Goal: Transaction & Acquisition: Book appointment/travel/reservation

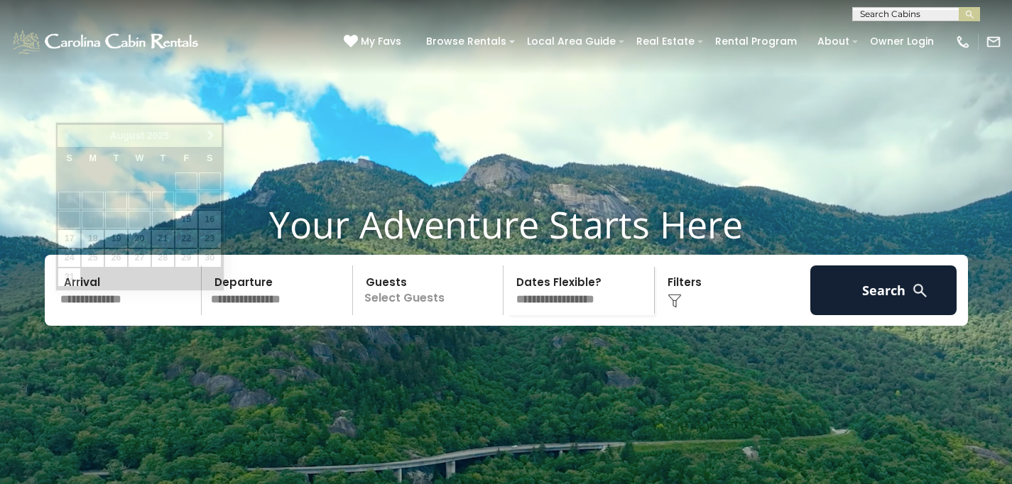
click at [154, 315] on input "text" at bounding box center [128, 291] width 147 height 50
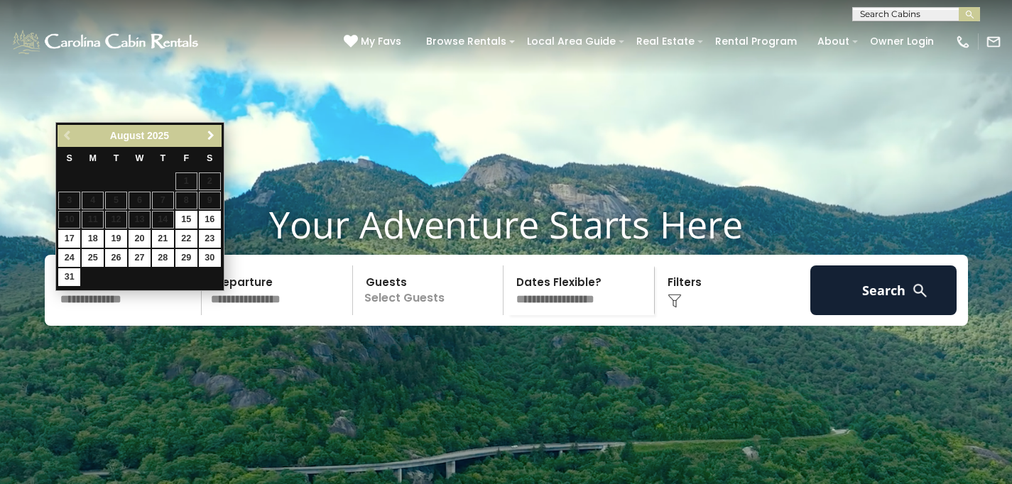
click at [211, 133] on span "Next" at bounding box center [210, 135] width 11 height 11
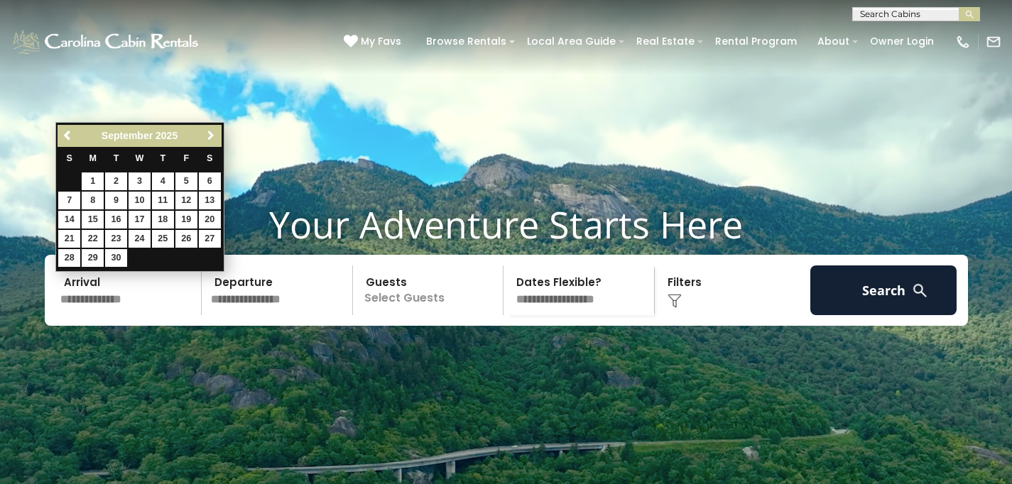
click at [211, 133] on span "Next" at bounding box center [210, 135] width 11 height 11
click at [188, 220] on link "17" at bounding box center [186, 220] width 22 height 18
type input "********"
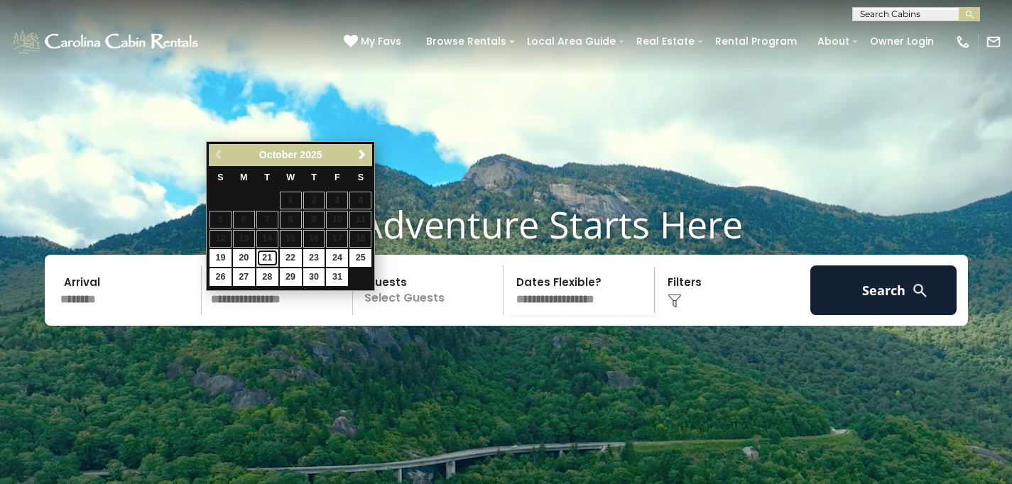
click at [266, 258] on link "21" at bounding box center [267, 258] width 22 height 18
type input "********"
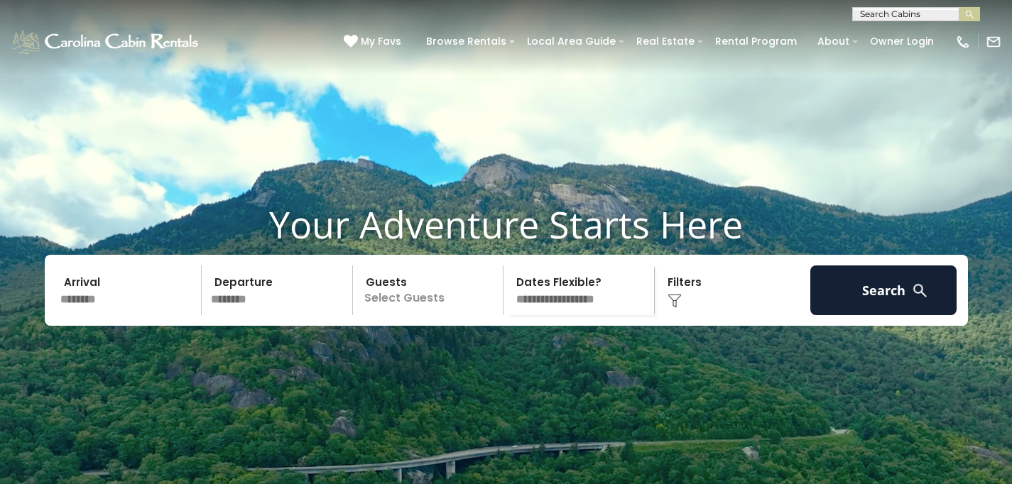
click at [426, 315] on p "Select Guests" at bounding box center [430, 291] width 146 height 50
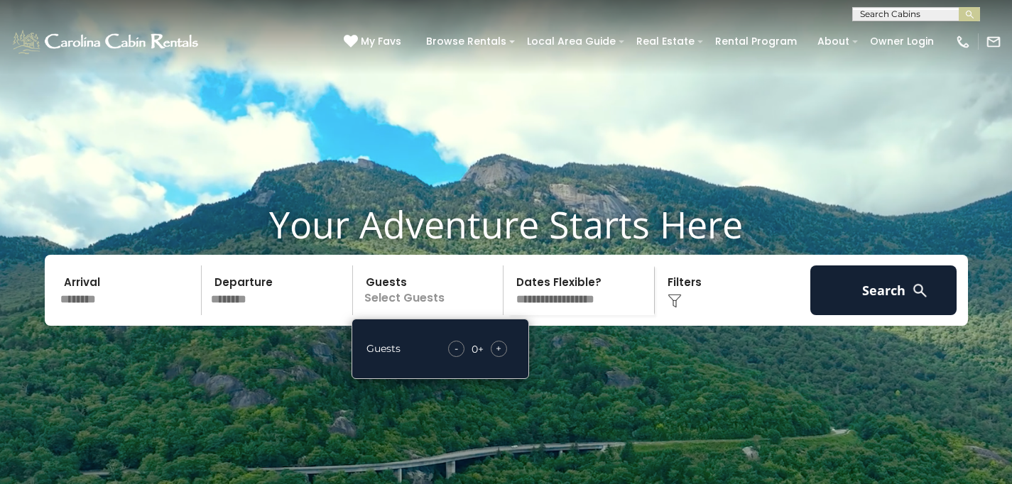
click at [497, 356] on span "+" at bounding box center [499, 349] width 6 height 14
click at [564, 315] on select "**********" at bounding box center [581, 291] width 146 height 50
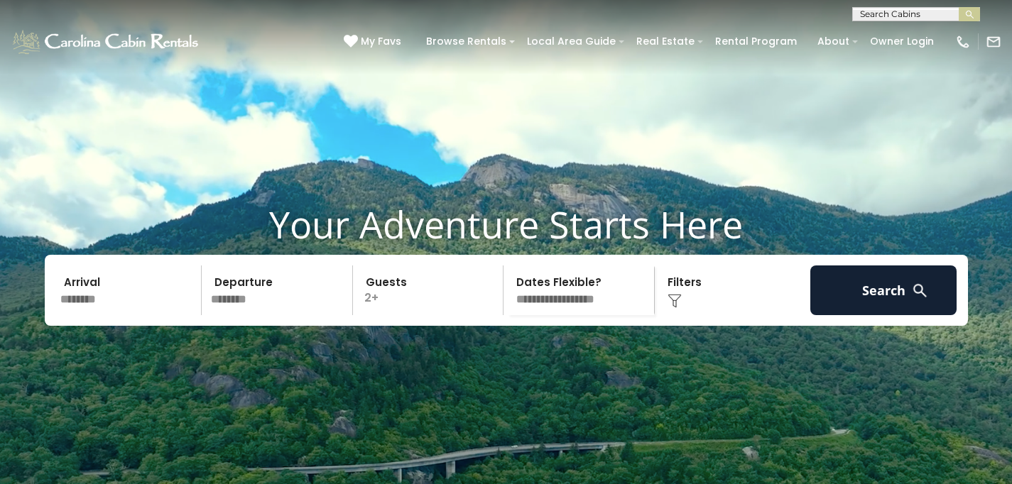
click at [672, 308] on img at bounding box center [674, 301] width 14 height 14
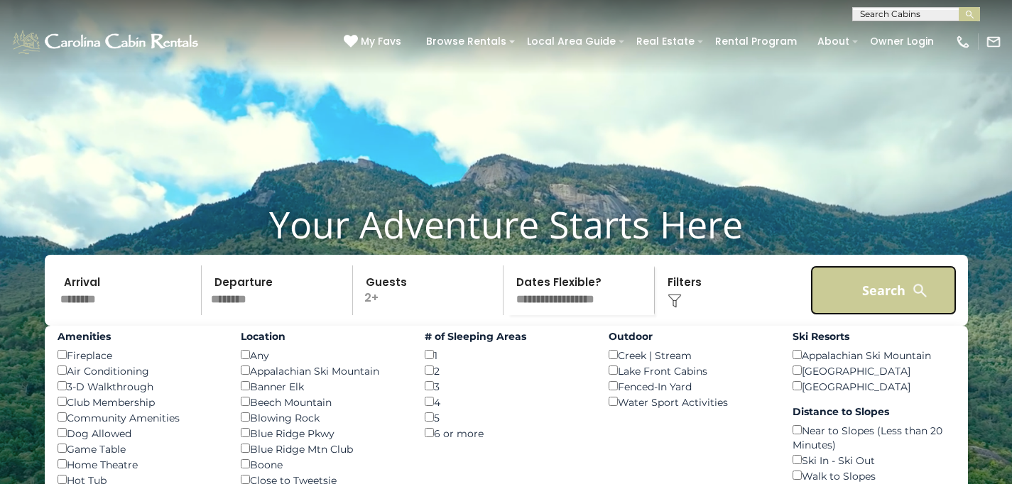
click at [882, 315] on button "Search" at bounding box center [883, 291] width 147 height 50
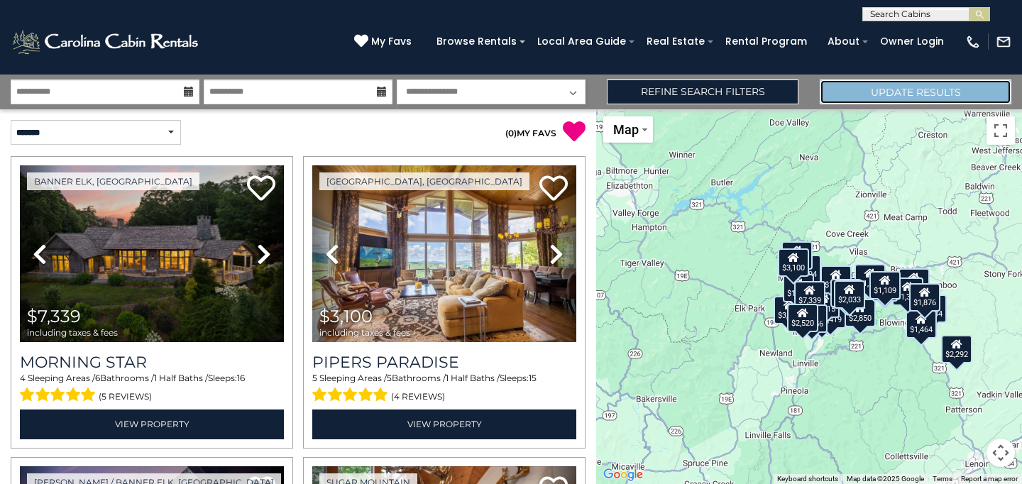
click at [909, 92] on button "Update Results" at bounding box center [916, 92] width 192 height 25
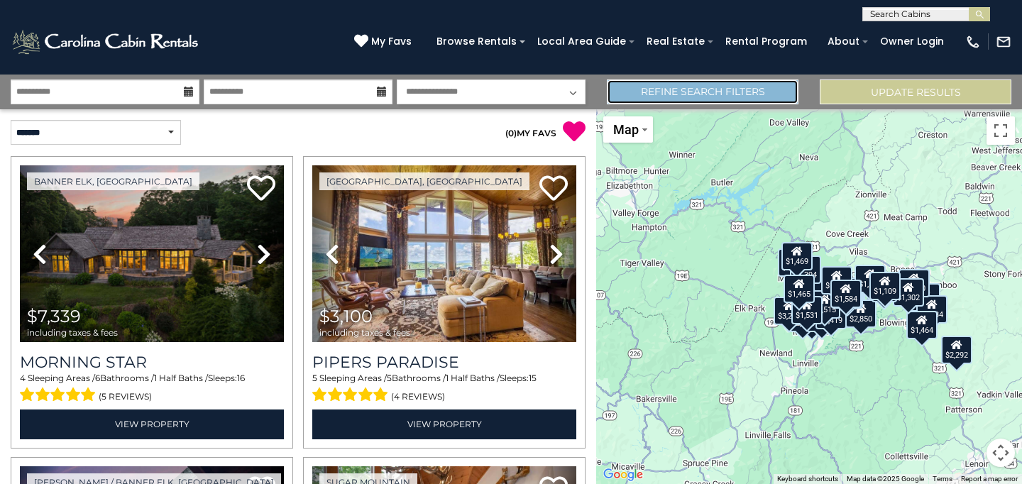
click at [679, 90] on link "Refine Search Filters" at bounding box center [703, 92] width 192 height 25
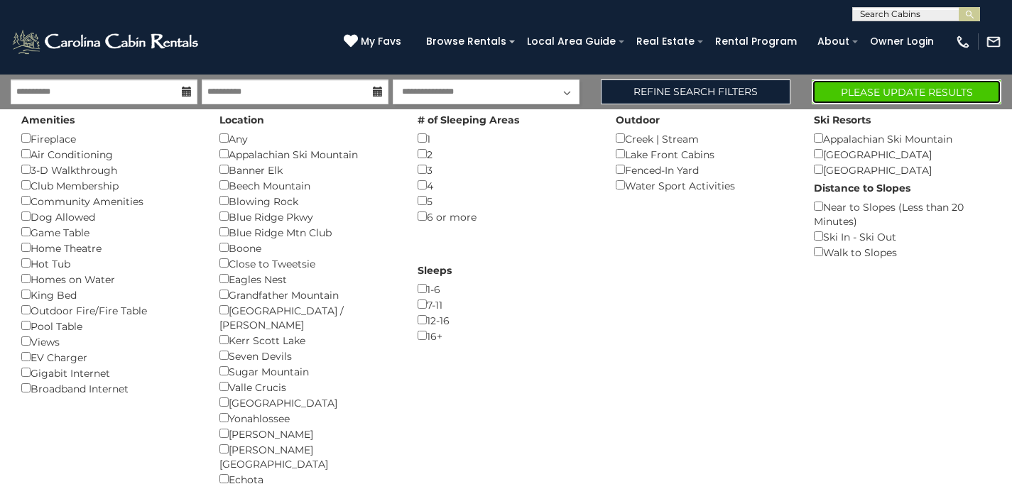
click at [884, 87] on button "Please Update Results" at bounding box center [907, 92] width 190 height 25
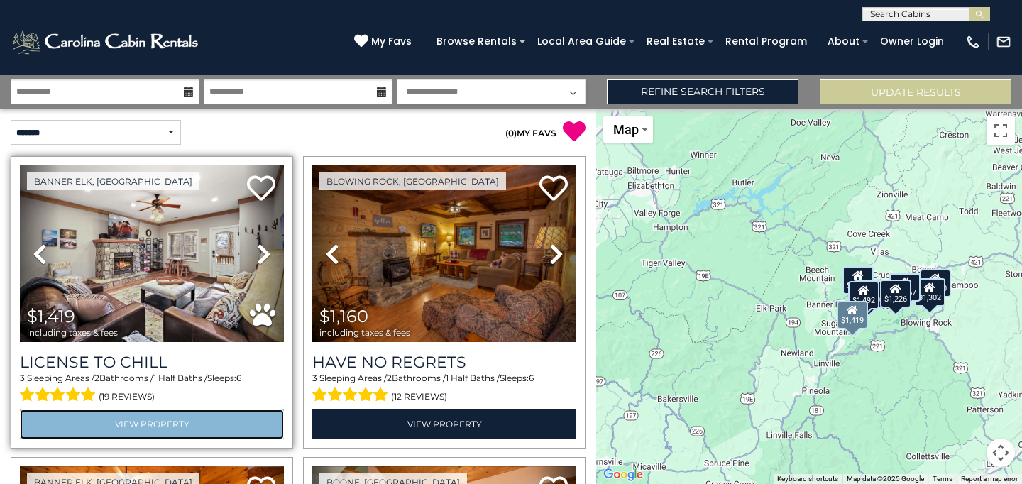
click at [138, 420] on link "View Property" at bounding box center [152, 424] width 264 height 29
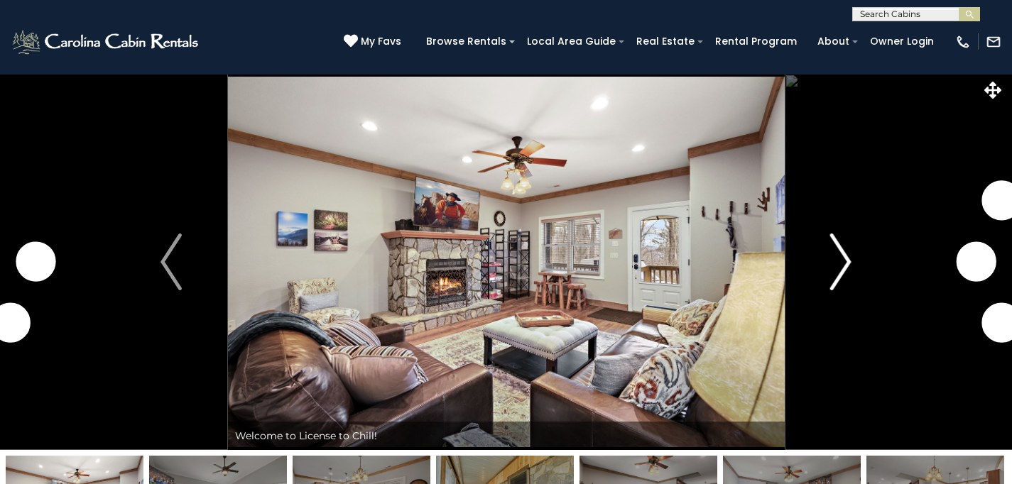
click at [846, 258] on img "Next" at bounding box center [840, 262] width 21 height 57
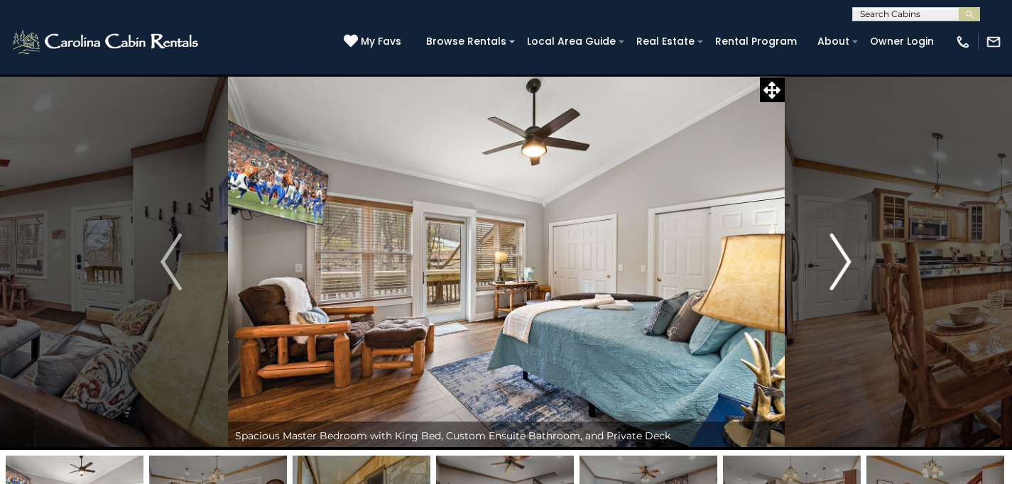
click at [846, 258] on img "Next" at bounding box center [840, 262] width 21 height 57
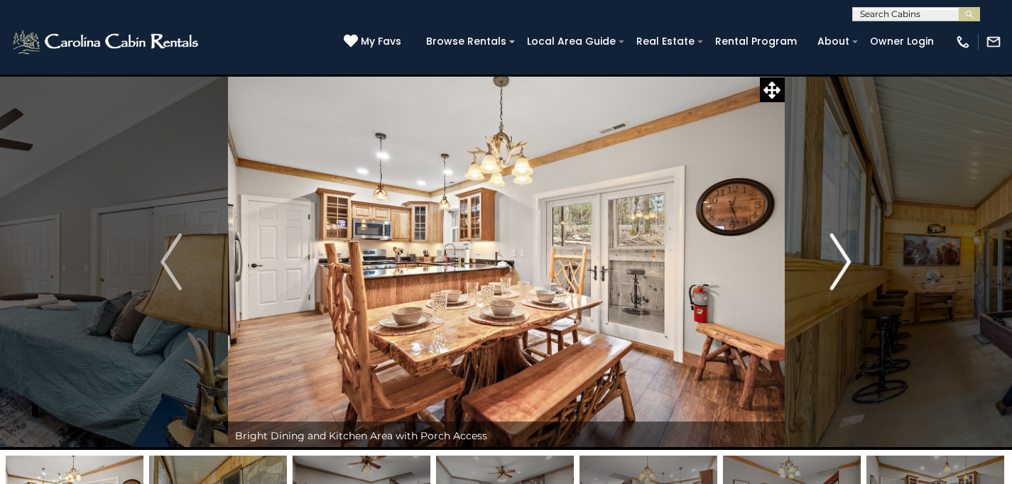
click at [845, 258] on img "Next" at bounding box center [840, 262] width 21 height 57
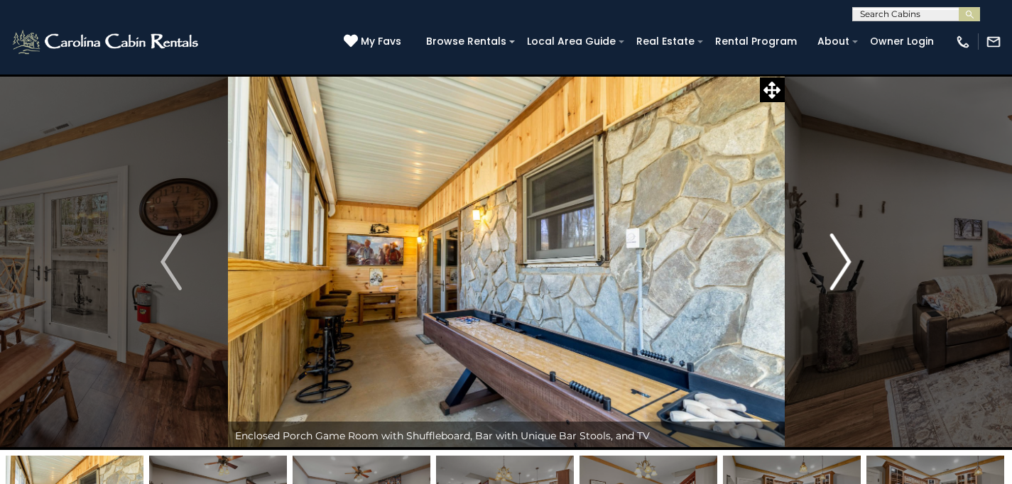
click at [845, 258] on img "Next" at bounding box center [840, 262] width 21 height 57
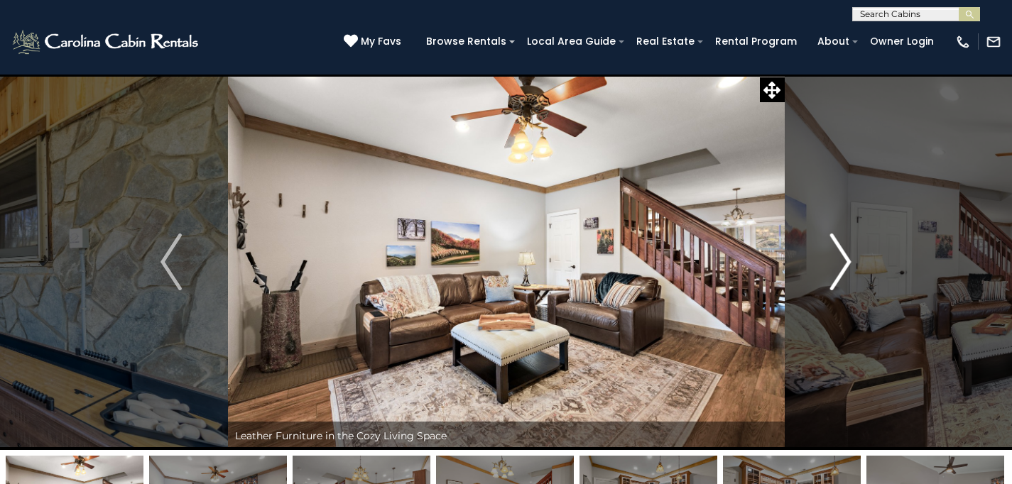
click at [845, 258] on img "Next" at bounding box center [840, 262] width 21 height 57
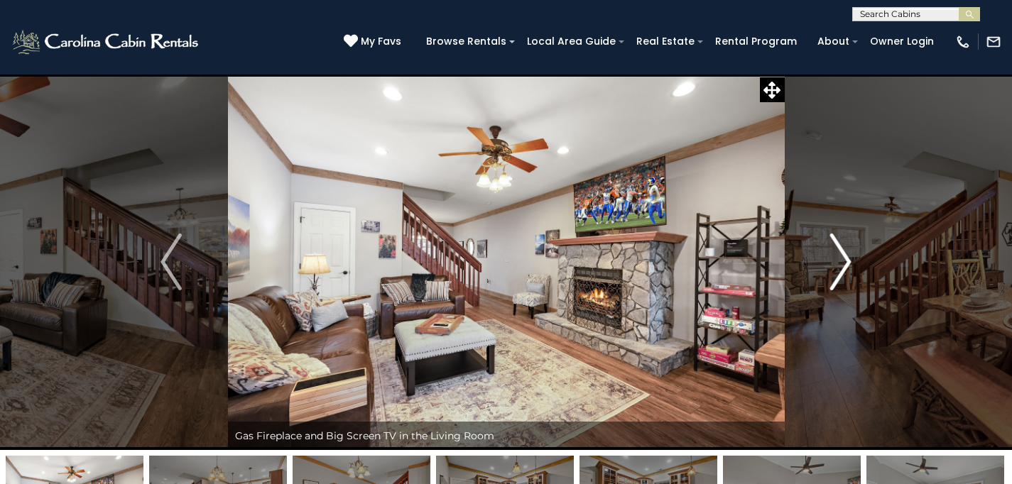
click at [845, 258] on img "Next" at bounding box center [840, 262] width 21 height 57
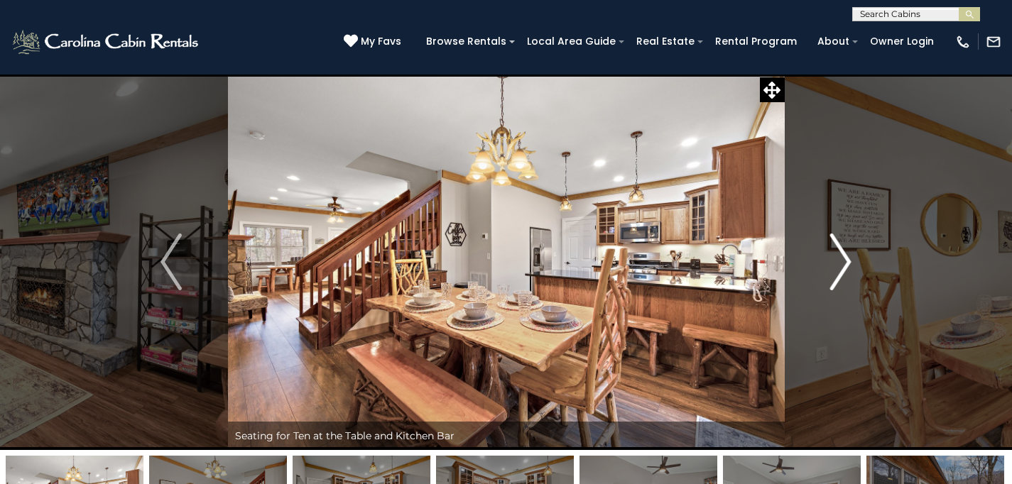
click at [845, 258] on img "Next" at bounding box center [840, 262] width 21 height 57
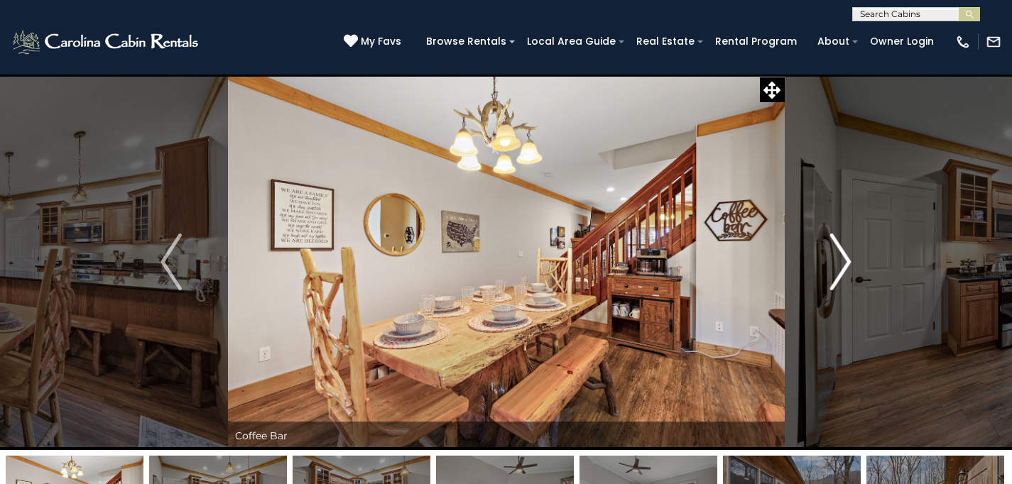
click at [845, 258] on img "Next" at bounding box center [840, 262] width 21 height 57
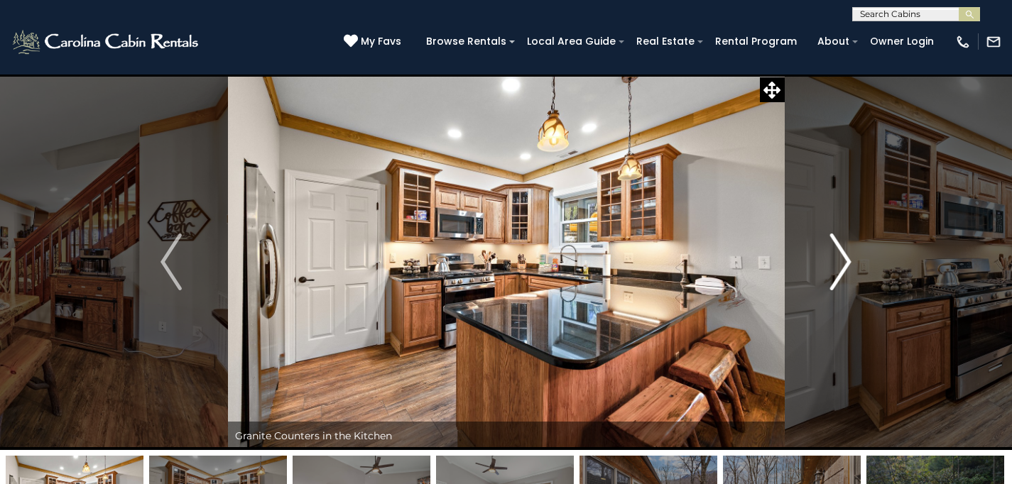
click at [845, 258] on img "Next" at bounding box center [840, 262] width 21 height 57
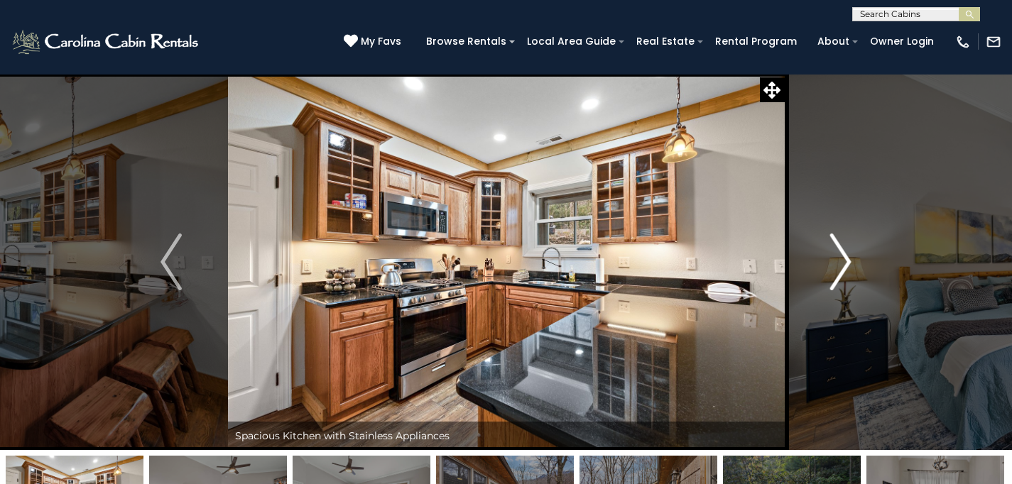
click at [845, 258] on img "Next" at bounding box center [840, 262] width 21 height 57
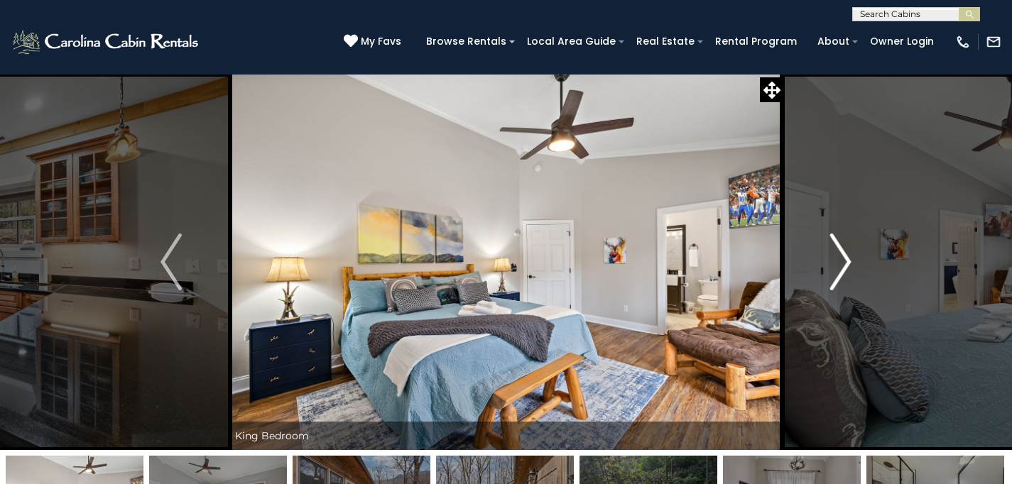
click at [845, 258] on img "Next" at bounding box center [840, 262] width 21 height 57
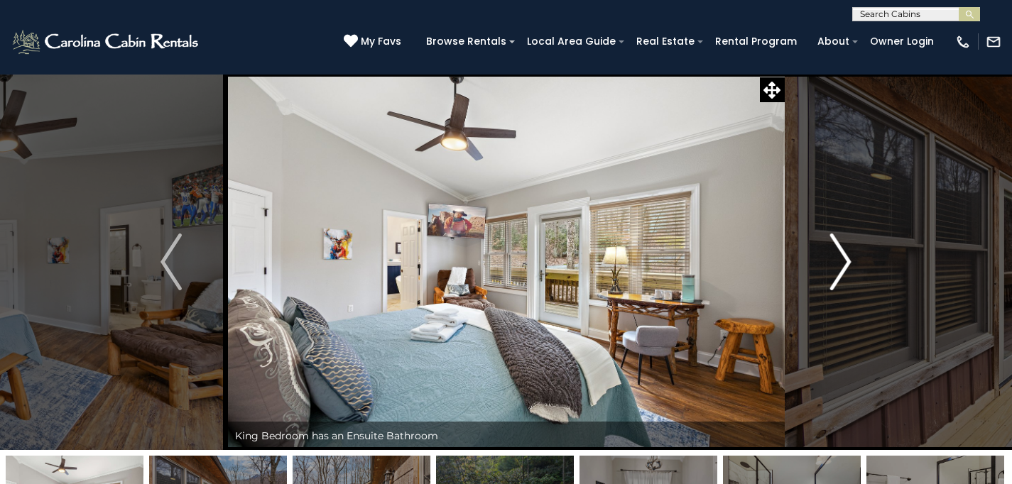
click at [845, 258] on img "Next" at bounding box center [840, 262] width 21 height 57
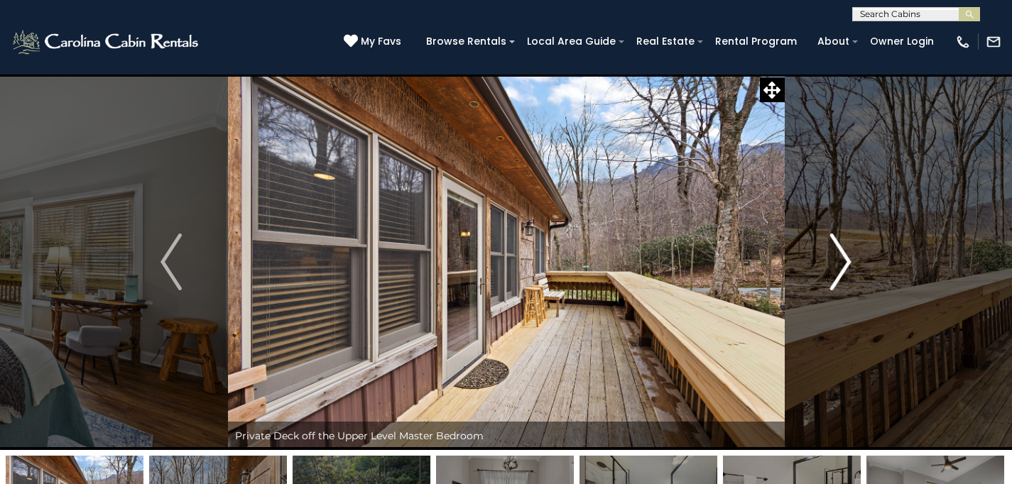
click at [845, 258] on img "Next" at bounding box center [840, 262] width 21 height 57
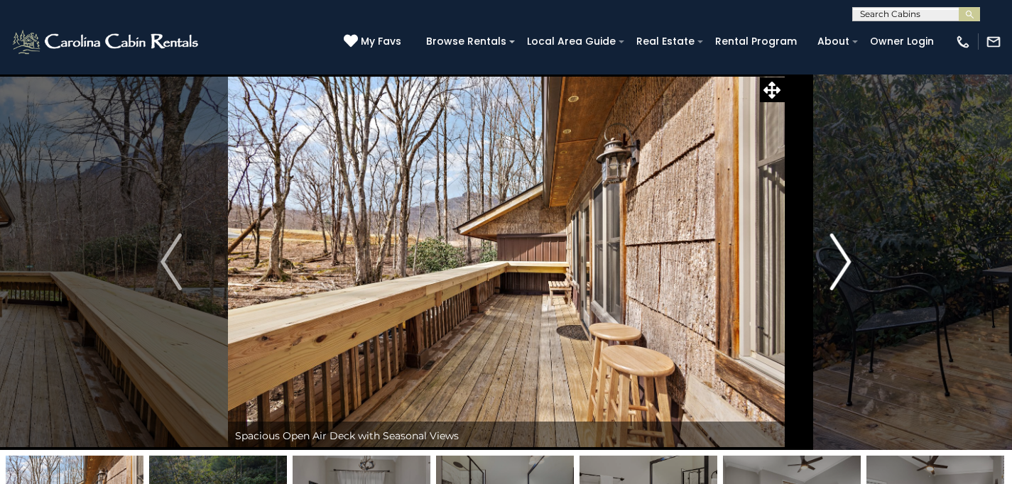
click at [845, 258] on img "Next" at bounding box center [840, 262] width 21 height 57
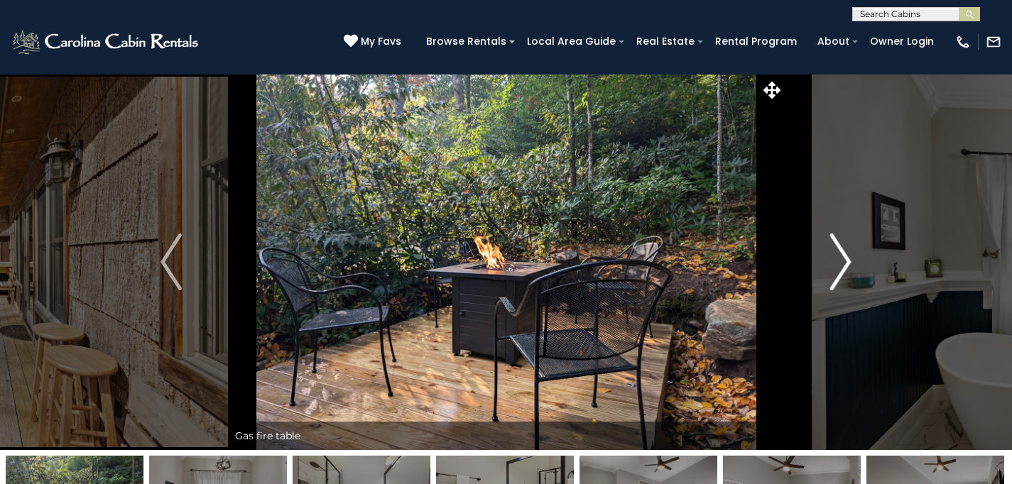
click at [845, 258] on img "Next" at bounding box center [840, 262] width 21 height 57
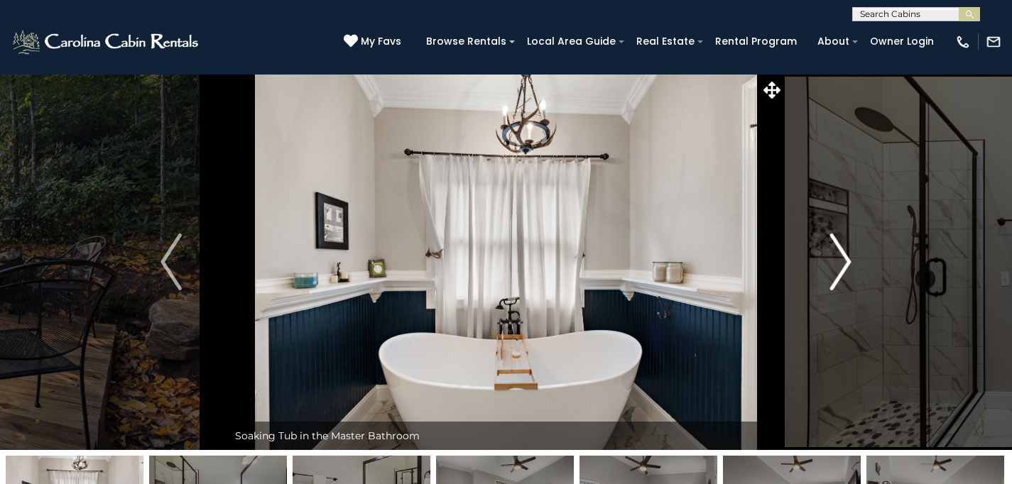
click at [845, 258] on img "Next" at bounding box center [840, 262] width 21 height 57
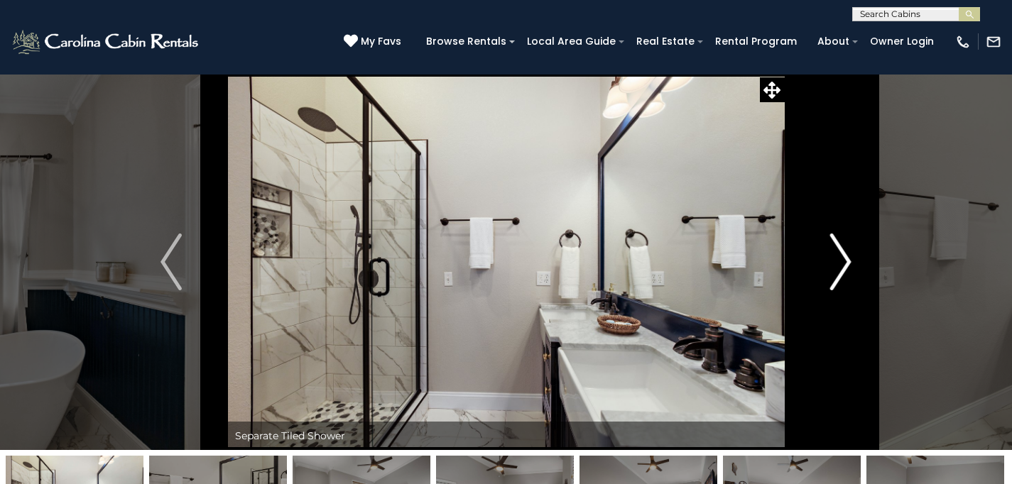
click at [845, 258] on img "Next" at bounding box center [840, 262] width 21 height 57
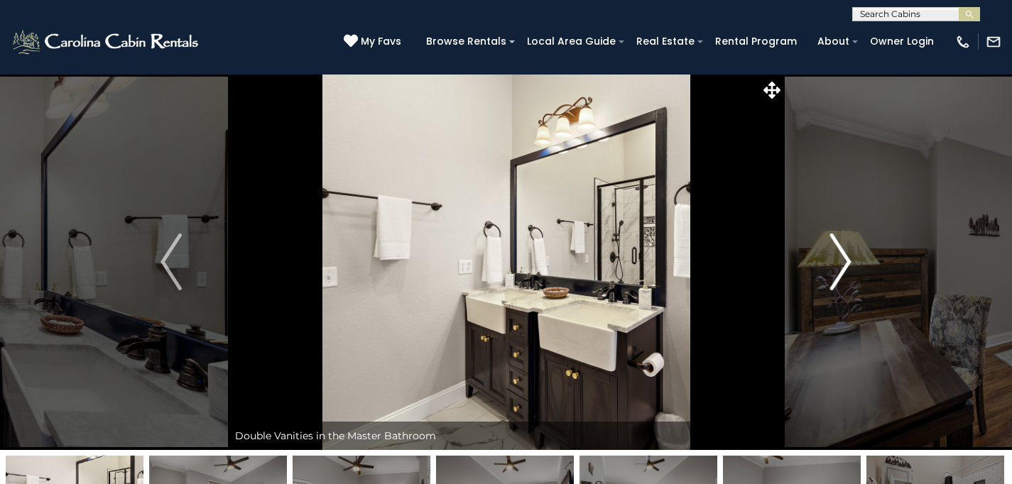
click at [845, 258] on img "Next" at bounding box center [840, 262] width 21 height 57
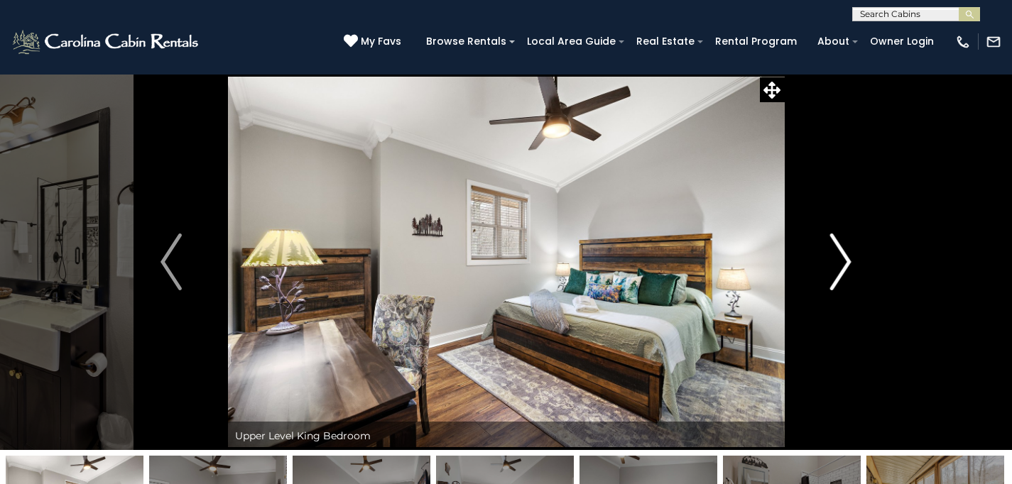
click at [845, 258] on img "Next" at bounding box center [840, 262] width 21 height 57
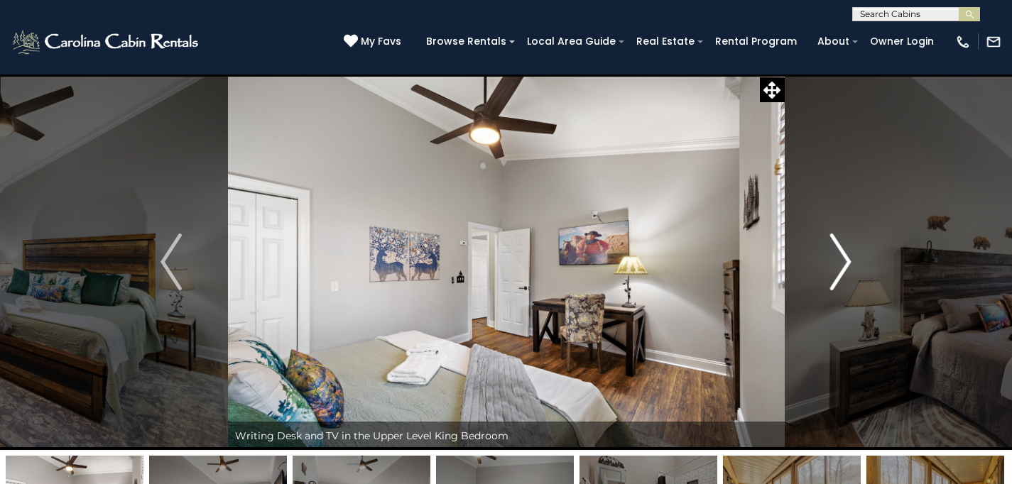
click at [845, 258] on img "Next" at bounding box center [840, 262] width 21 height 57
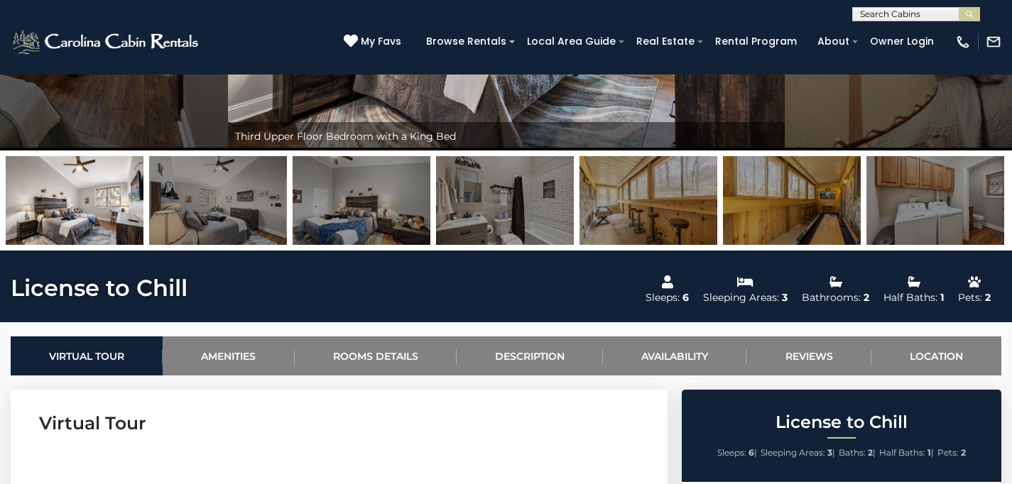
scroll to position [471, 0]
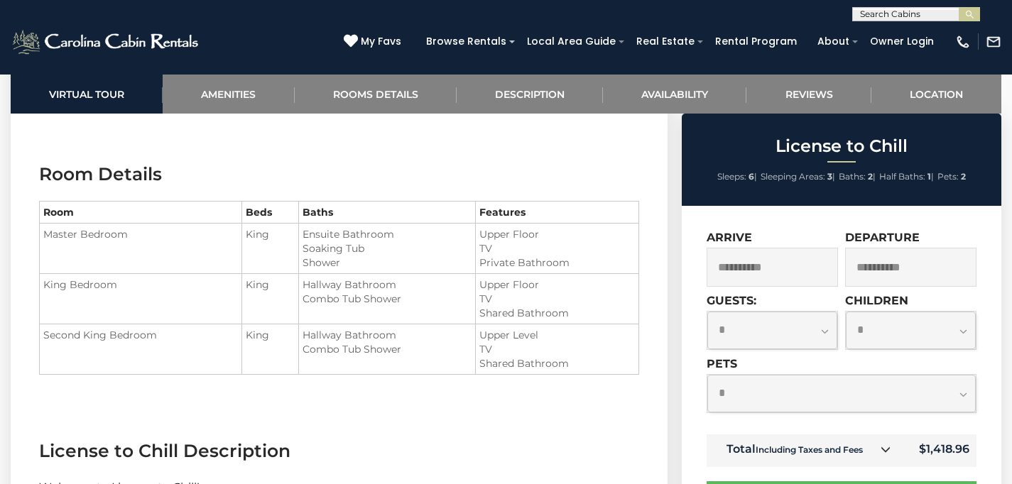
scroll to position [1564, 0]
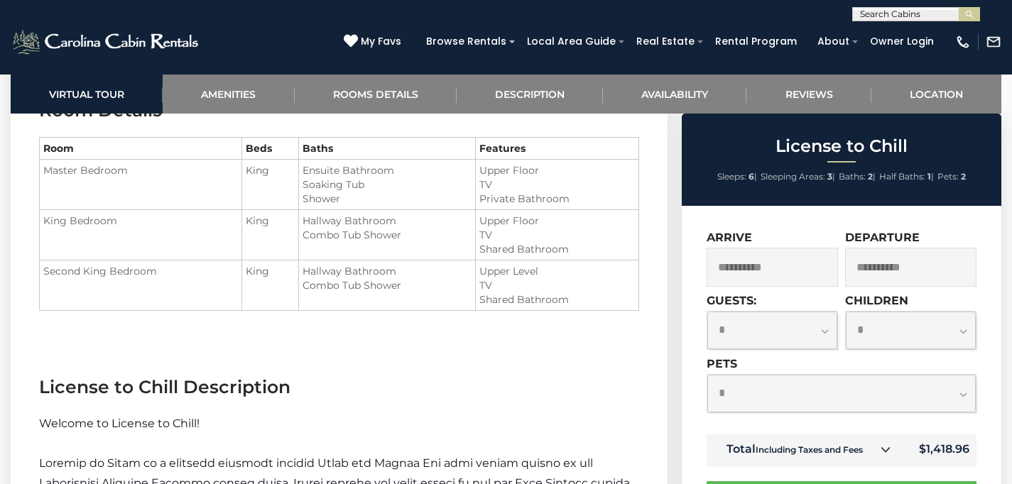
click at [826, 335] on select "**********" at bounding box center [772, 331] width 130 height 38
select select "*"
click at [707, 312] on select "**********" at bounding box center [772, 331] width 130 height 38
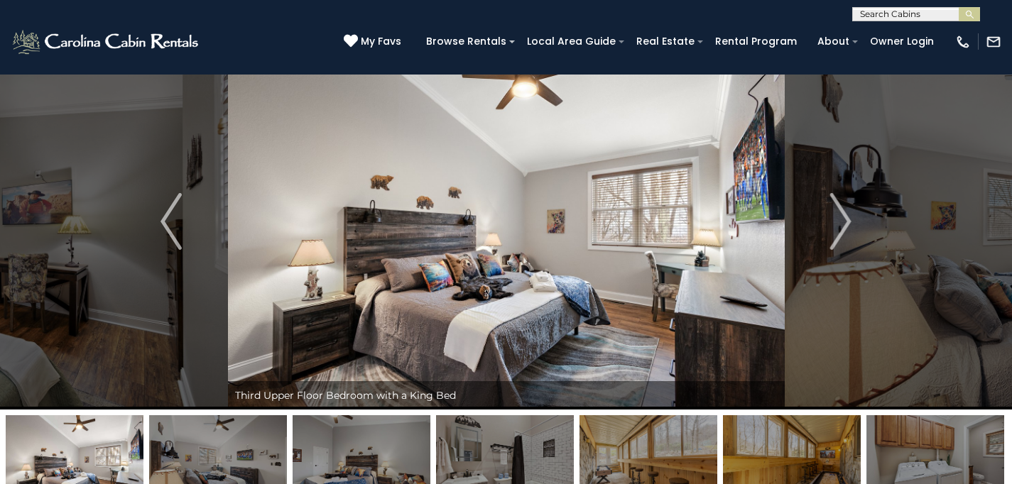
scroll to position [0, 0]
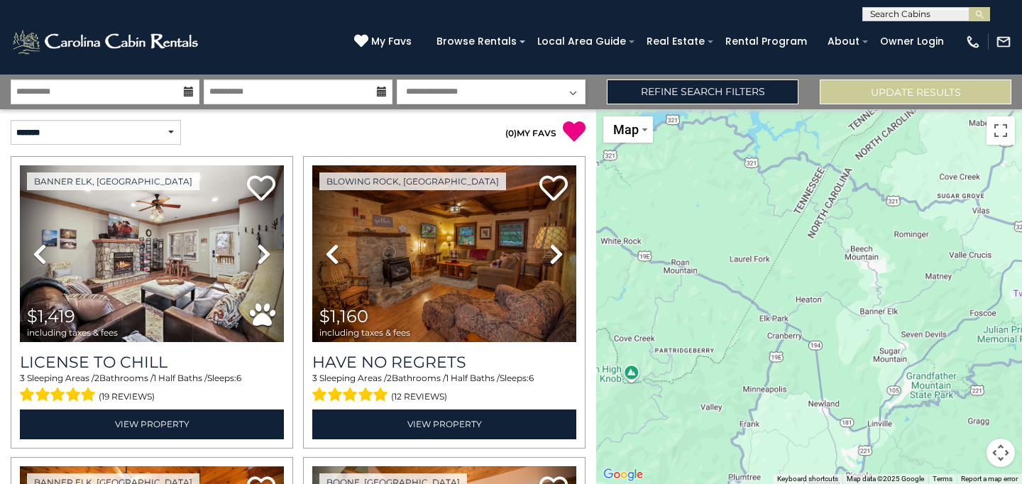
drag, startPoint x: 658, startPoint y: 288, endPoint x: 711, endPoint y: 304, distance: 55.7
click at [712, 305] on div at bounding box center [809, 296] width 426 height 375
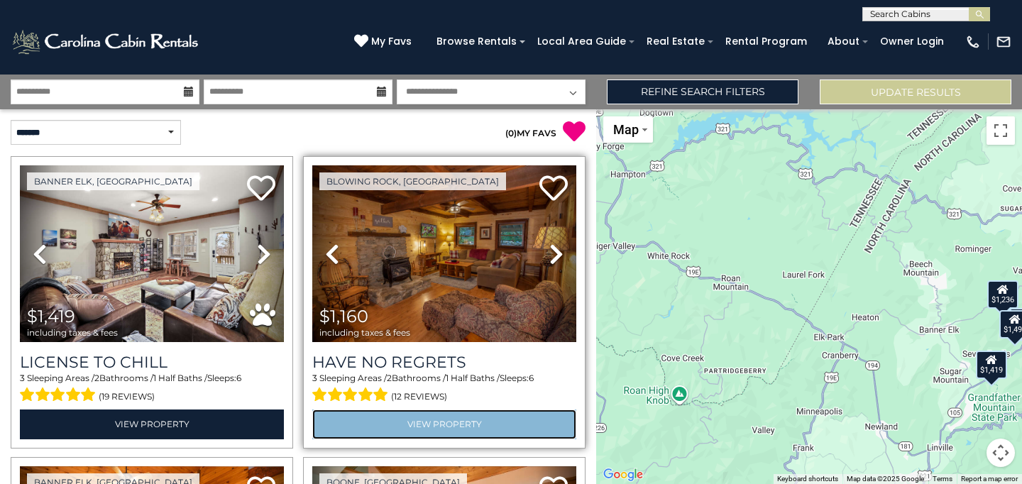
click at [409, 415] on link "View Property" at bounding box center [444, 424] width 264 height 29
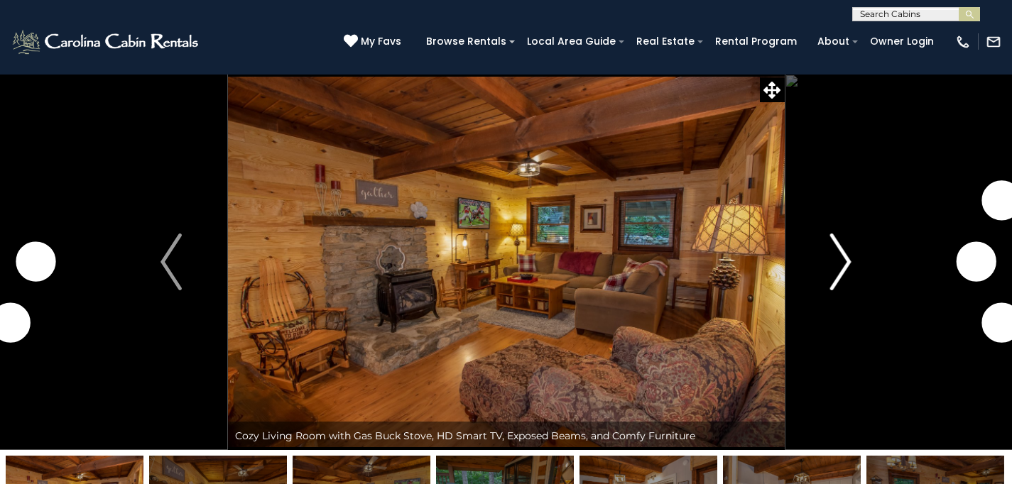
click at [848, 256] on img "Next" at bounding box center [840, 262] width 21 height 57
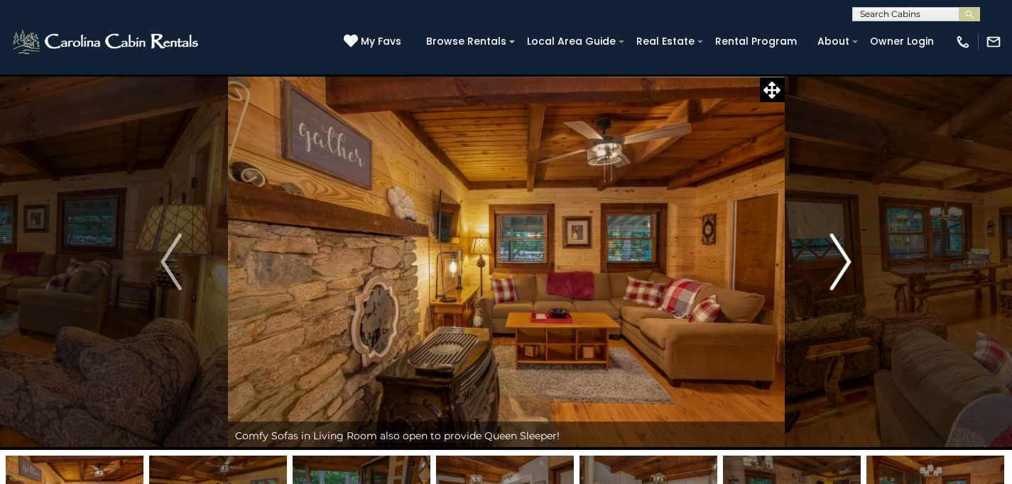
click at [848, 256] on img "Next" at bounding box center [840, 262] width 21 height 57
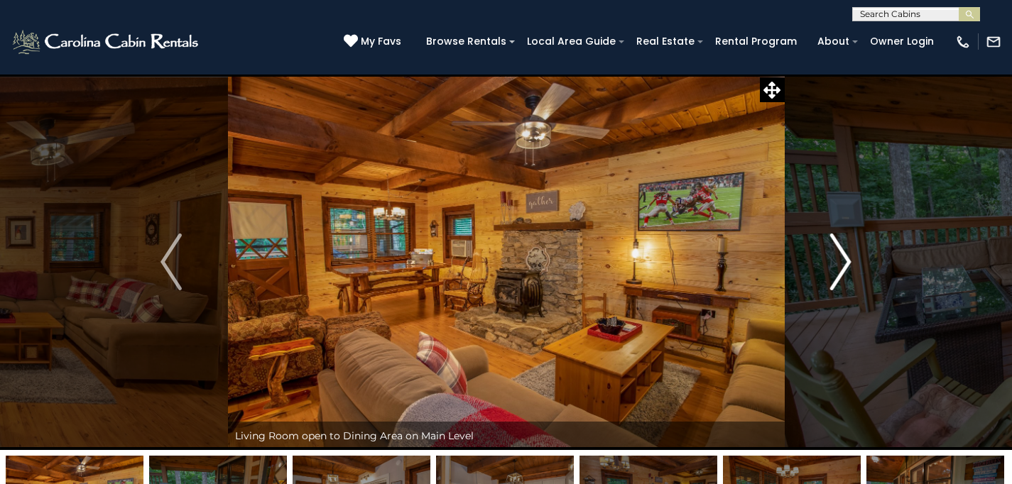
click at [848, 256] on img "Next" at bounding box center [840, 262] width 21 height 57
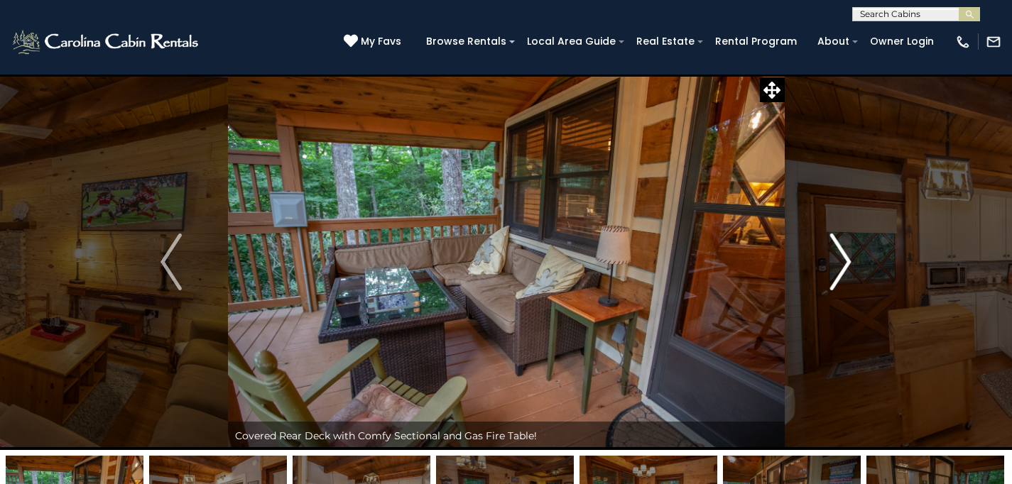
click at [848, 256] on img "Next" at bounding box center [840, 262] width 21 height 57
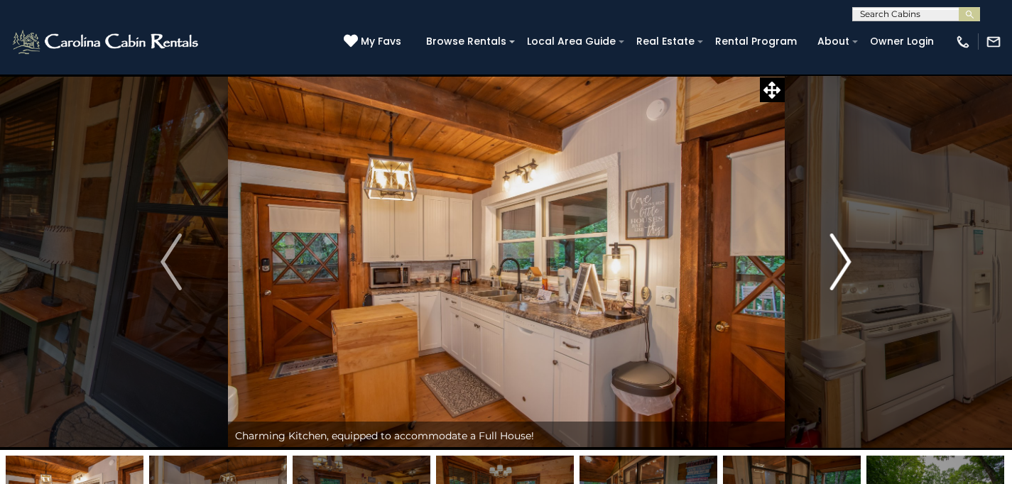
click at [848, 256] on img "Next" at bounding box center [840, 262] width 21 height 57
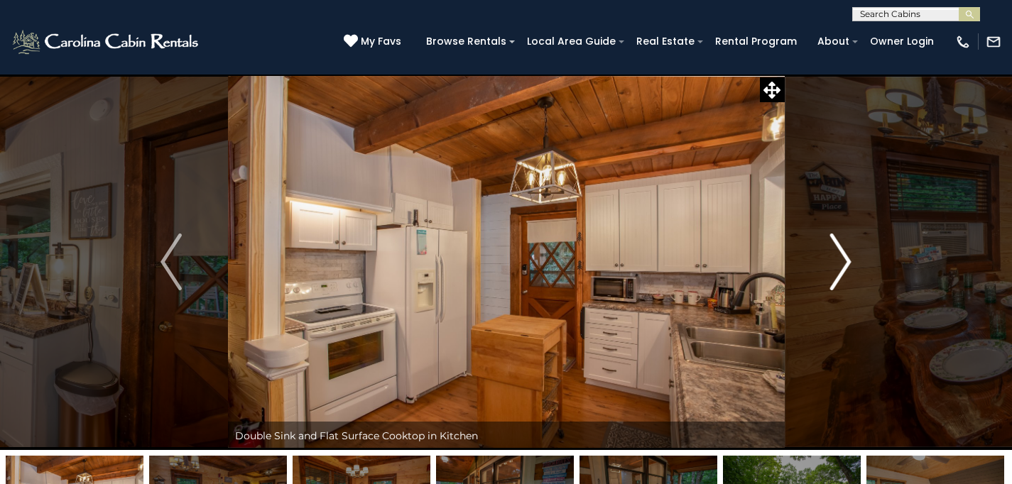
click at [848, 256] on img "Next" at bounding box center [840, 262] width 21 height 57
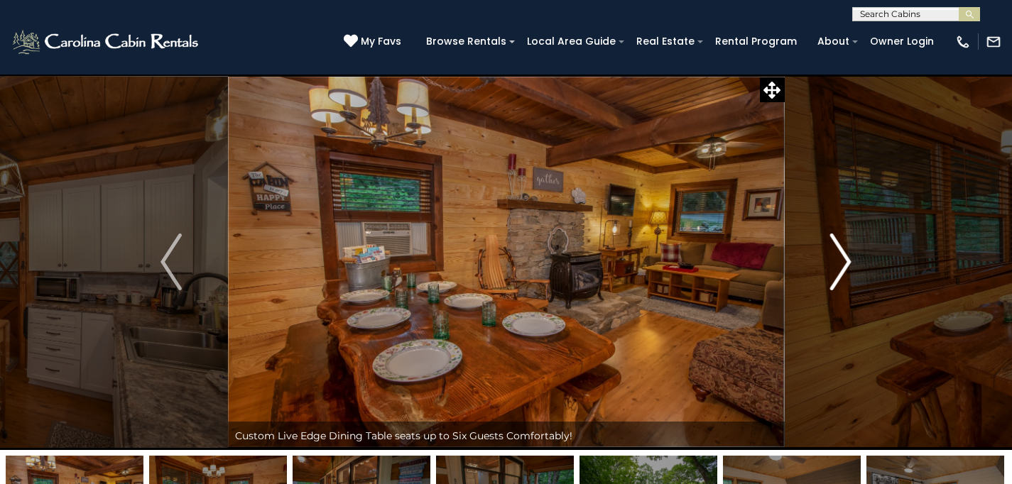
click at [848, 256] on img "Next" at bounding box center [840, 262] width 21 height 57
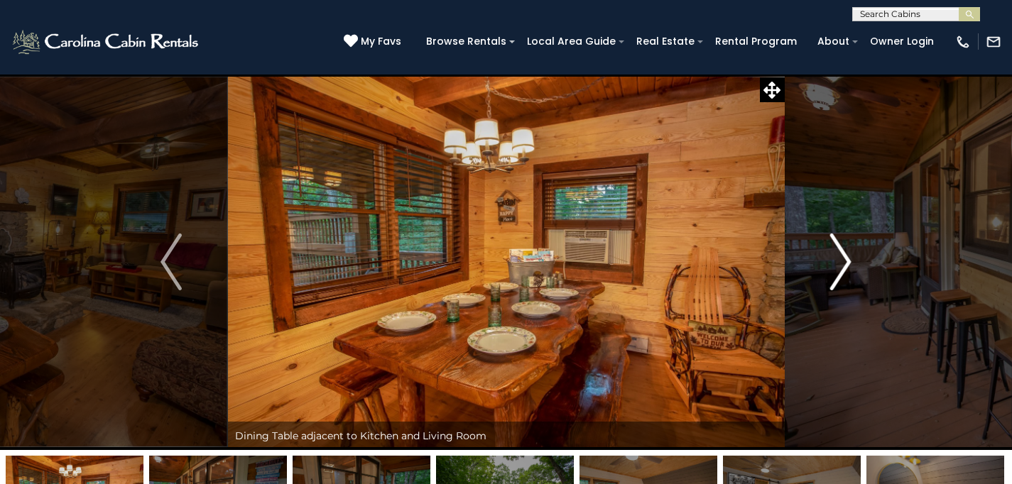
click at [848, 256] on img "Next" at bounding box center [840, 262] width 21 height 57
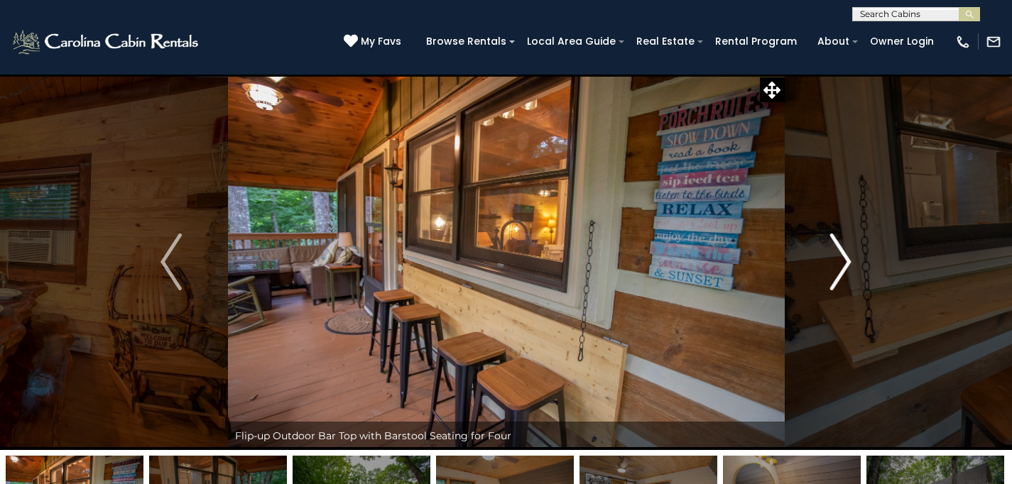
click at [848, 256] on img "Next" at bounding box center [840, 262] width 21 height 57
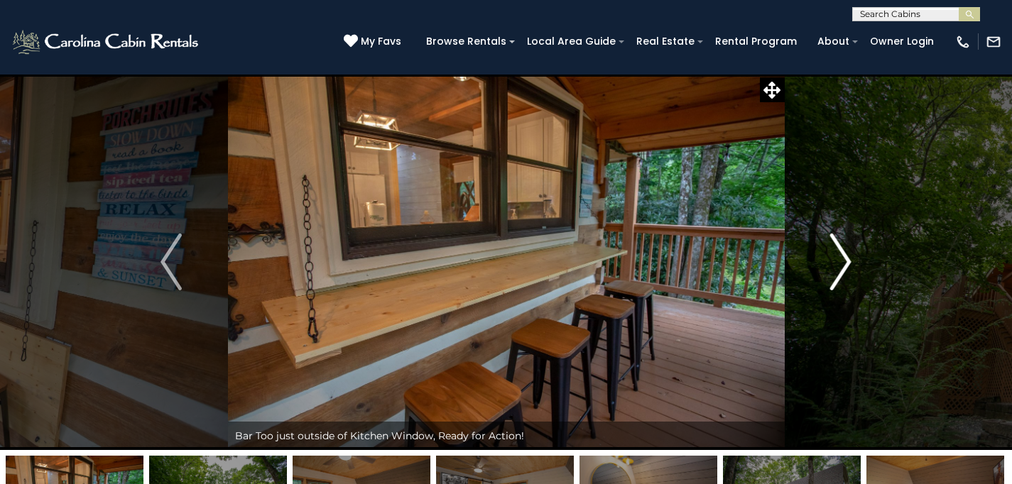
click at [848, 256] on img "Next" at bounding box center [840, 262] width 21 height 57
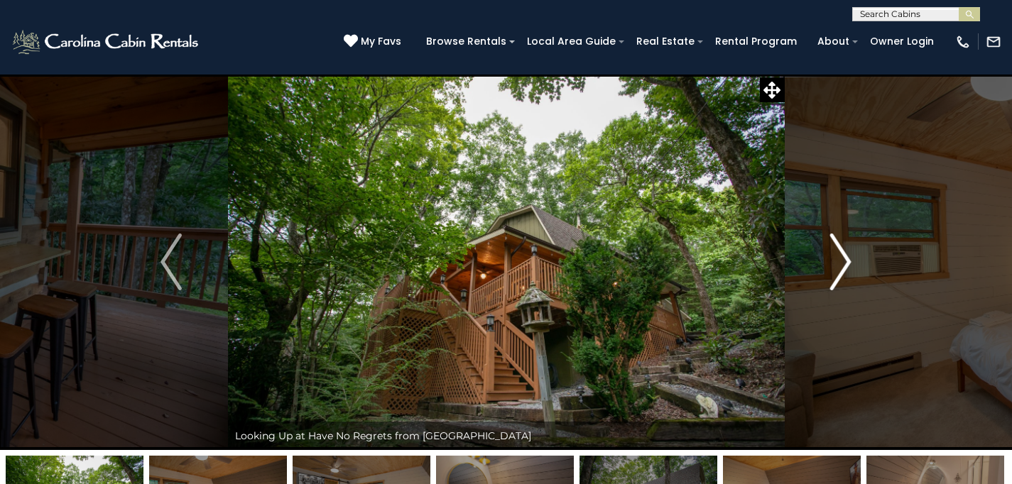
click at [848, 256] on img "Next" at bounding box center [840, 262] width 21 height 57
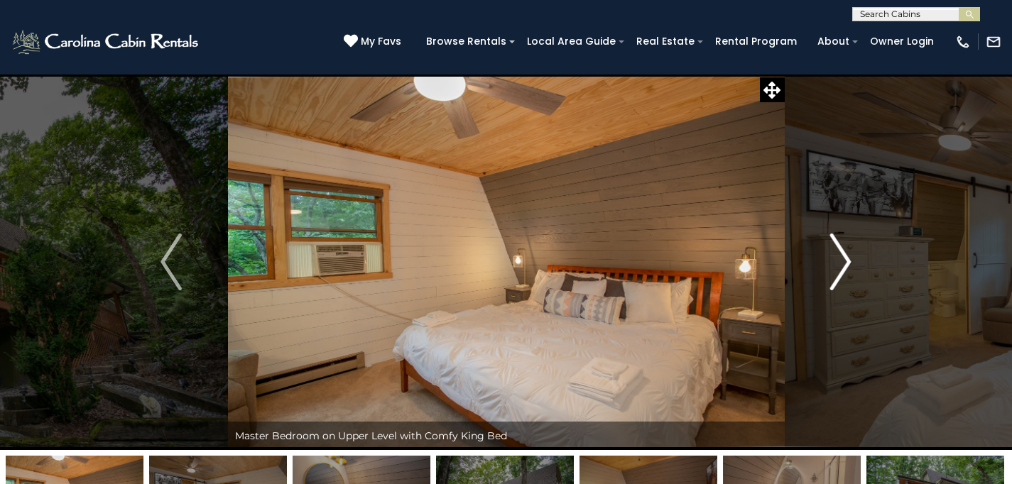
click at [848, 256] on img "Next" at bounding box center [840, 262] width 21 height 57
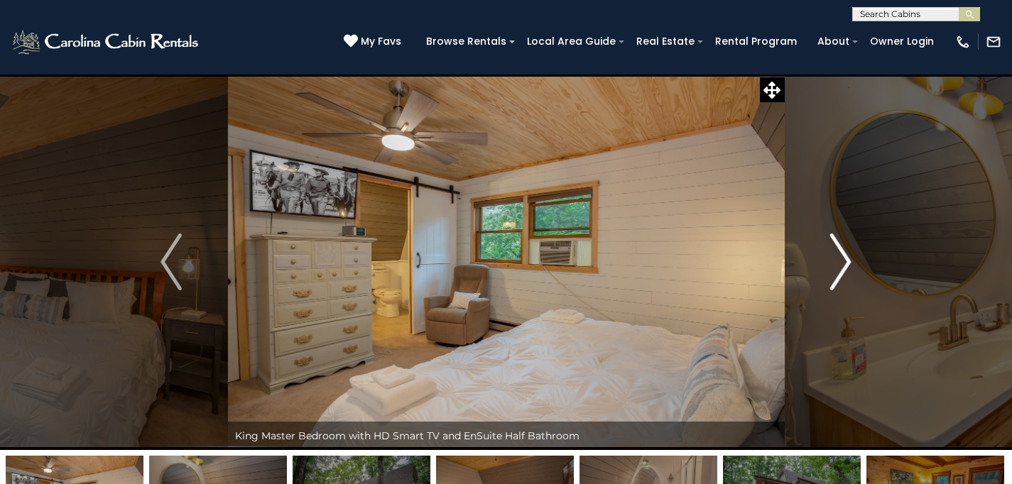
click at [848, 256] on img "Next" at bounding box center [840, 262] width 21 height 57
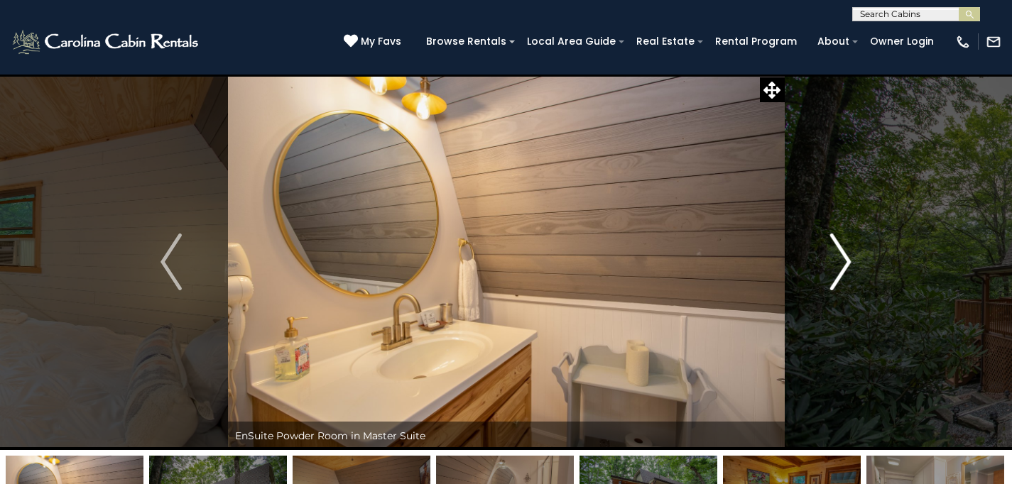
click at [848, 256] on img "Next" at bounding box center [840, 262] width 21 height 57
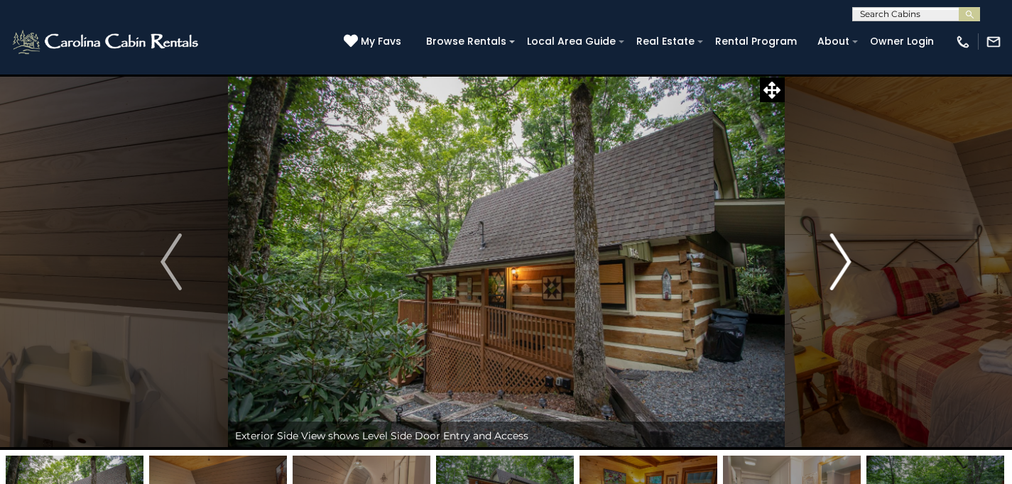
click at [848, 256] on img "Next" at bounding box center [840, 262] width 21 height 57
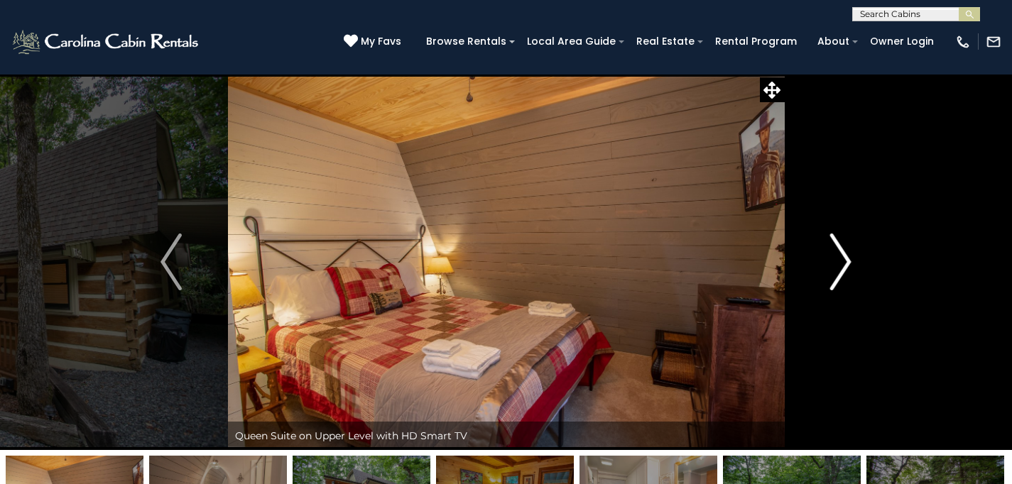
click at [848, 256] on img "Next" at bounding box center [840, 262] width 21 height 57
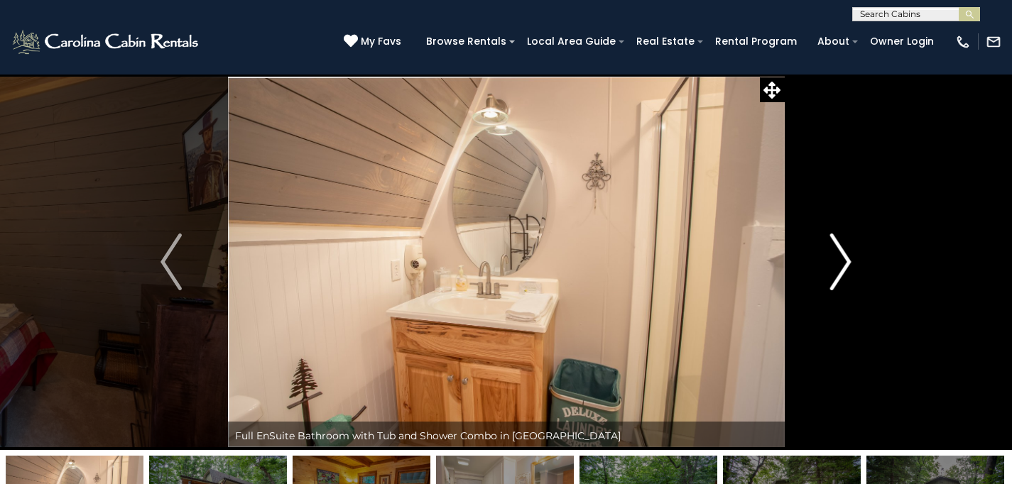
click at [848, 256] on img "Next" at bounding box center [840, 262] width 21 height 57
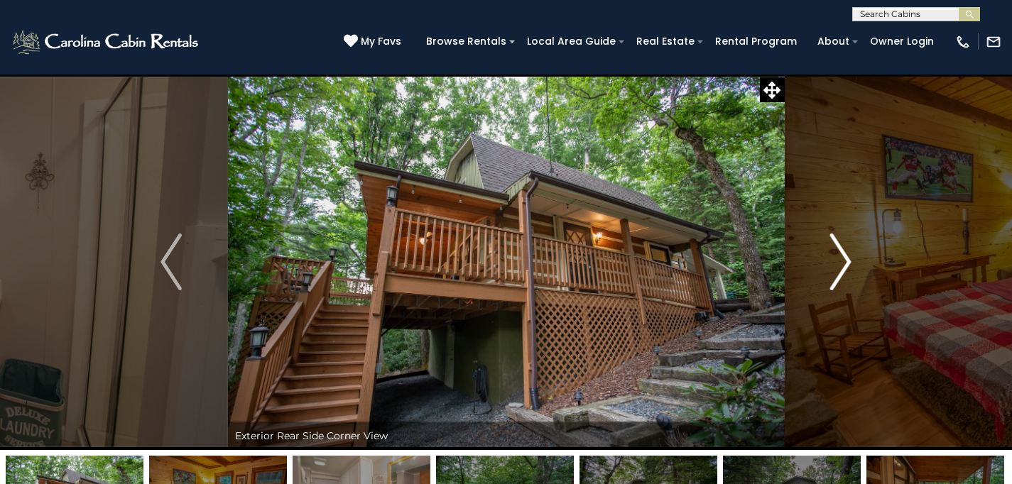
click at [848, 256] on img "Next" at bounding box center [840, 262] width 21 height 57
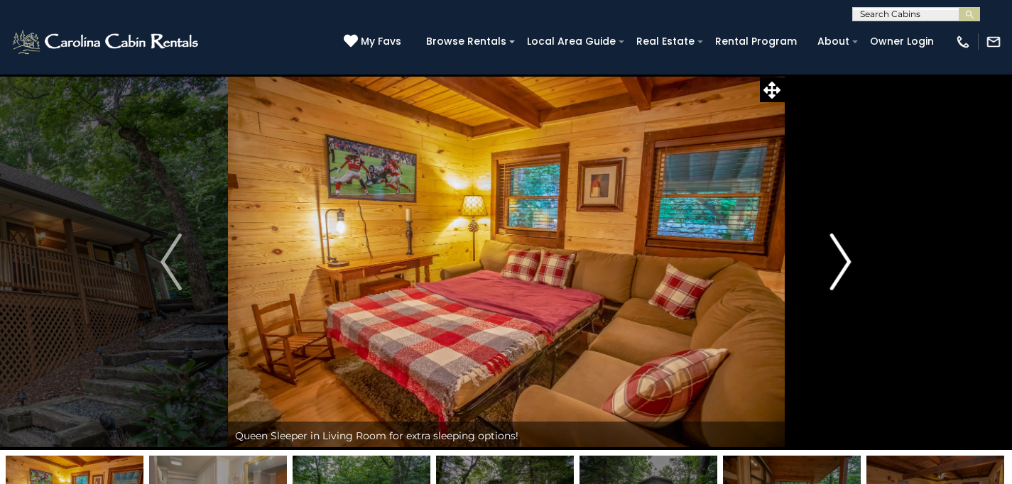
click at [848, 256] on img "Next" at bounding box center [840, 262] width 21 height 57
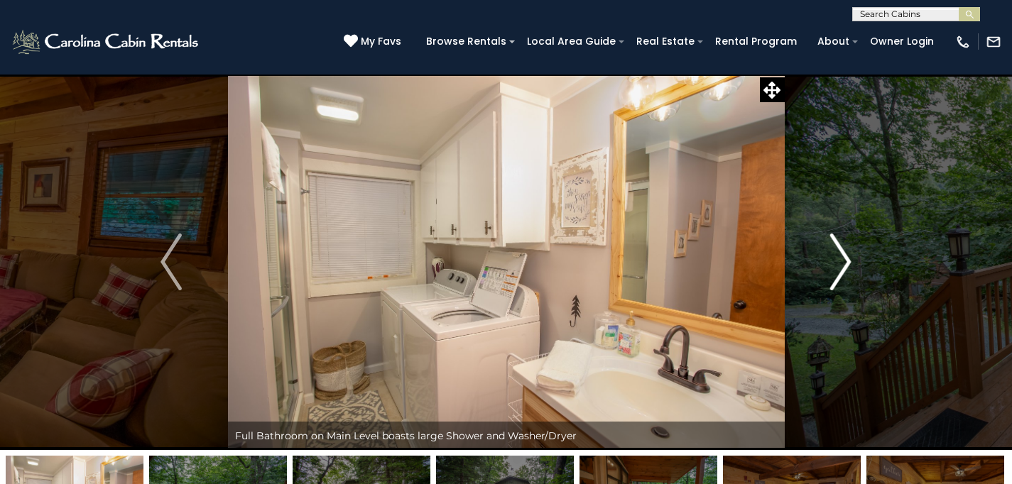
click at [848, 256] on img "Next" at bounding box center [840, 262] width 21 height 57
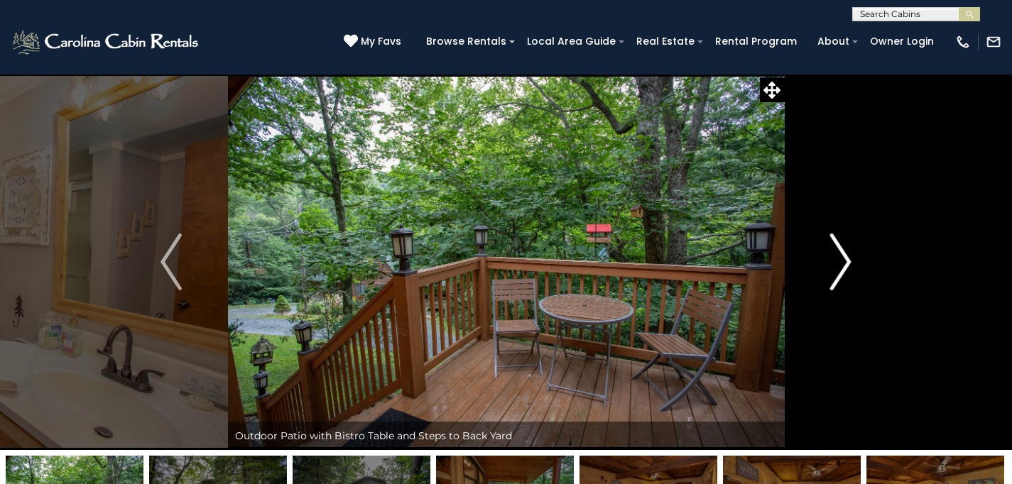
click at [848, 256] on img "Next" at bounding box center [840, 262] width 21 height 57
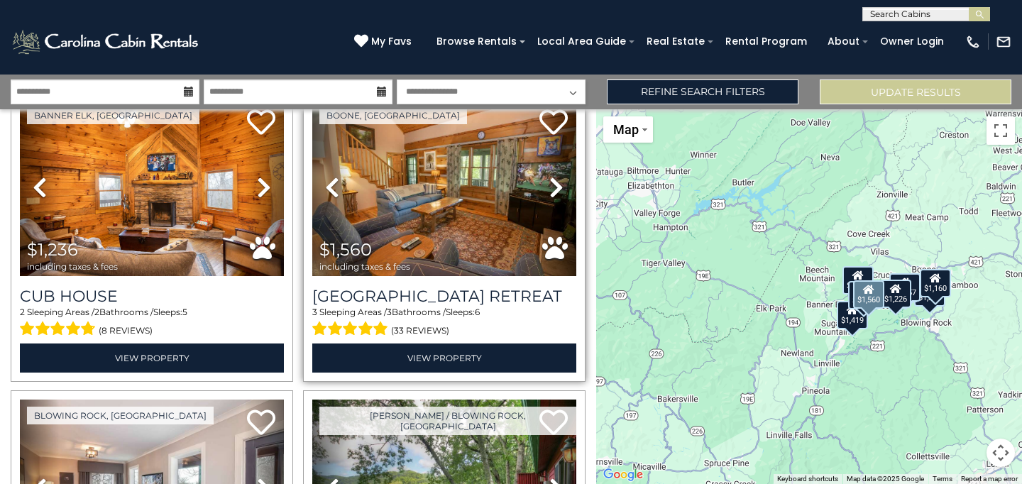
scroll to position [368, 0]
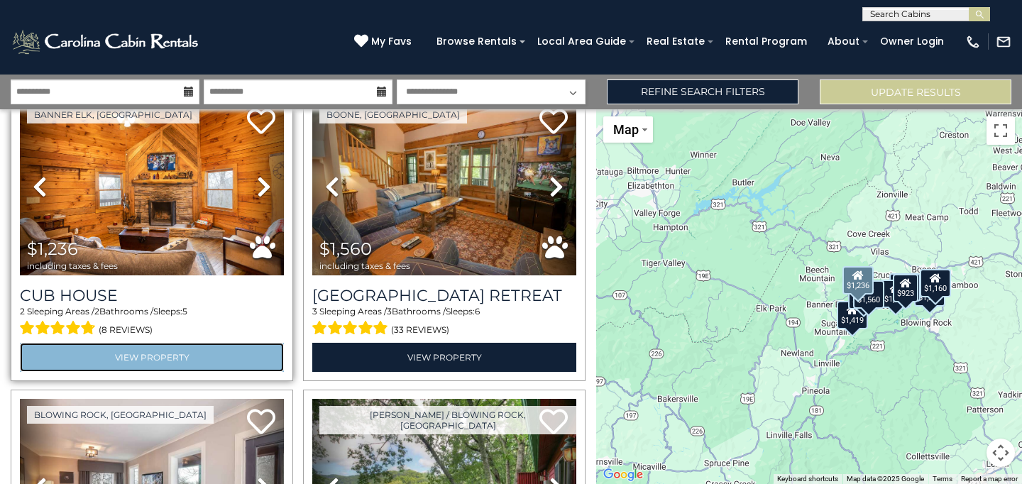
click at [145, 347] on link "View Property" at bounding box center [152, 357] width 264 height 29
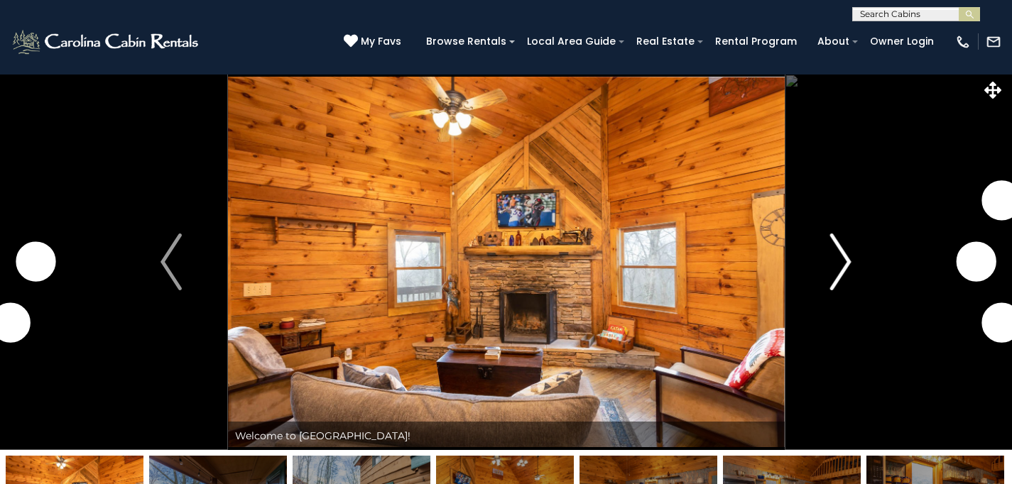
click at [838, 257] on img "Next" at bounding box center [840, 262] width 21 height 57
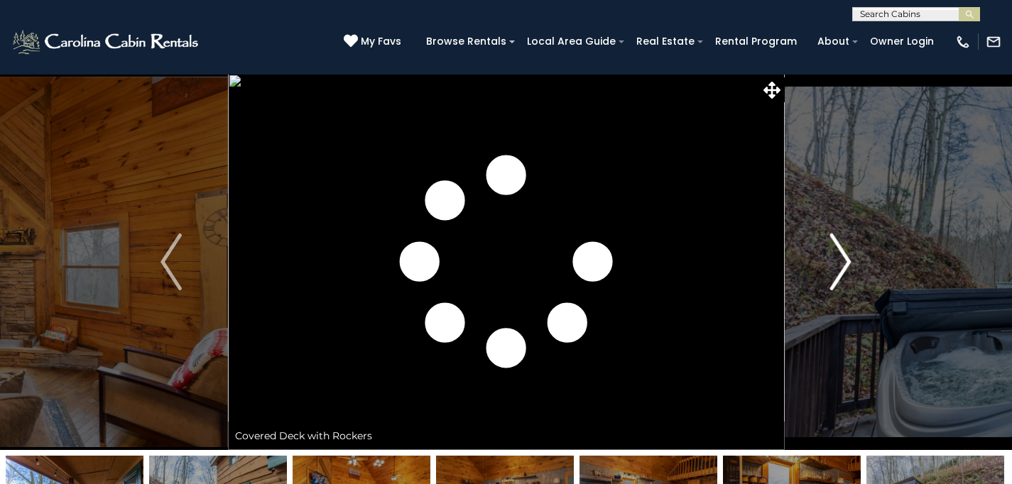
click at [843, 258] on img "Next" at bounding box center [840, 262] width 21 height 57
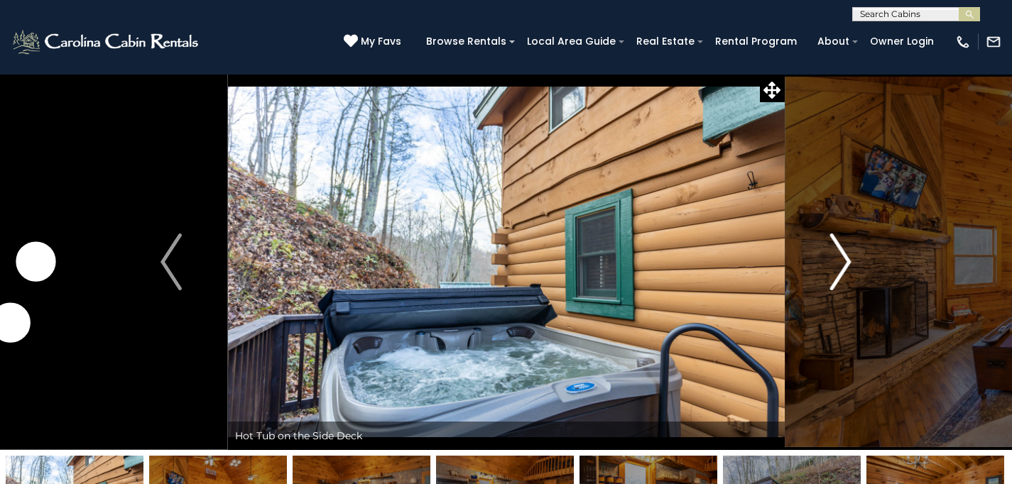
click at [843, 258] on img "Next" at bounding box center [840, 262] width 21 height 57
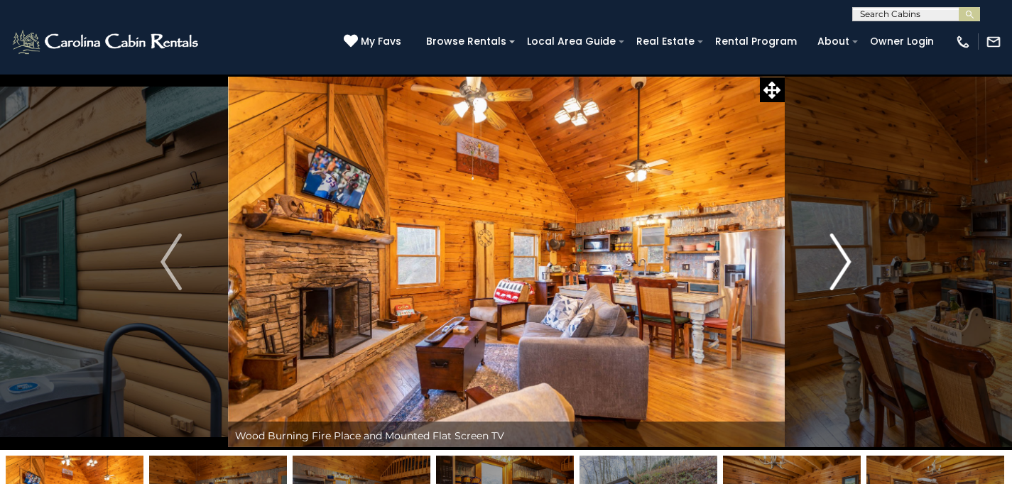
click at [843, 258] on img "Next" at bounding box center [840, 262] width 21 height 57
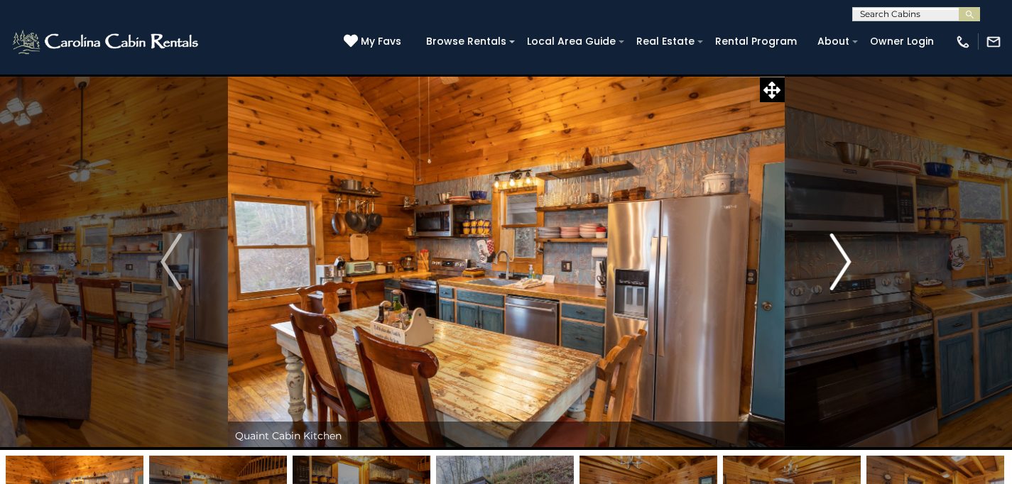
click at [843, 258] on img "Next" at bounding box center [840, 262] width 21 height 57
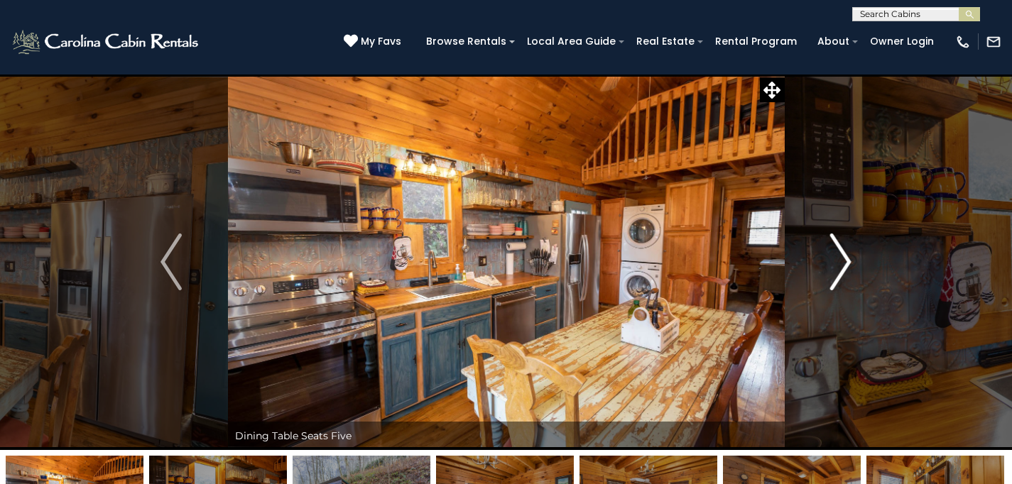
click at [843, 258] on img "Next" at bounding box center [840, 262] width 21 height 57
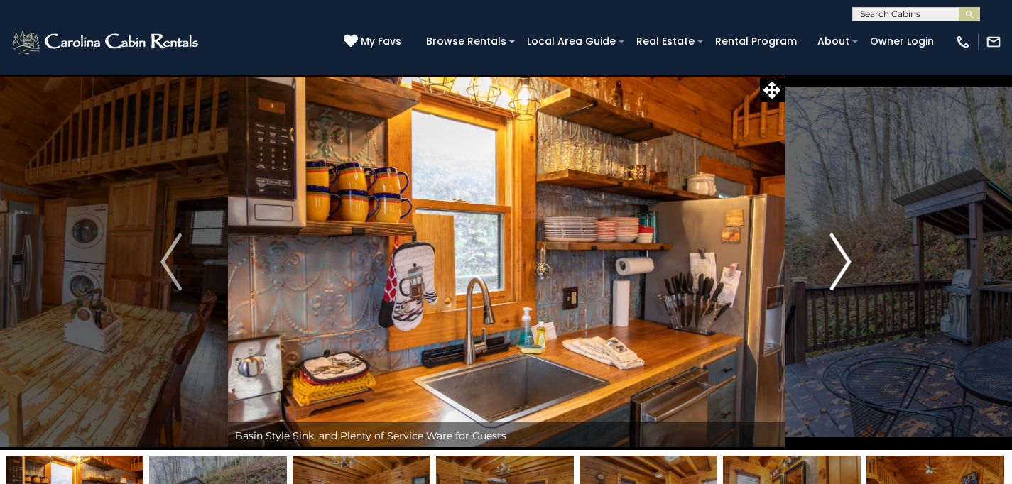
click at [843, 258] on img "Next" at bounding box center [840, 262] width 21 height 57
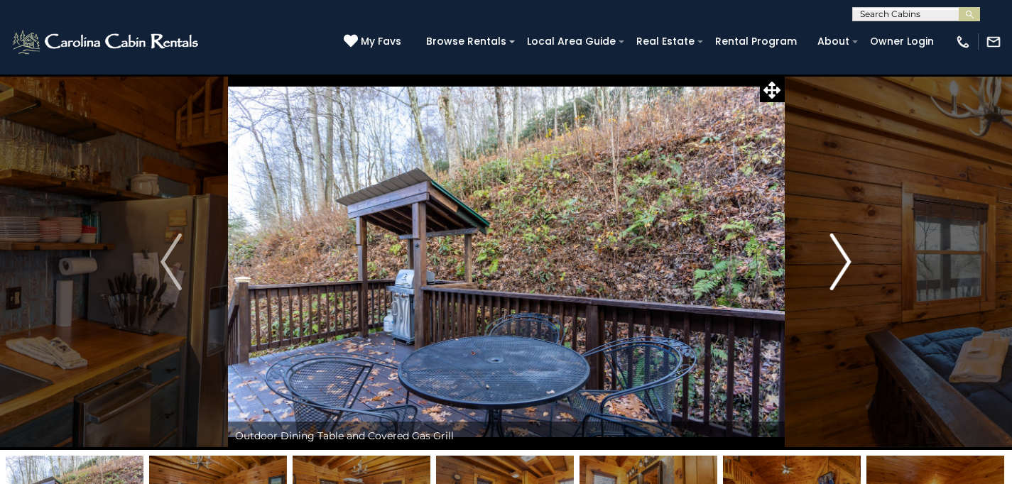
click at [843, 258] on img "Next" at bounding box center [840, 262] width 21 height 57
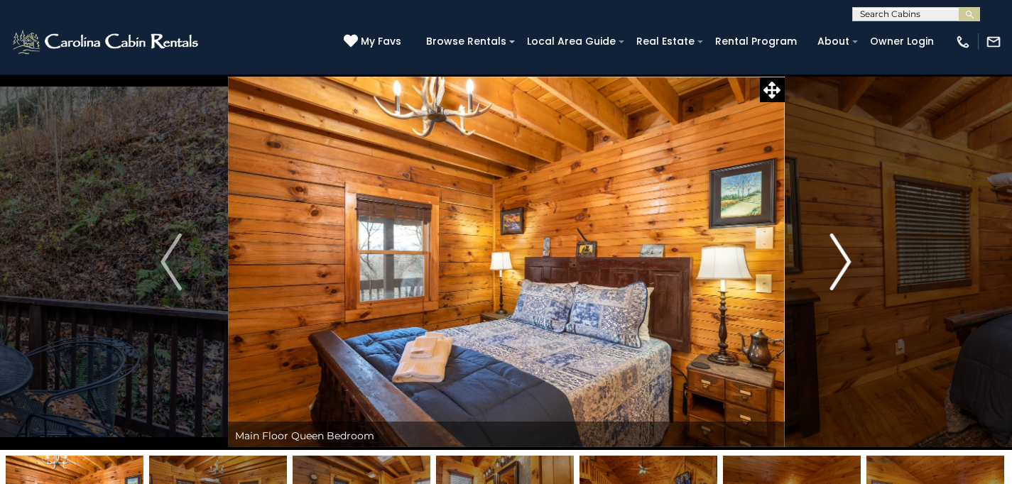
click at [843, 258] on img "Next" at bounding box center [840, 262] width 21 height 57
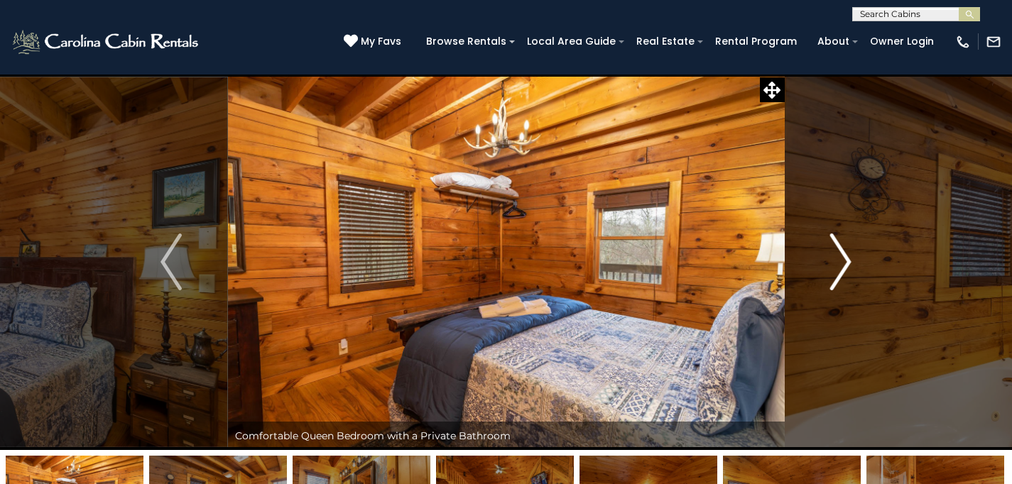
click at [843, 258] on img "Next" at bounding box center [840, 262] width 21 height 57
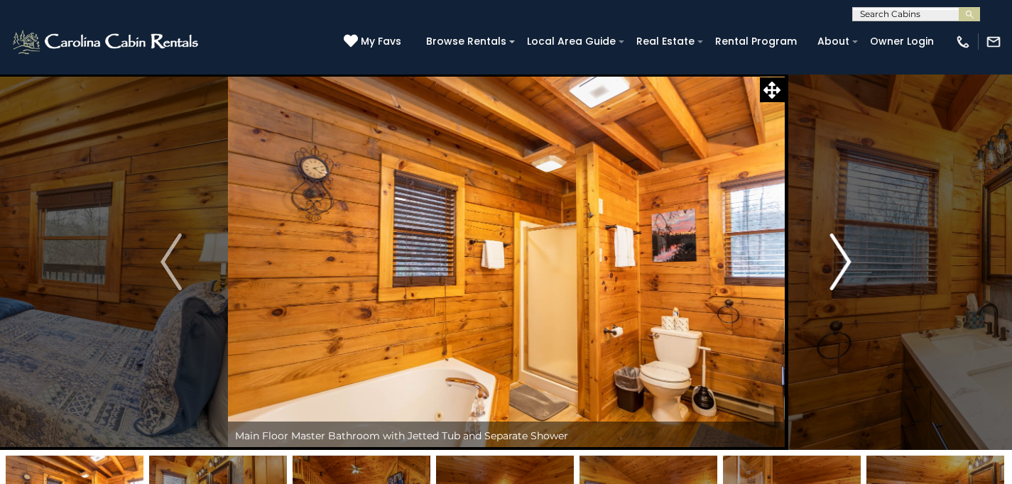
click at [843, 258] on img "Next" at bounding box center [840, 262] width 21 height 57
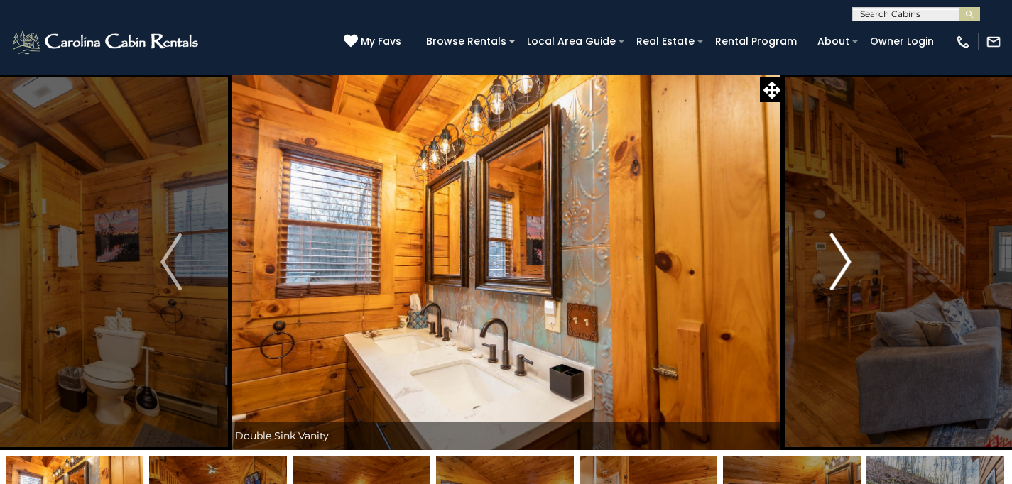
click at [843, 258] on img "Next" at bounding box center [840, 262] width 21 height 57
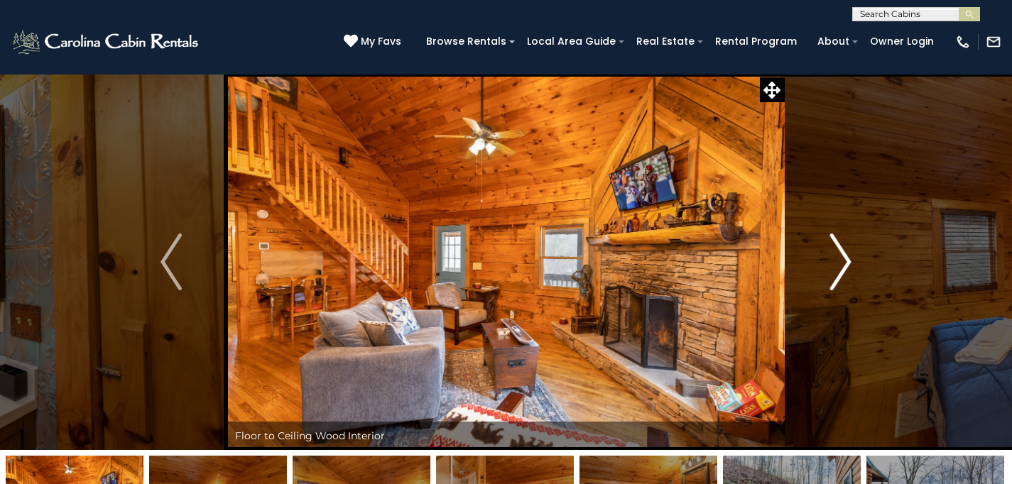
click at [843, 258] on img "Next" at bounding box center [840, 262] width 21 height 57
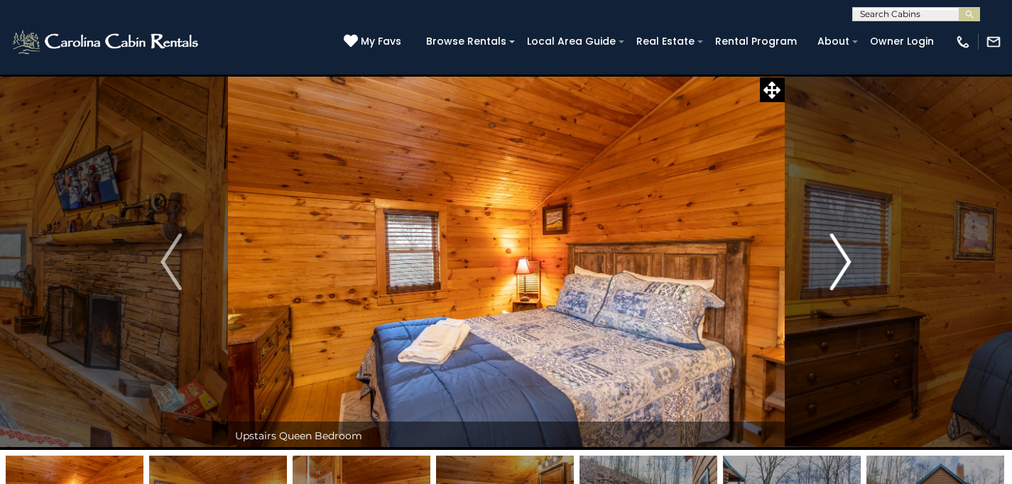
click at [843, 258] on img "Next" at bounding box center [840, 262] width 21 height 57
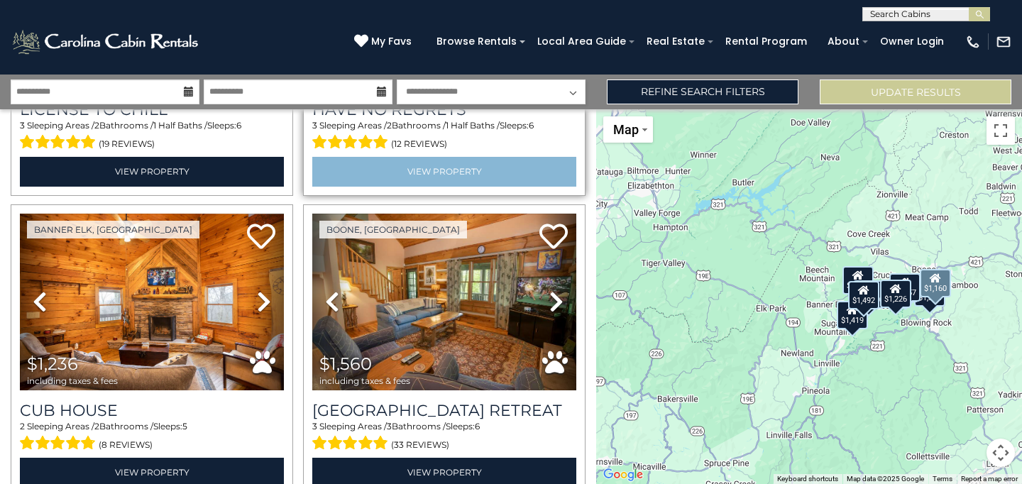
scroll to position [291, 0]
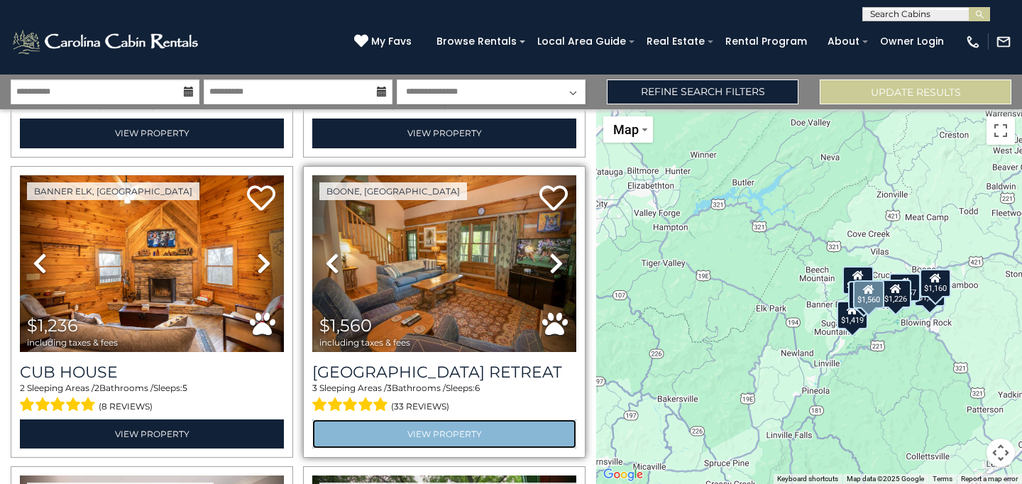
click at [441, 429] on link "View Property" at bounding box center [444, 434] width 264 height 29
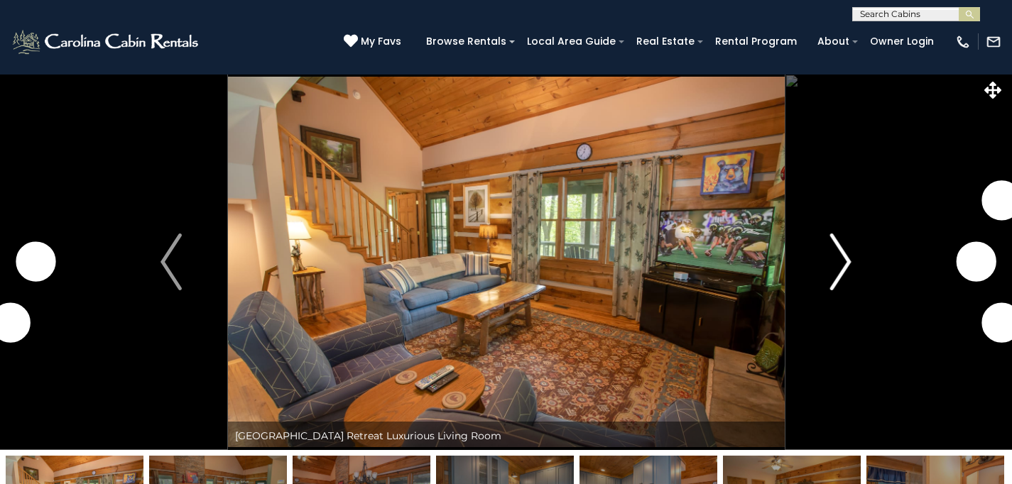
click at [848, 260] on img "Next" at bounding box center [840, 262] width 21 height 57
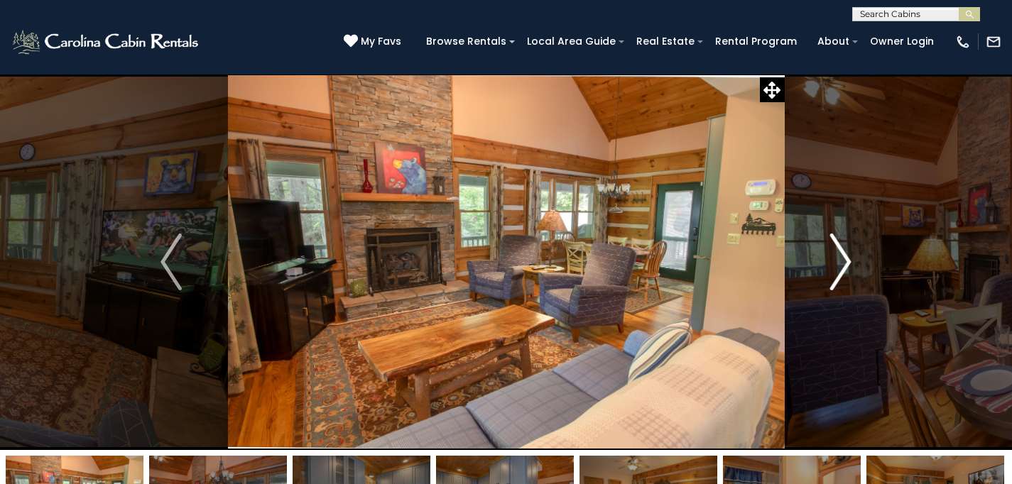
click at [839, 259] on img "Next" at bounding box center [840, 262] width 21 height 57
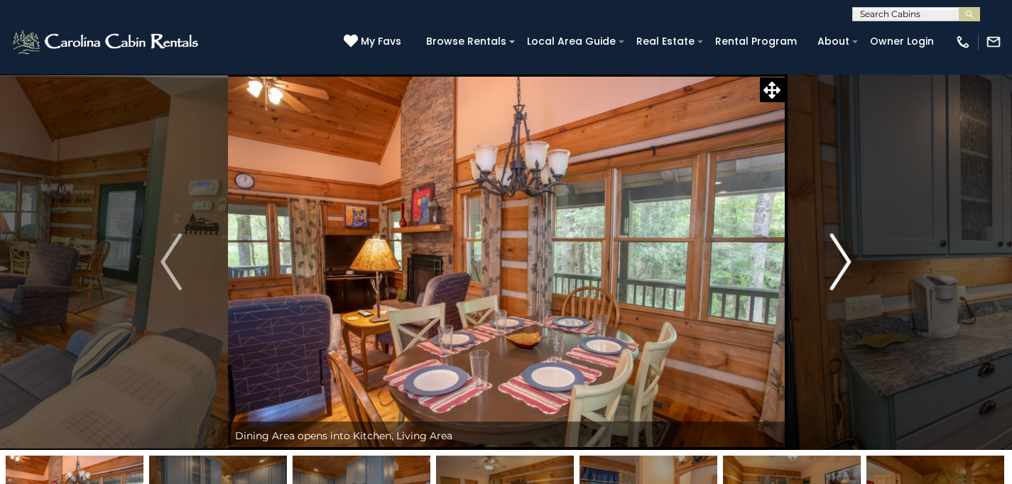
click at [842, 259] on img "Next" at bounding box center [840, 262] width 21 height 57
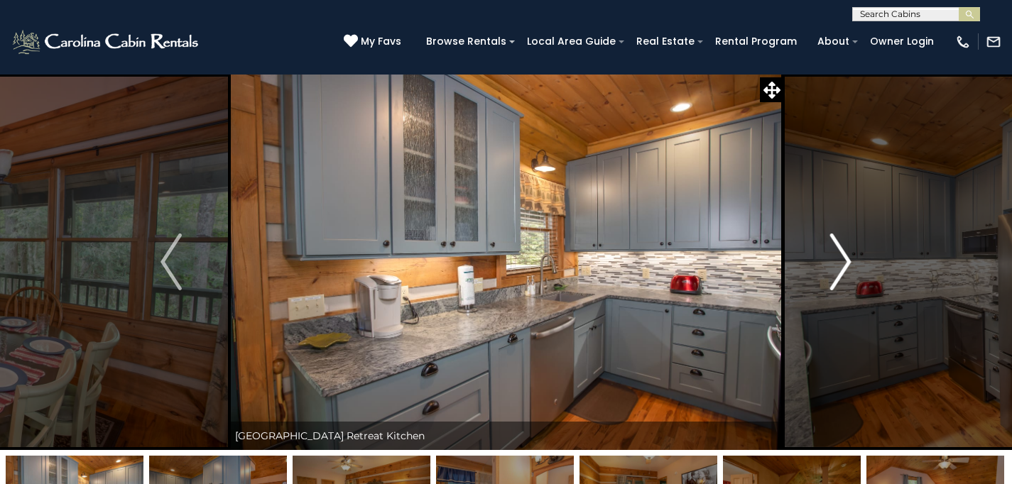
click at [842, 259] on img "Next" at bounding box center [840, 262] width 21 height 57
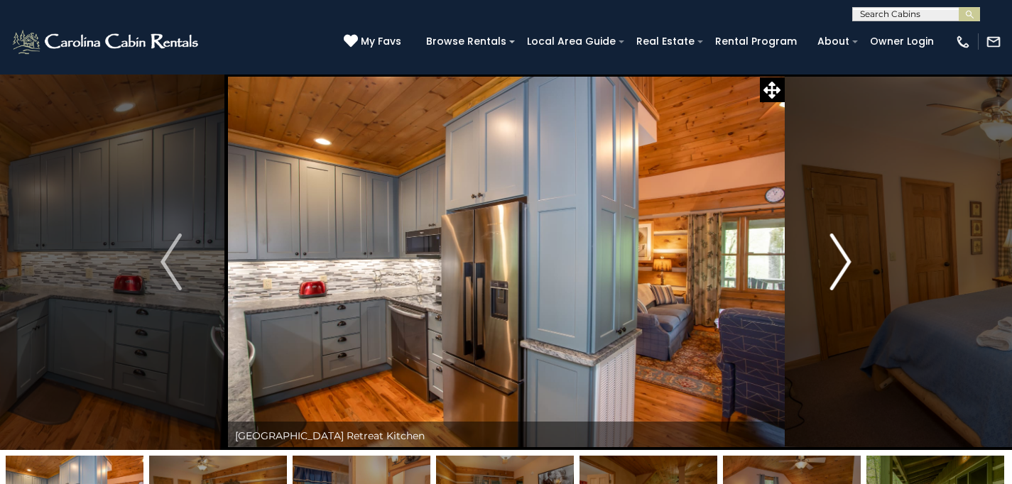
click at [842, 259] on img "Next" at bounding box center [840, 262] width 21 height 57
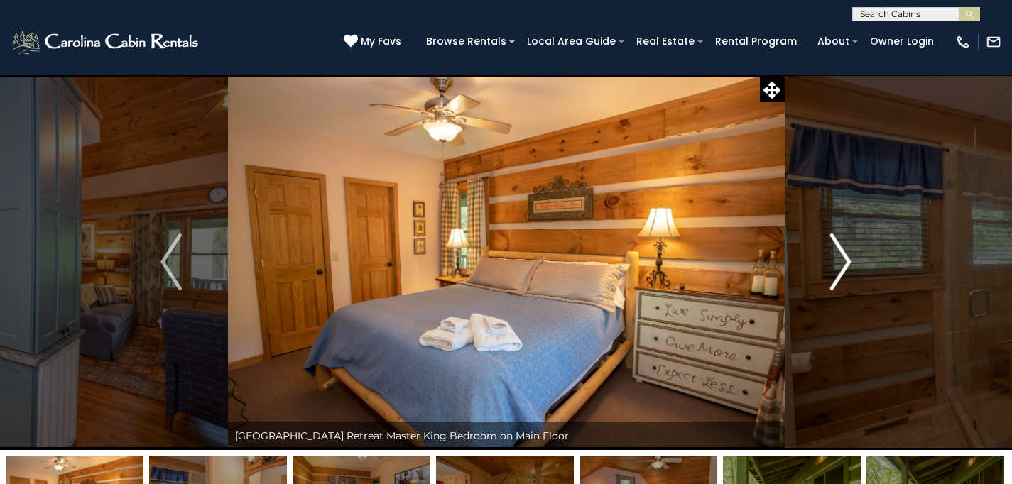
click at [842, 259] on img "Next" at bounding box center [840, 262] width 21 height 57
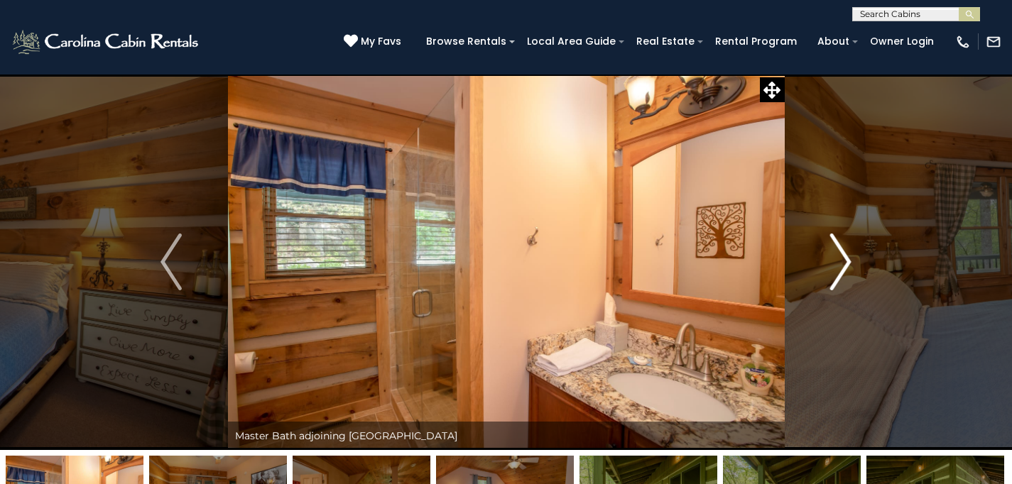
click at [842, 259] on img "Next" at bounding box center [840, 262] width 21 height 57
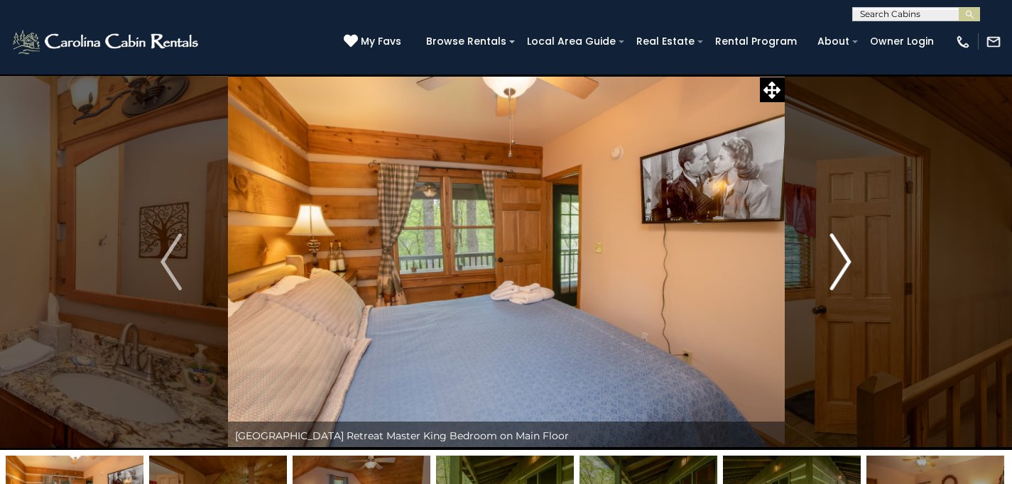
click at [842, 259] on img "Next" at bounding box center [840, 262] width 21 height 57
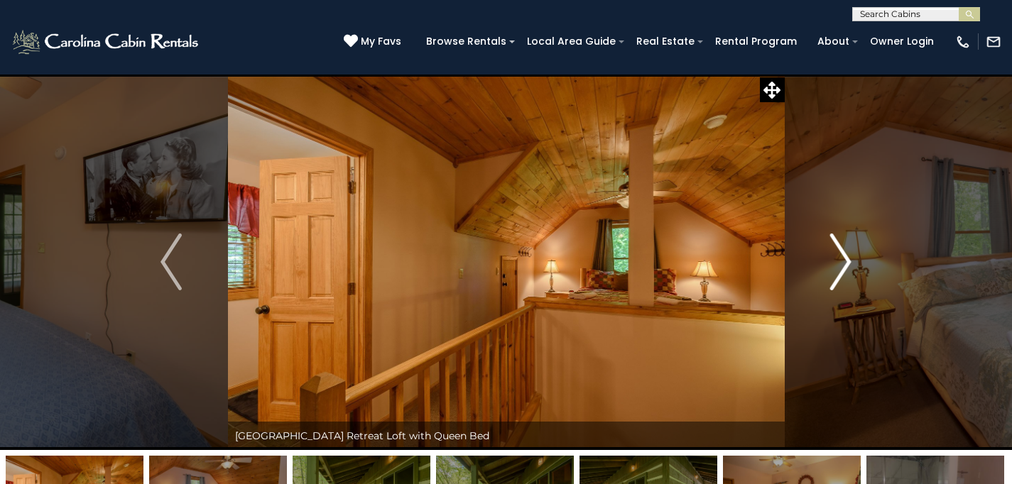
click at [842, 259] on img "Next" at bounding box center [840, 262] width 21 height 57
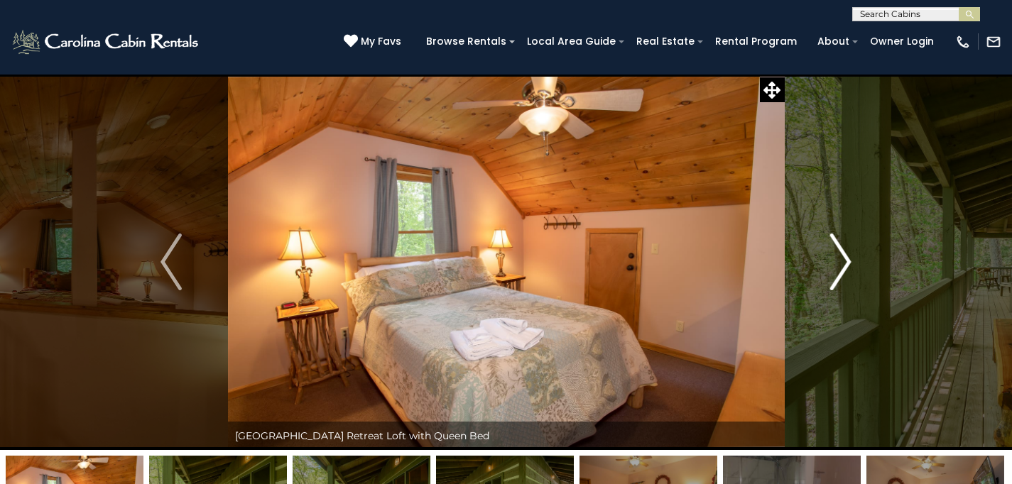
click at [842, 259] on img "Next" at bounding box center [840, 262] width 21 height 57
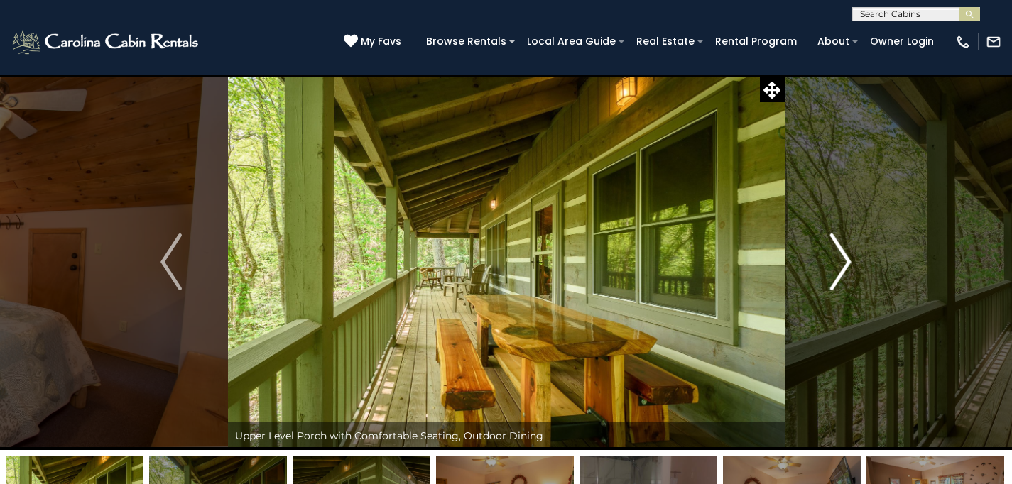
click at [842, 259] on img "Next" at bounding box center [840, 262] width 21 height 57
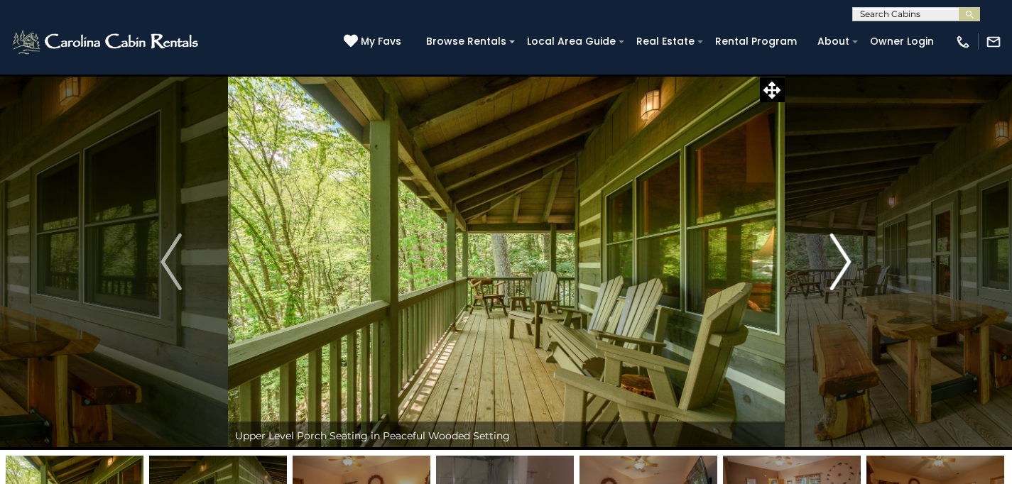
click at [842, 259] on img "Next" at bounding box center [840, 262] width 21 height 57
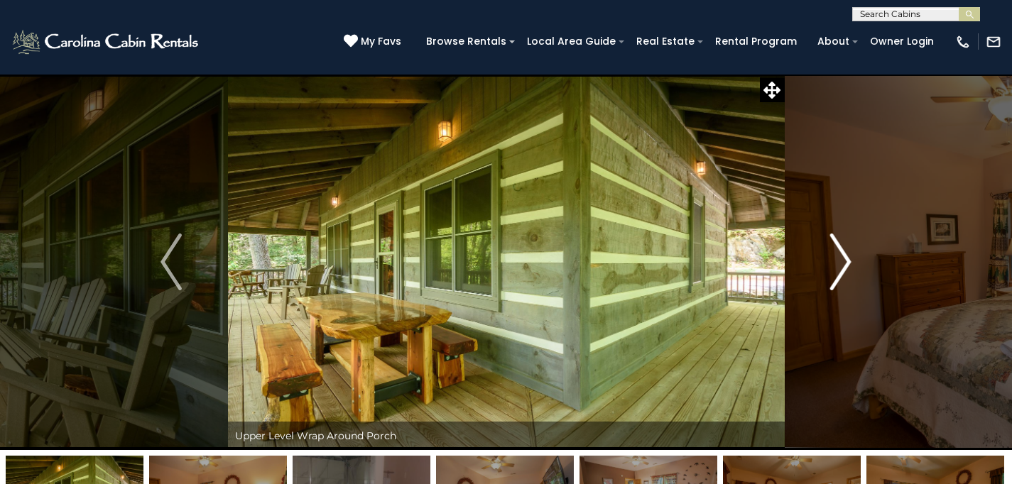
click at [842, 259] on img "Next" at bounding box center [840, 262] width 21 height 57
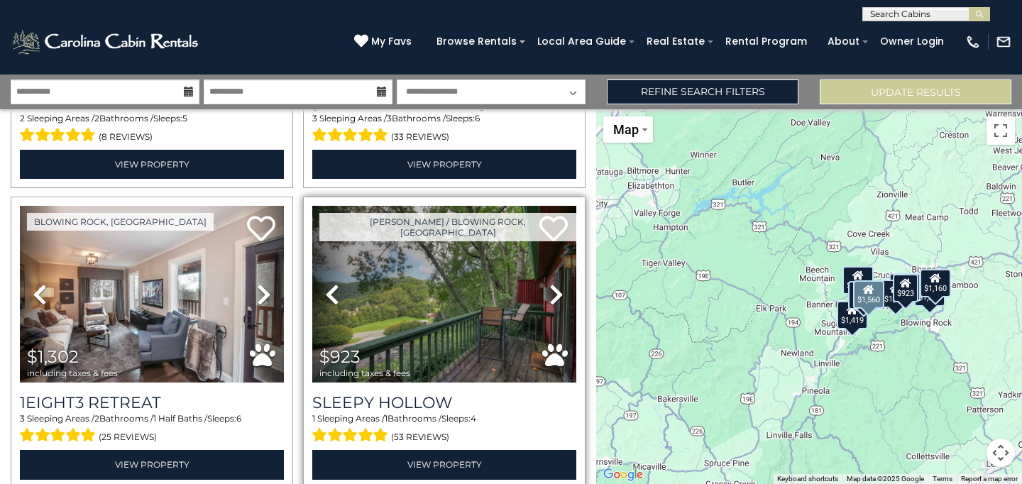
scroll to position [619, 0]
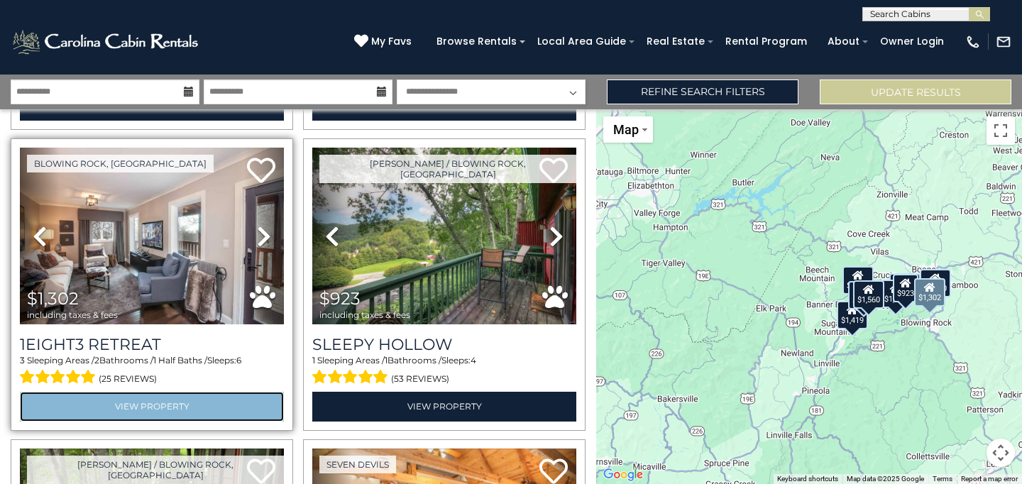
click at [158, 395] on link "View Property" at bounding box center [152, 406] width 264 height 29
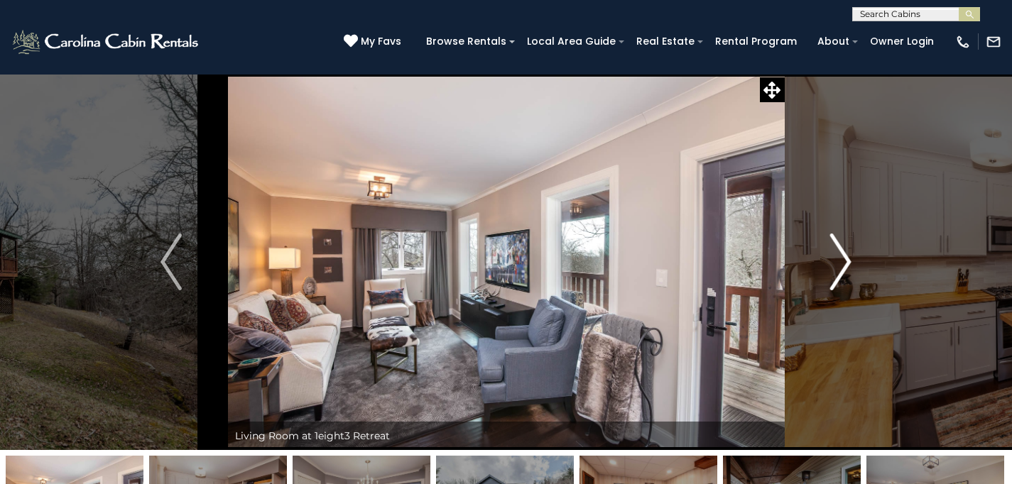
click at [842, 251] on img "Next" at bounding box center [840, 262] width 21 height 57
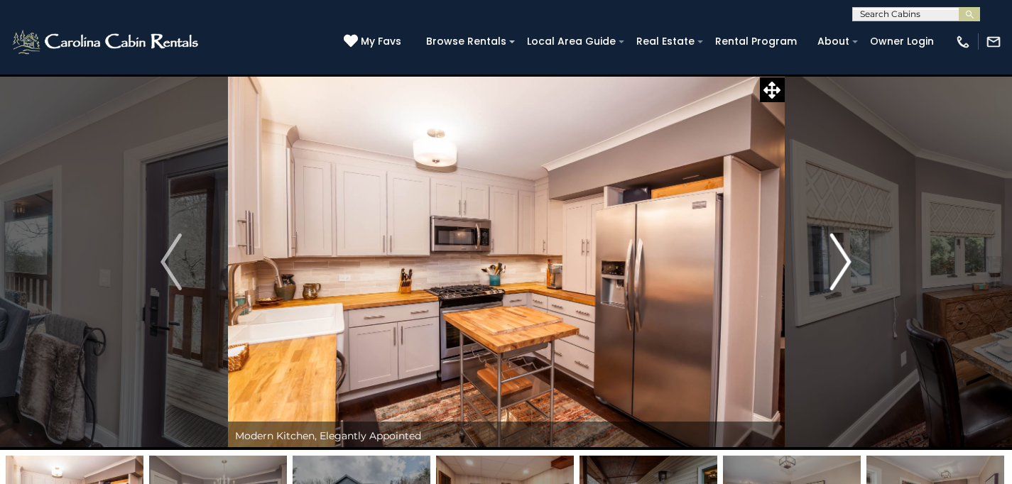
click at [842, 251] on img "Next" at bounding box center [840, 262] width 21 height 57
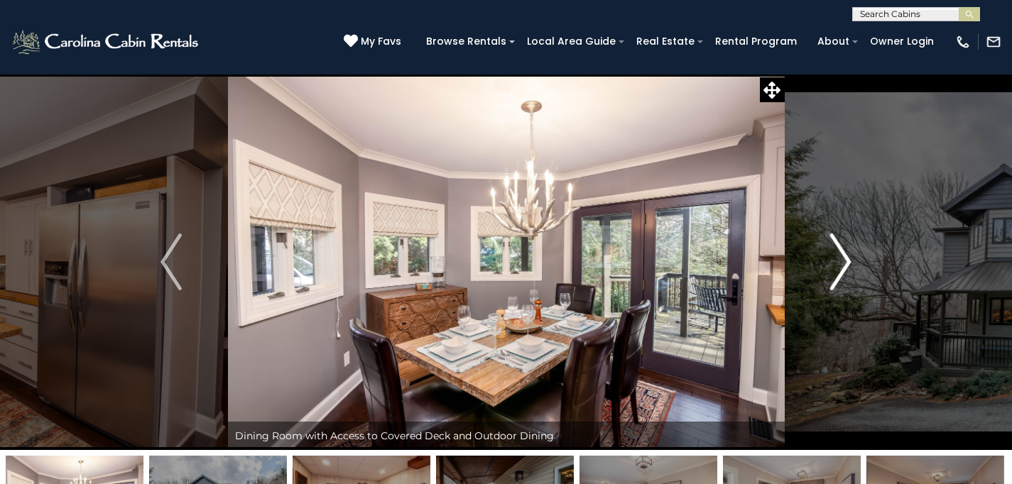
click at [842, 251] on img "Next" at bounding box center [840, 262] width 21 height 57
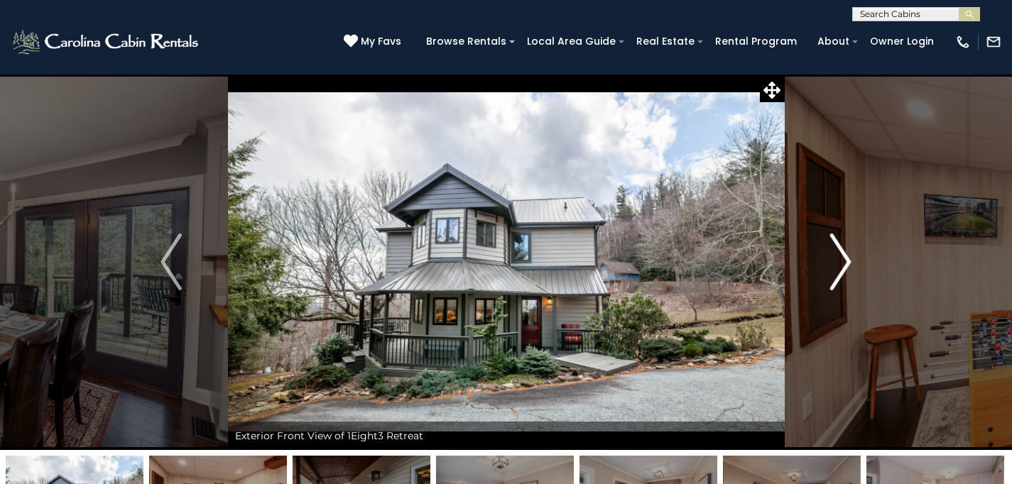
click at [842, 251] on img "Next" at bounding box center [840, 262] width 21 height 57
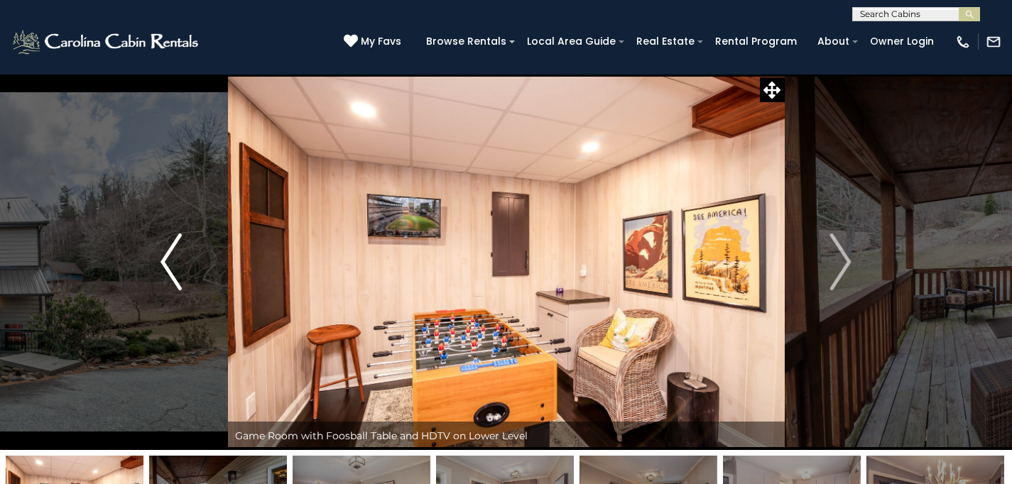
click at [177, 263] on img "Previous" at bounding box center [170, 262] width 21 height 57
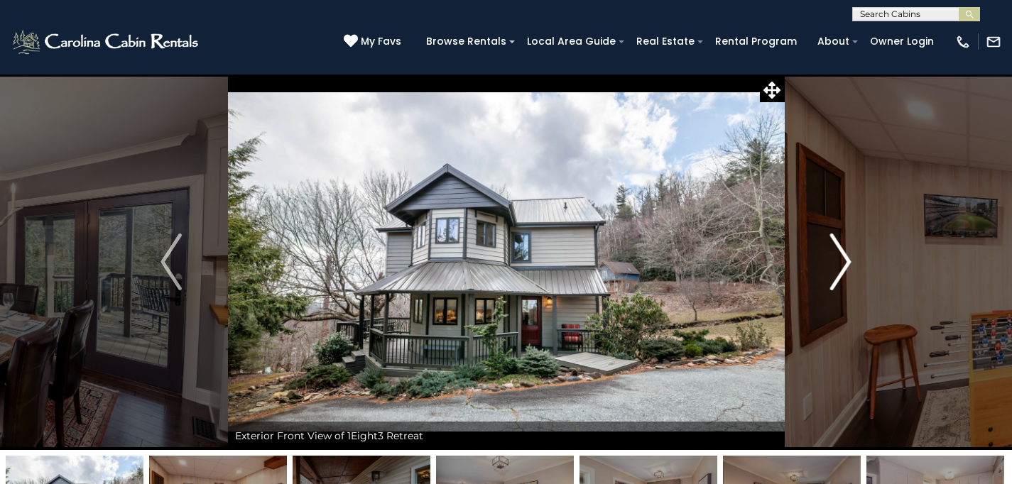
click at [841, 256] on img "Next" at bounding box center [840, 262] width 21 height 57
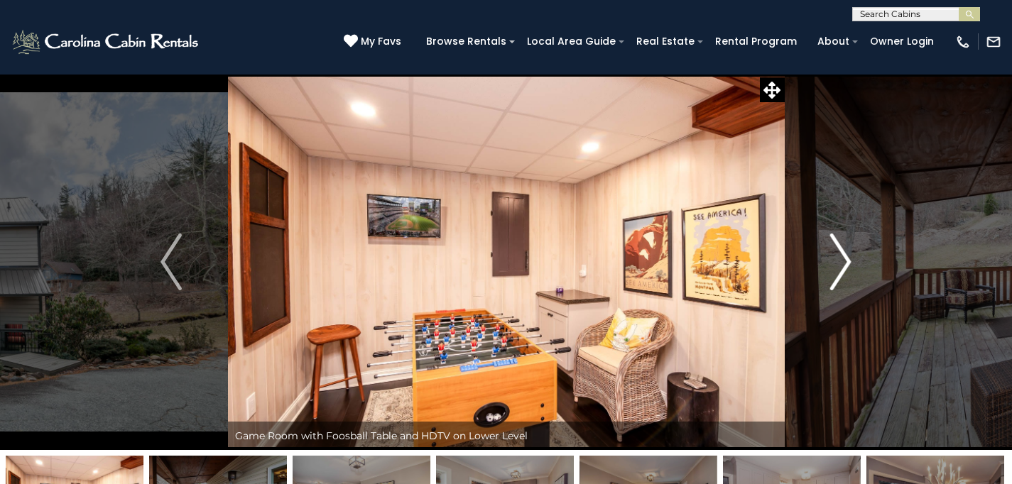
click at [841, 256] on img "Next" at bounding box center [840, 262] width 21 height 57
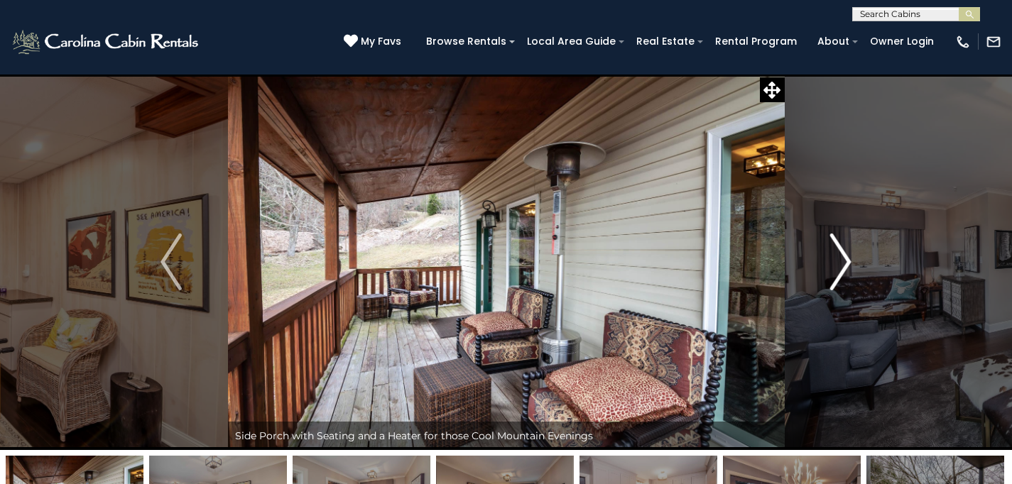
click at [841, 256] on img "Next" at bounding box center [840, 262] width 21 height 57
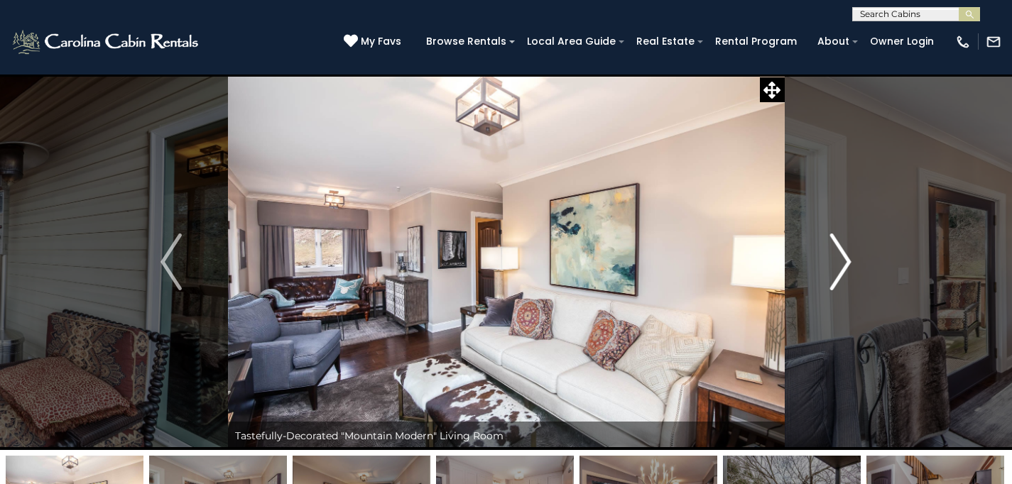
click at [841, 256] on img "Next" at bounding box center [840, 262] width 21 height 57
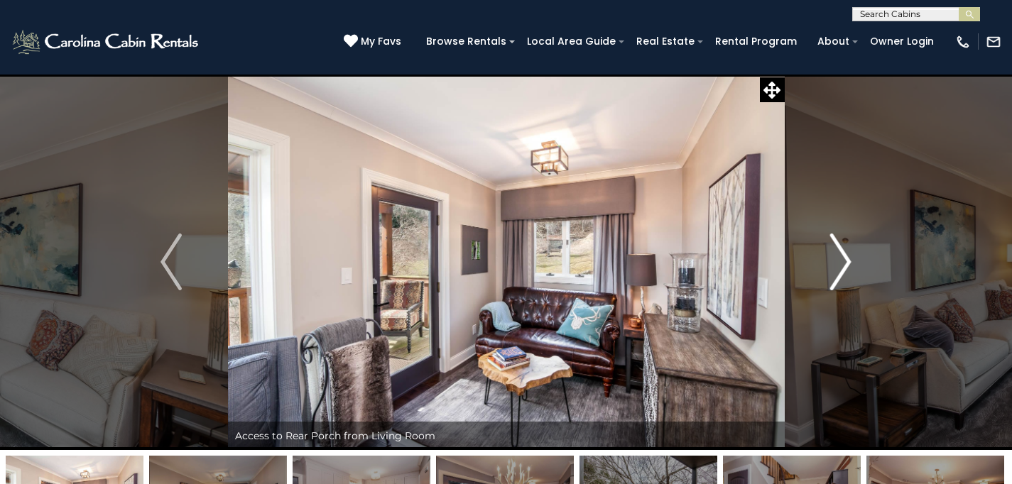
click at [841, 256] on img "Next" at bounding box center [840, 262] width 21 height 57
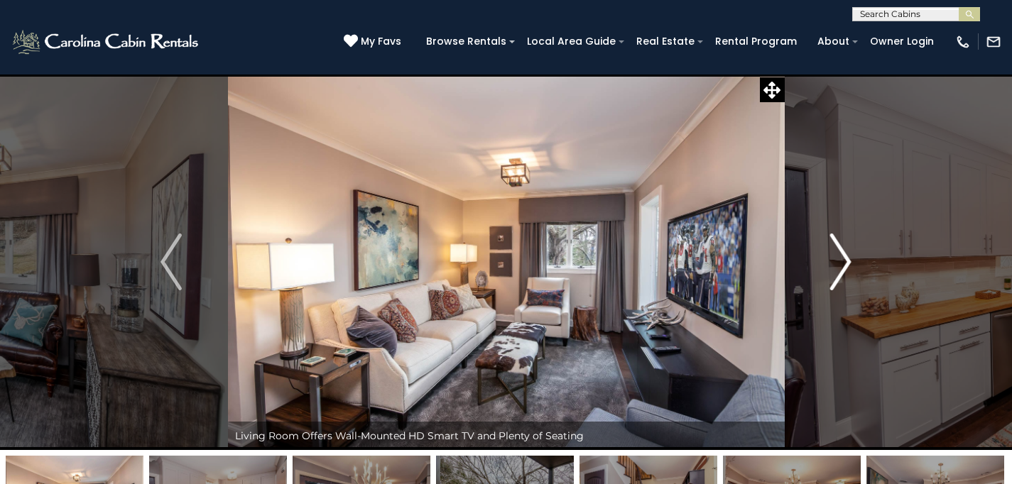
click at [841, 256] on img "Next" at bounding box center [840, 262] width 21 height 57
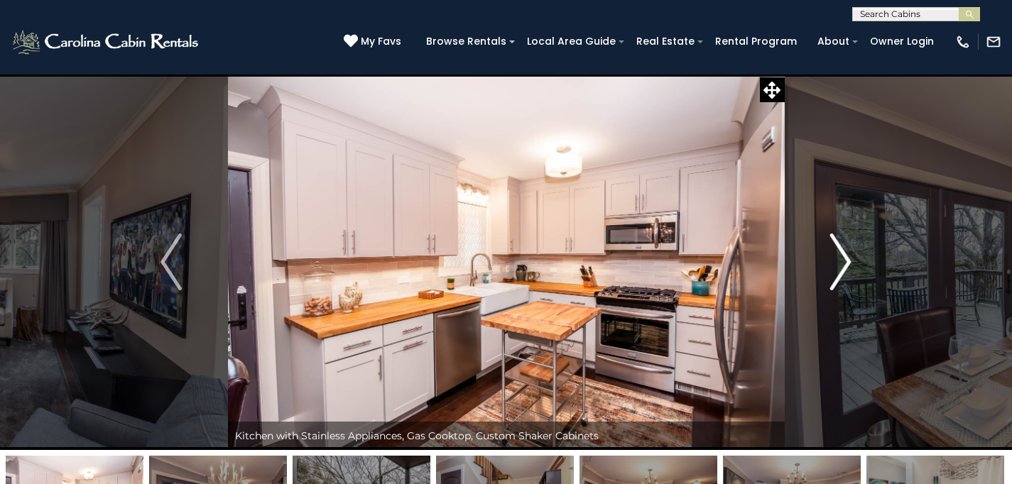
click at [841, 256] on img "Next" at bounding box center [840, 262] width 21 height 57
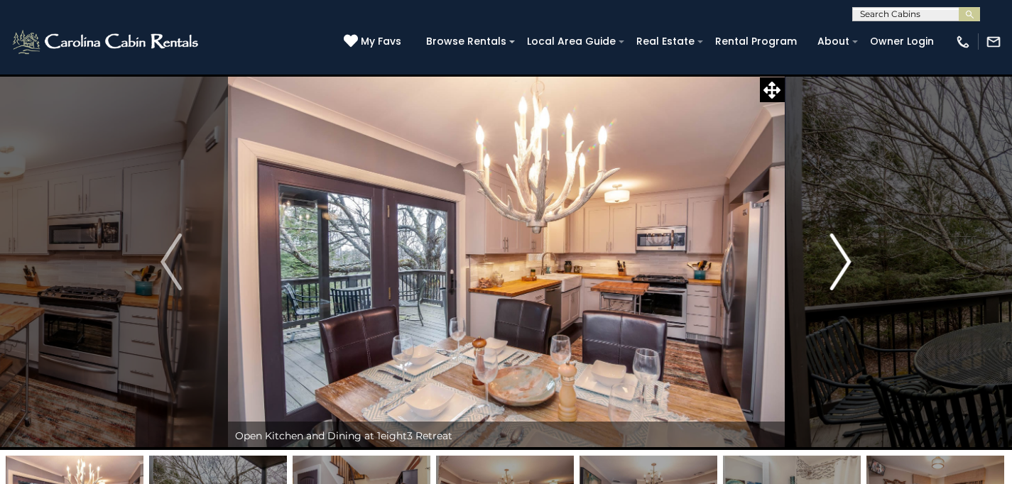
click at [841, 256] on img "Next" at bounding box center [840, 262] width 21 height 57
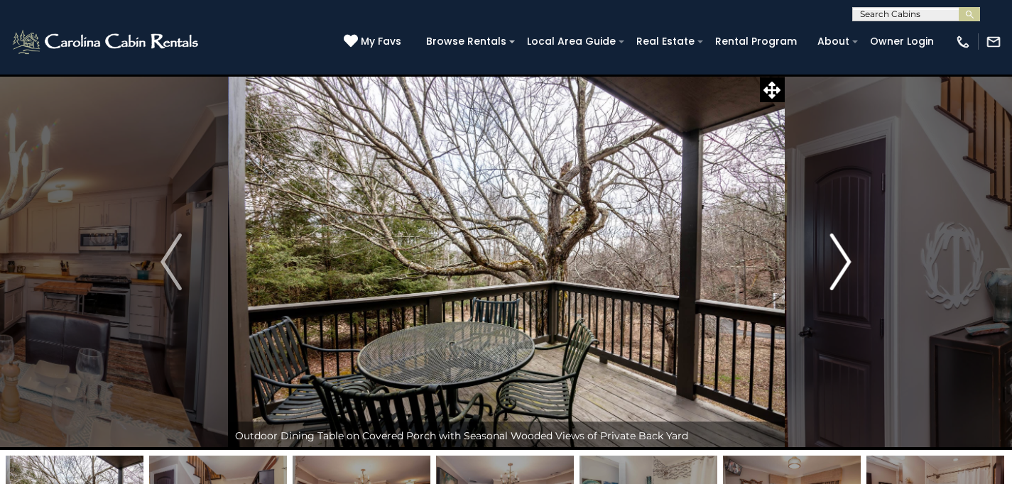
click at [841, 256] on img "Next" at bounding box center [840, 262] width 21 height 57
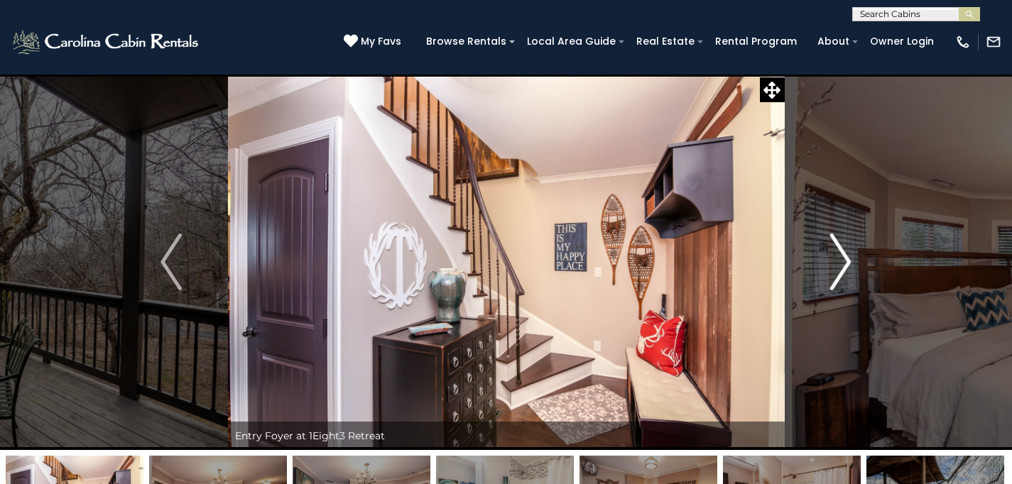
click at [841, 256] on img "Next" at bounding box center [840, 262] width 21 height 57
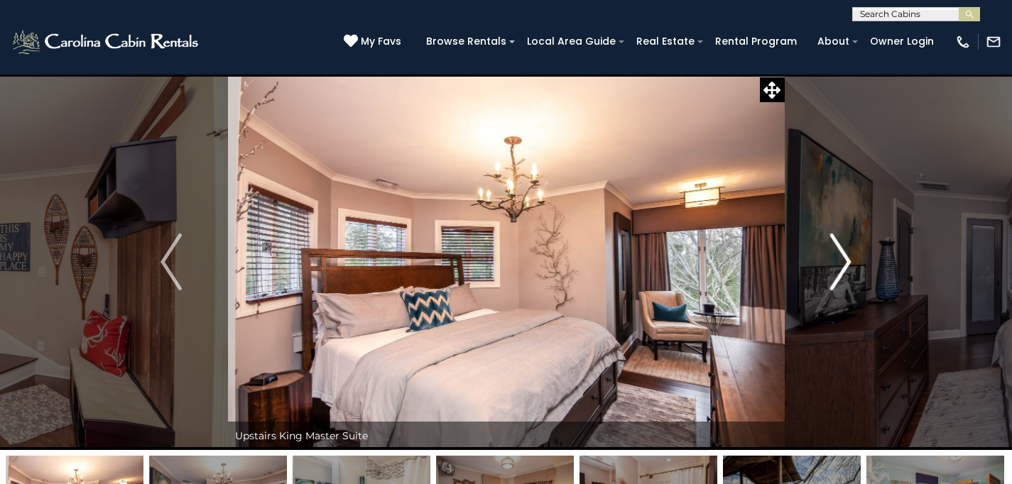
click at [841, 256] on img "Next" at bounding box center [840, 262] width 21 height 57
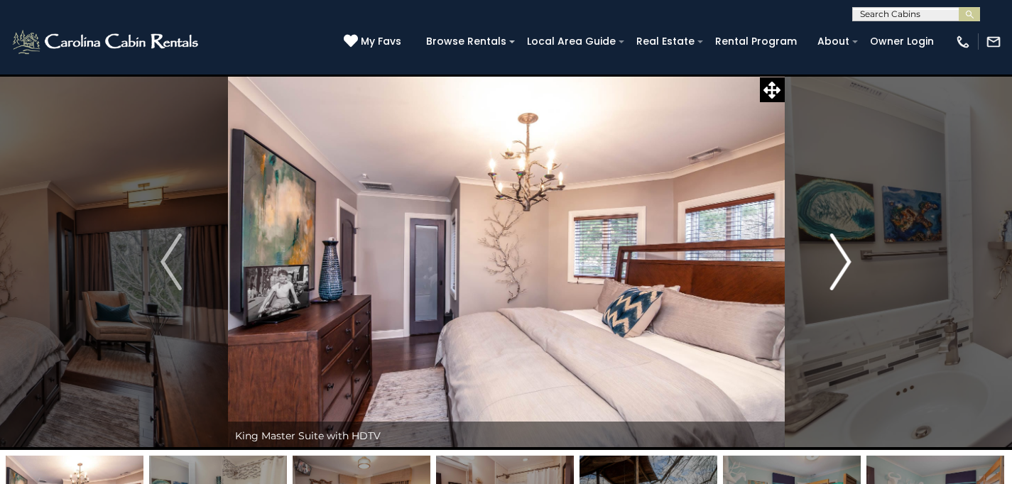
click at [841, 256] on img "Next" at bounding box center [840, 262] width 21 height 57
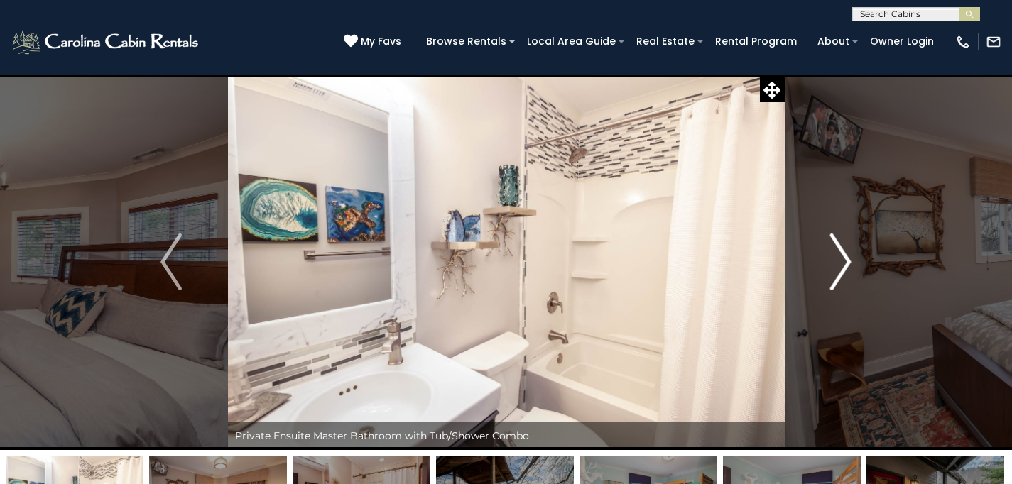
click at [841, 256] on img "Next" at bounding box center [840, 262] width 21 height 57
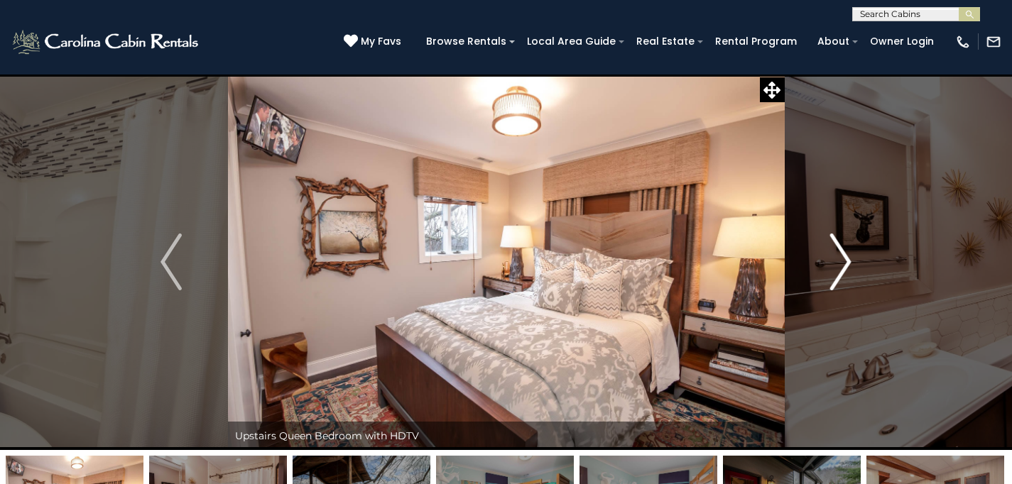
click at [841, 256] on img "Next" at bounding box center [840, 262] width 21 height 57
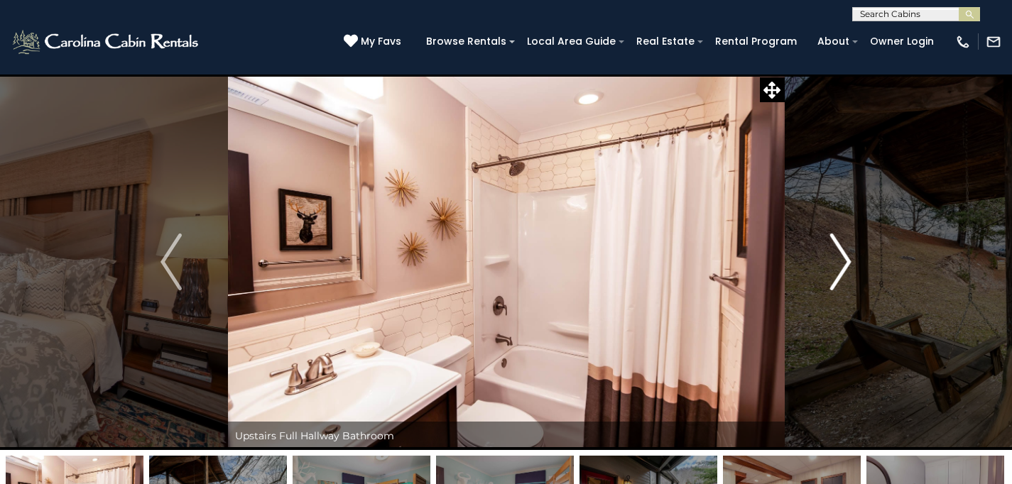
click at [841, 256] on img "Next" at bounding box center [840, 262] width 21 height 57
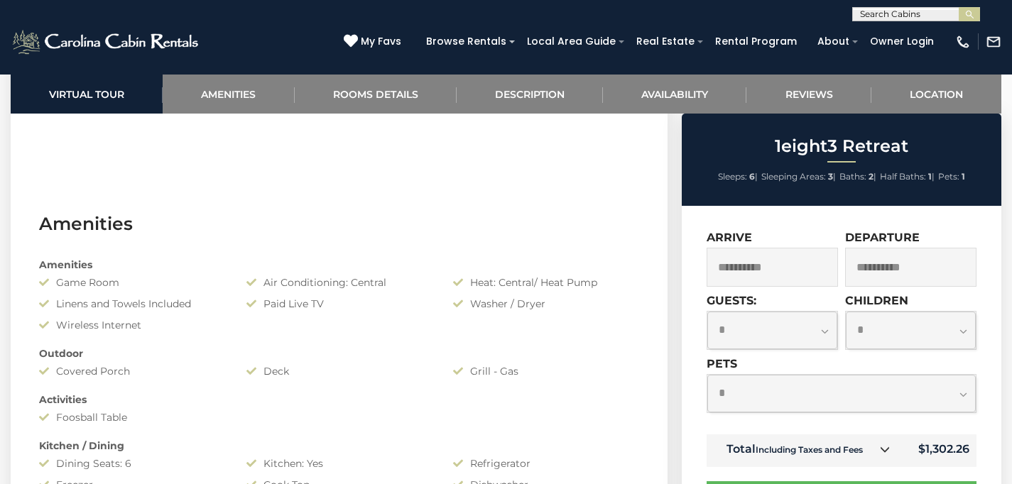
scroll to position [622, 0]
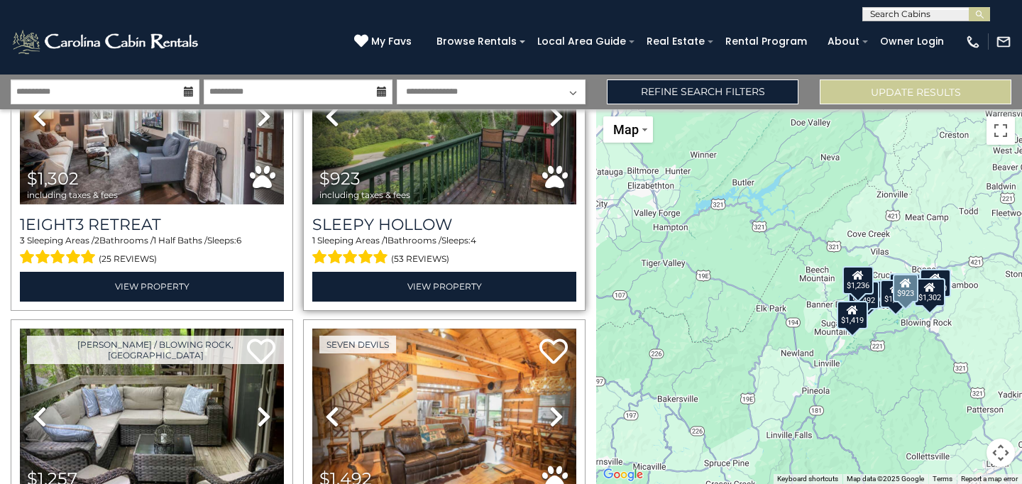
scroll to position [742, 0]
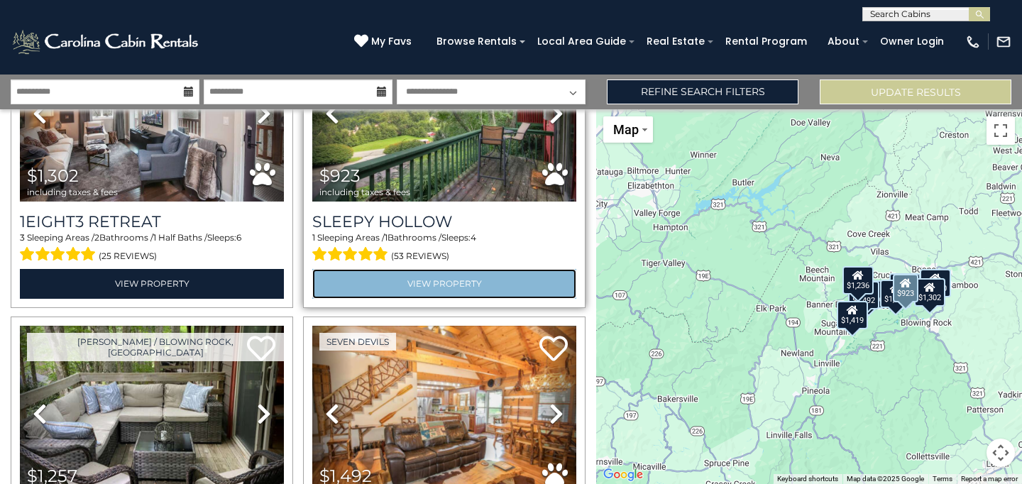
click at [426, 269] on link "View Property" at bounding box center [444, 283] width 264 height 29
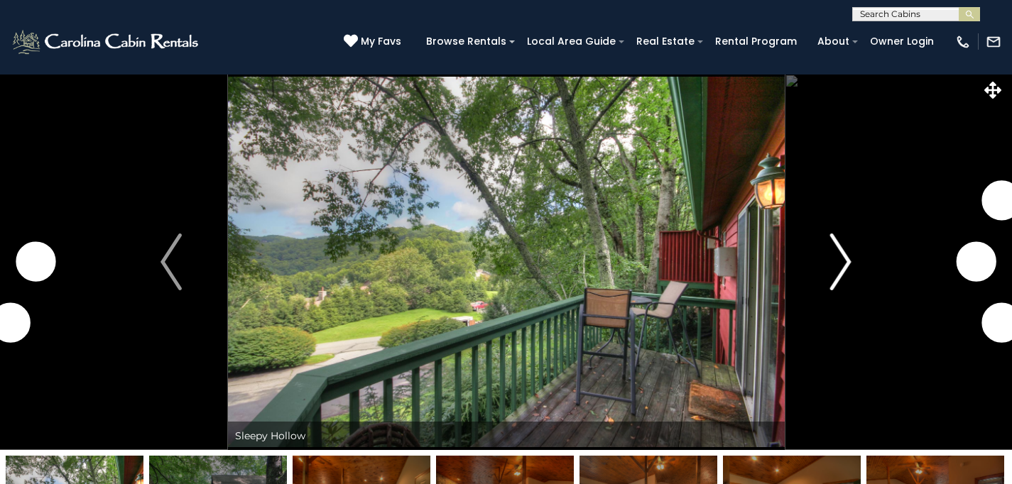
click at [838, 254] on img "Next" at bounding box center [840, 262] width 21 height 57
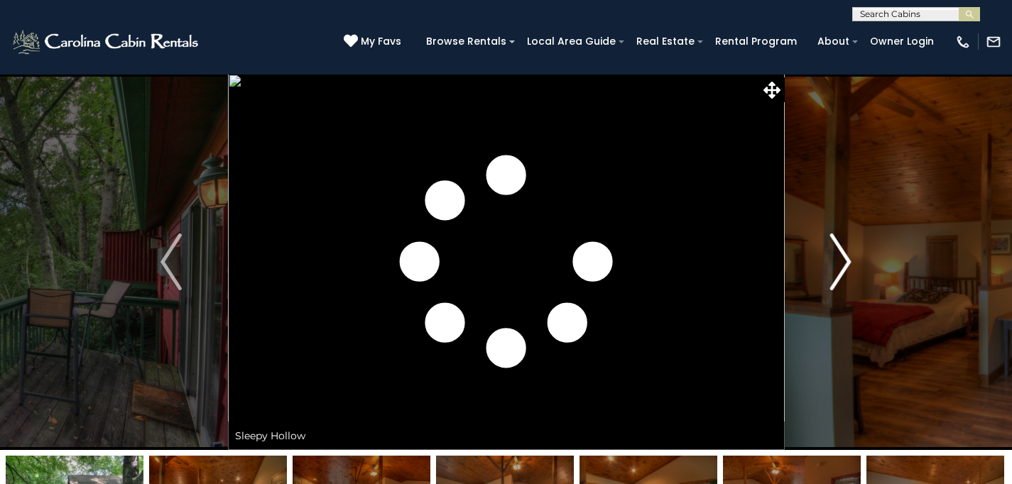
click at [838, 254] on img "Next" at bounding box center [840, 262] width 21 height 57
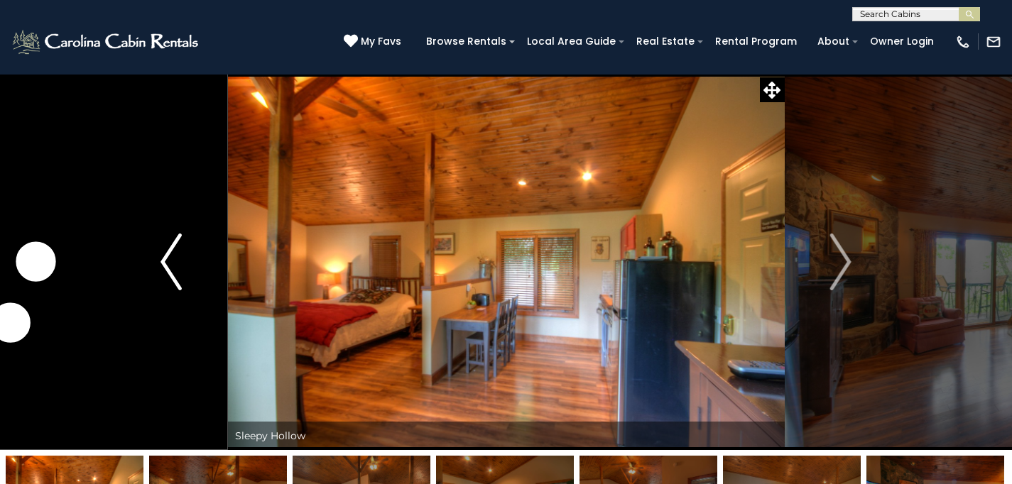
click at [173, 273] on img "Previous" at bounding box center [170, 262] width 21 height 57
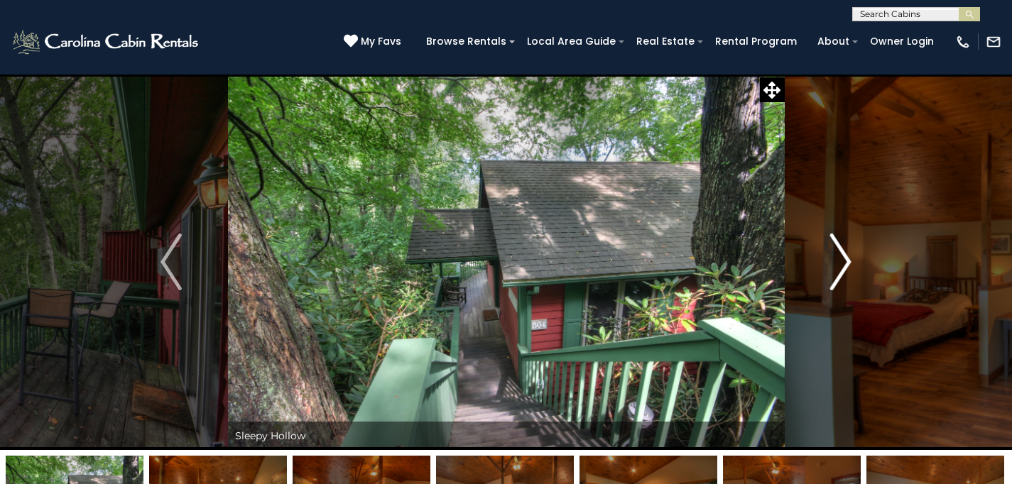
click at [841, 262] on img "Next" at bounding box center [840, 262] width 21 height 57
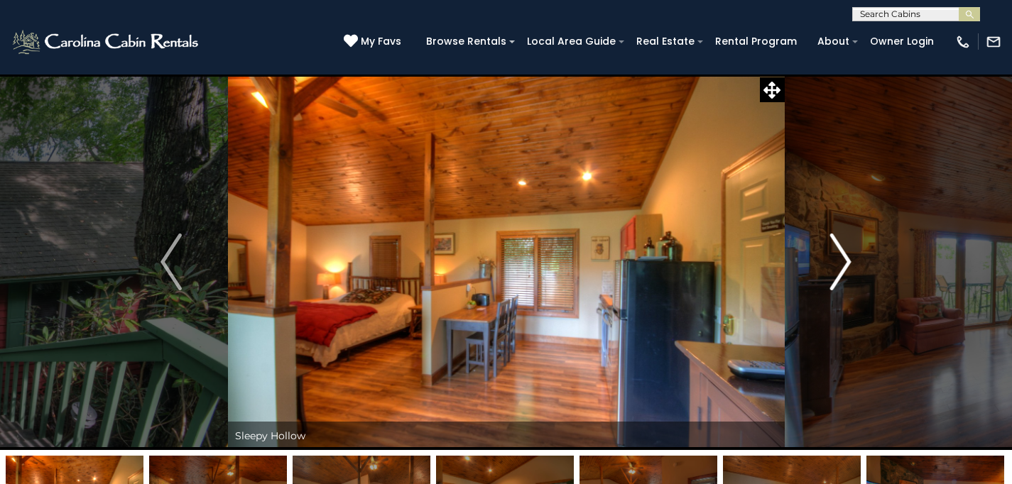
click at [841, 262] on img "Next" at bounding box center [840, 262] width 21 height 57
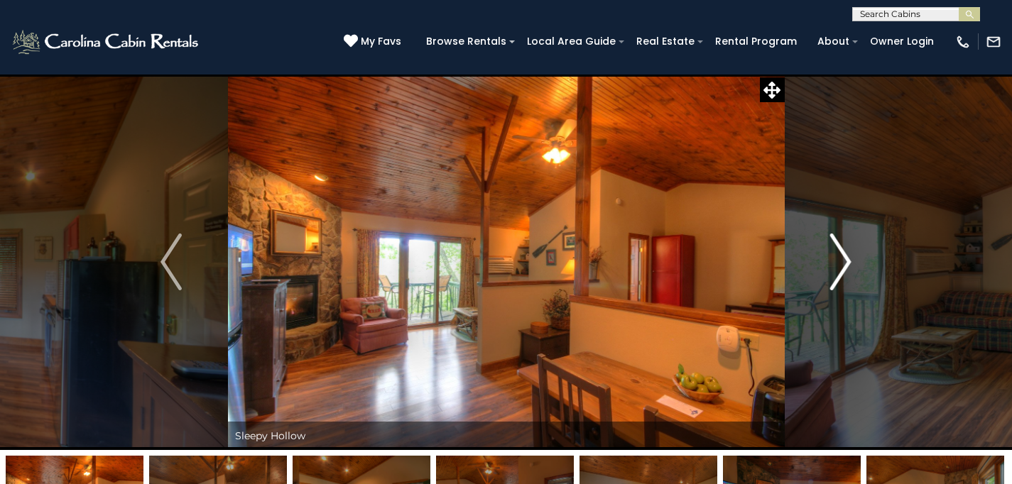
click at [841, 262] on img "Next" at bounding box center [840, 262] width 21 height 57
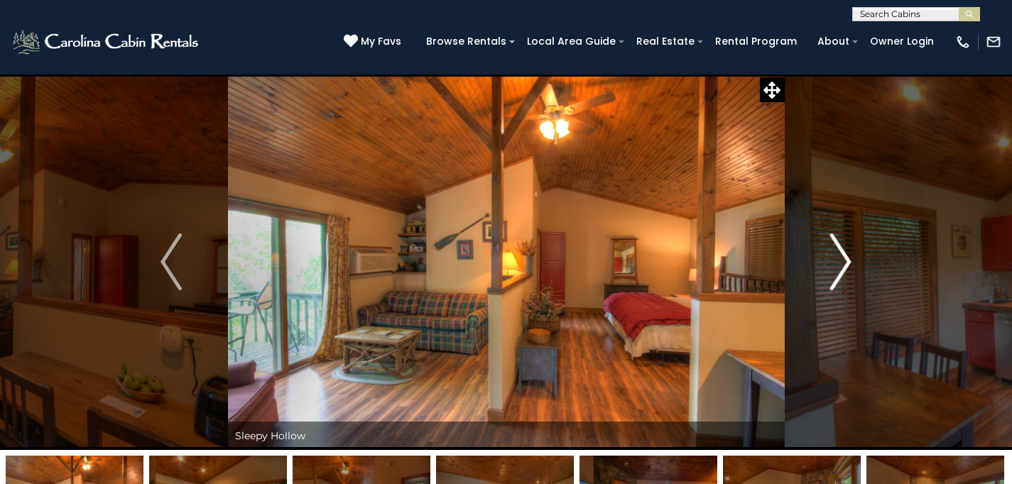
click at [841, 262] on img "Next" at bounding box center [840, 262] width 21 height 57
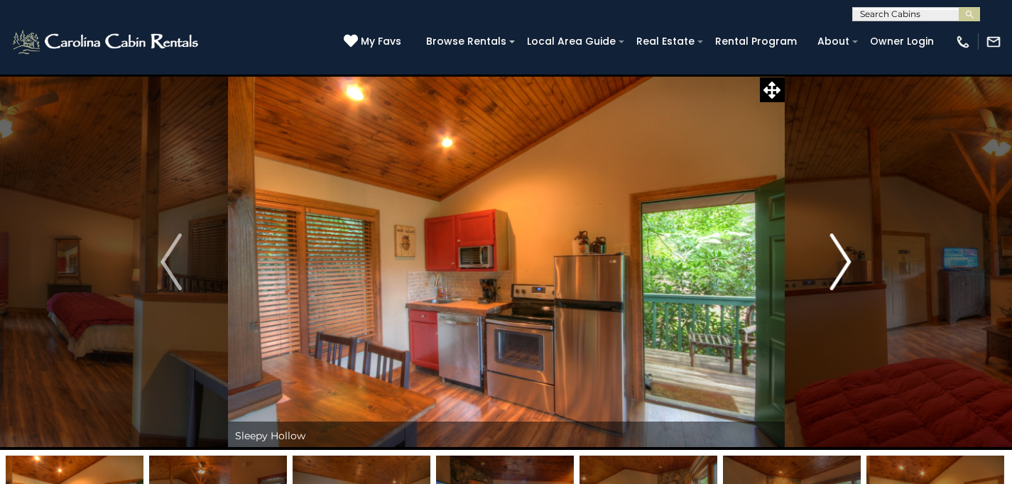
click at [841, 262] on img "Next" at bounding box center [840, 262] width 21 height 57
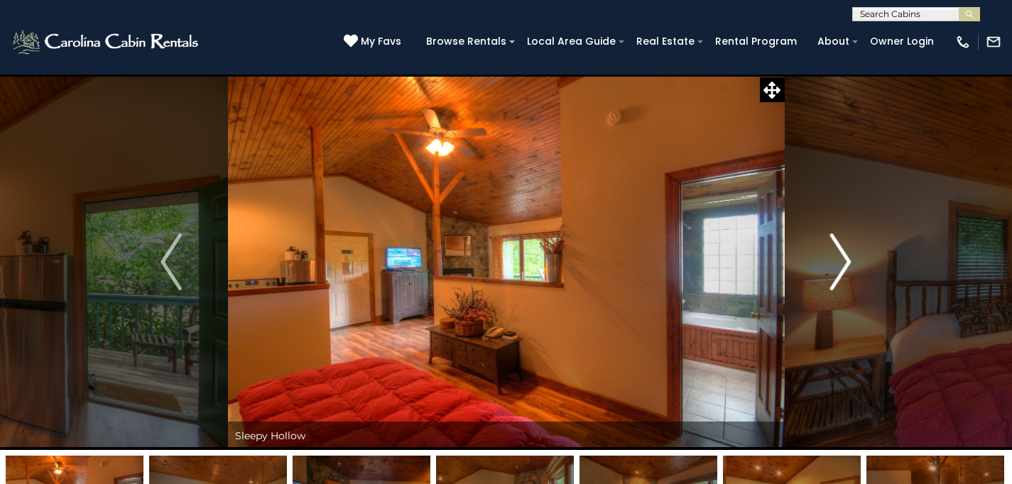
click at [841, 262] on img "Next" at bounding box center [840, 262] width 21 height 57
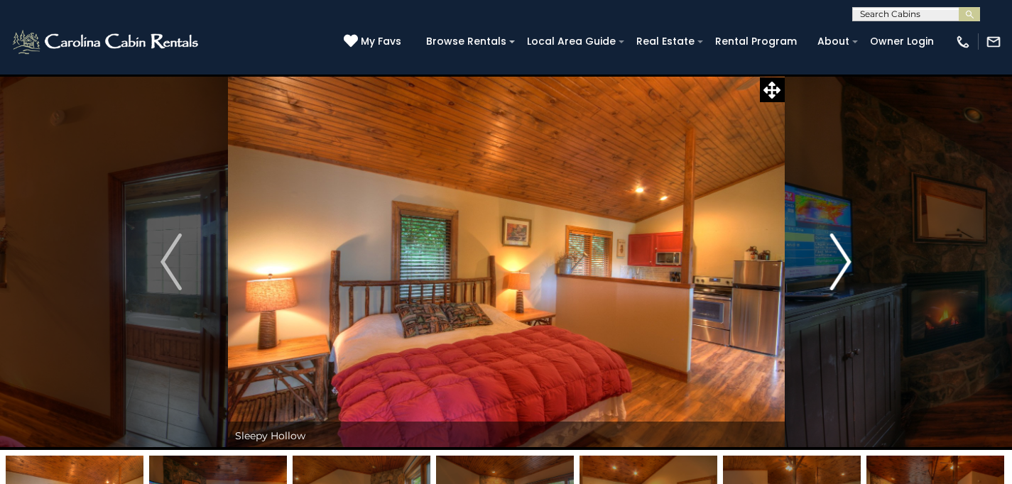
click at [841, 262] on img "Next" at bounding box center [840, 262] width 21 height 57
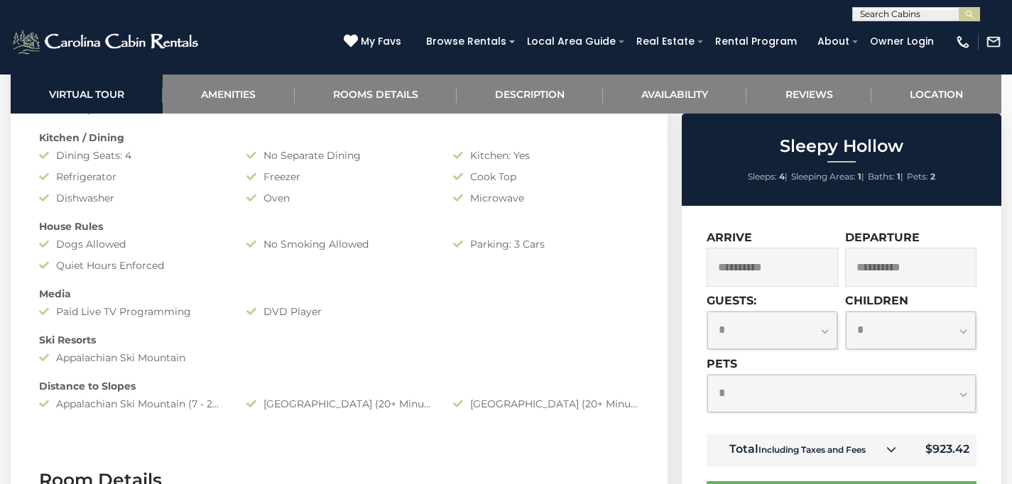
scroll to position [1427, 0]
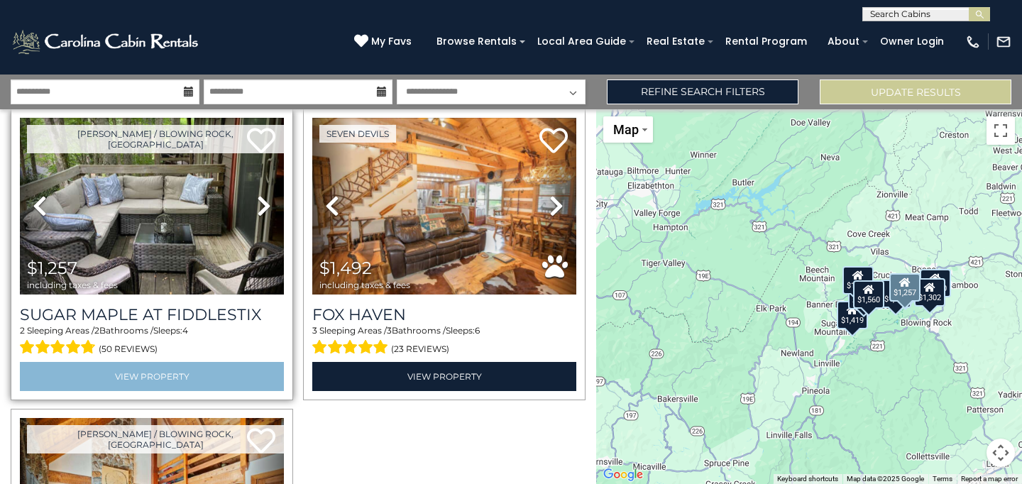
scroll to position [958, 0]
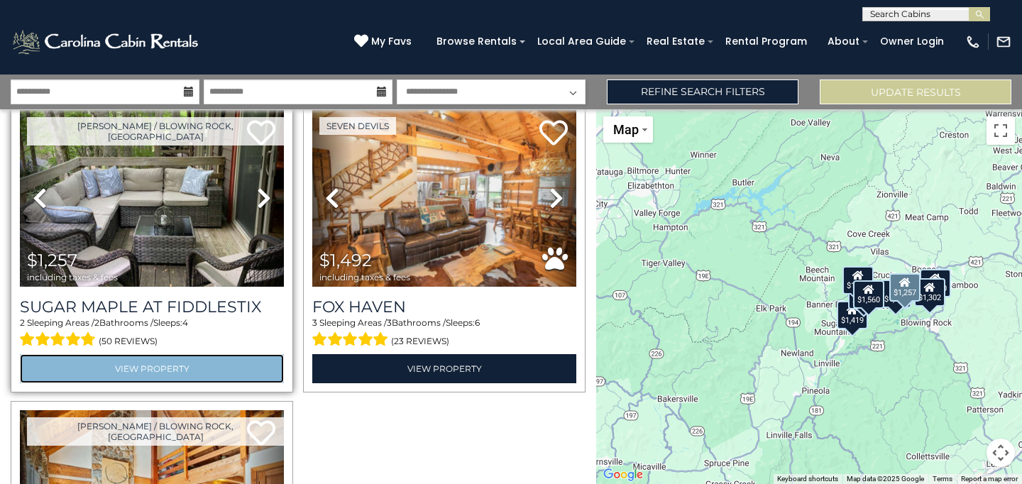
click at [133, 358] on link "View Property" at bounding box center [152, 368] width 264 height 29
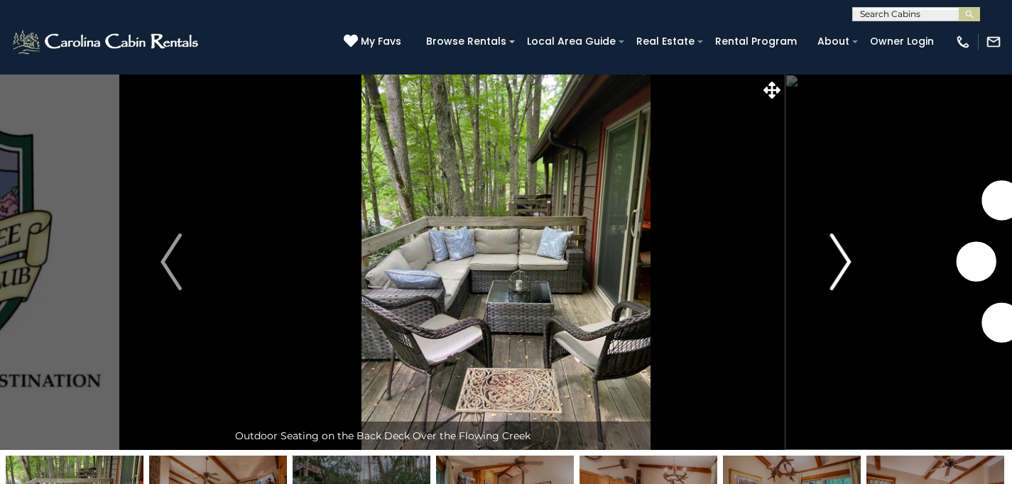
click at [841, 258] on img "Next" at bounding box center [840, 262] width 21 height 57
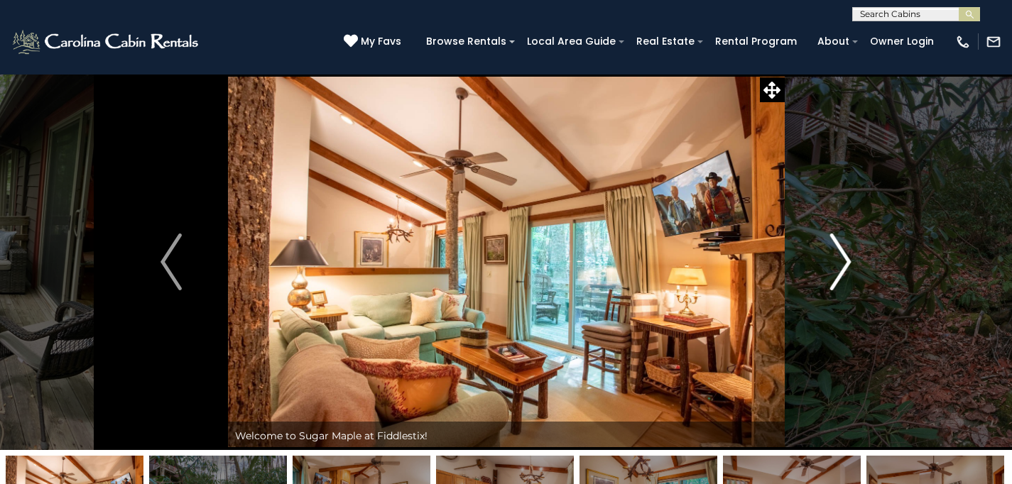
click at [841, 258] on img "Next" at bounding box center [840, 262] width 21 height 57
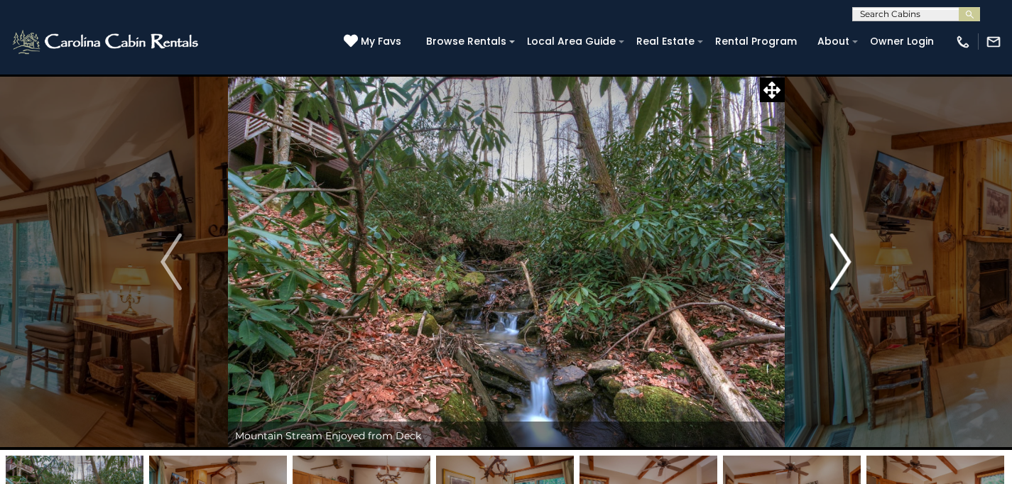
click at [841, 258] on img "Next" at bounding box center [840, 262] width 21 height 57
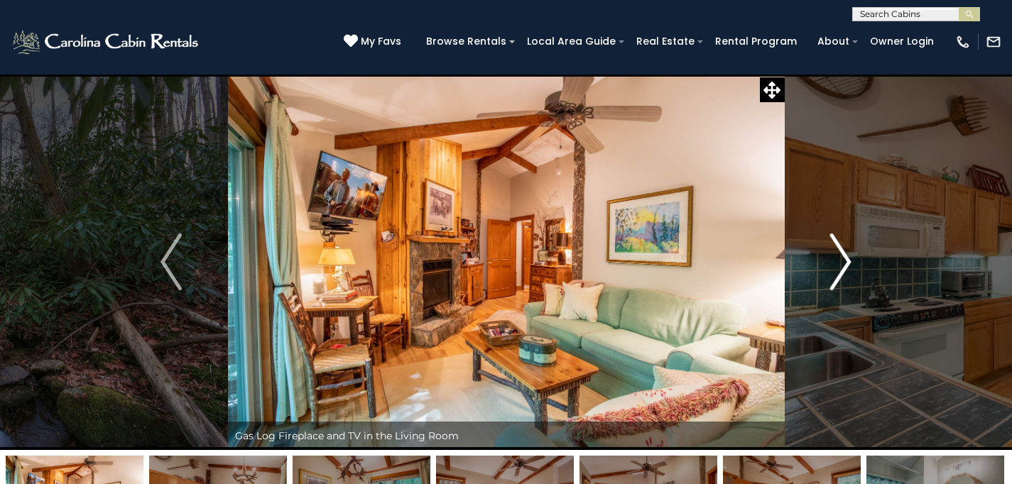
click at [841, 258] on img "Next" at bounding box center [840, 262] width 21 height 57
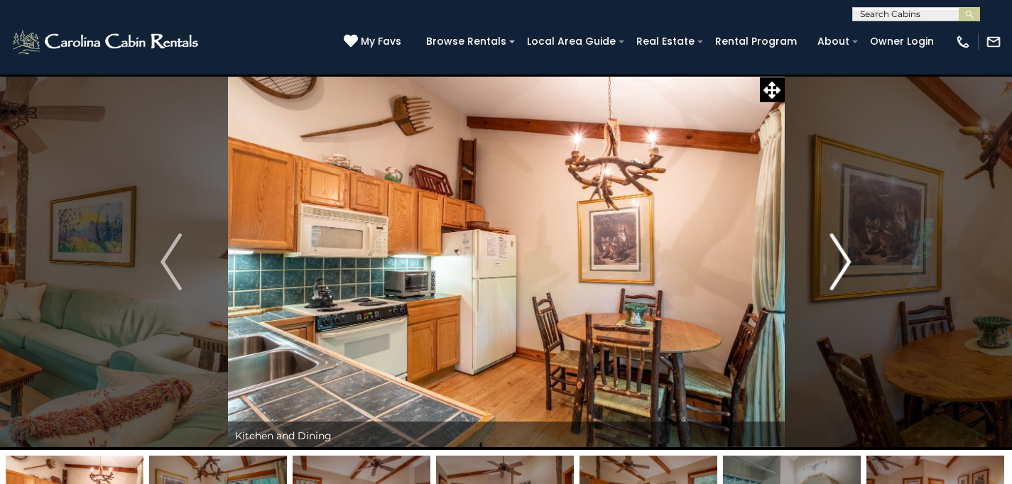
click at [841, 258] on img "Next" at bounding box center [840, 262] width 21 height 57
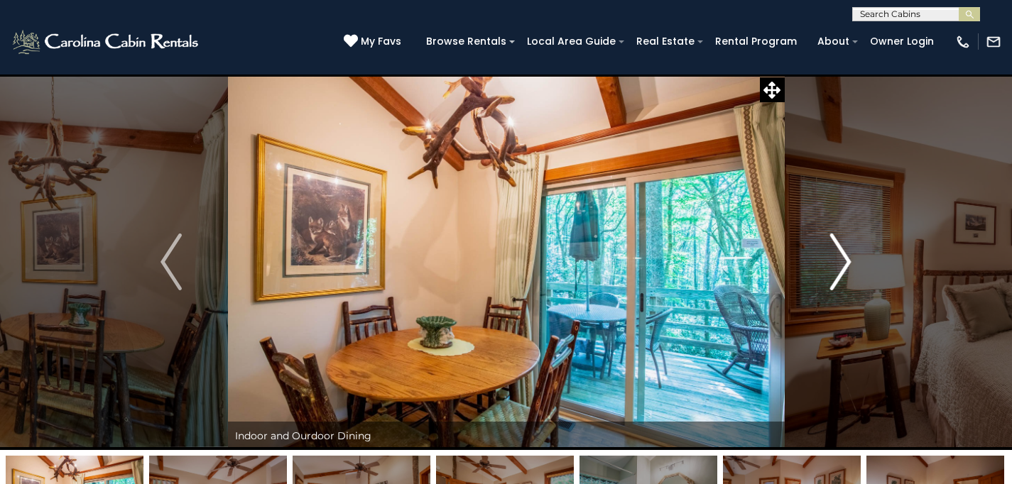
click at [841, 258] on img "Next" at bounding box center [840, 262] width 21 height 57
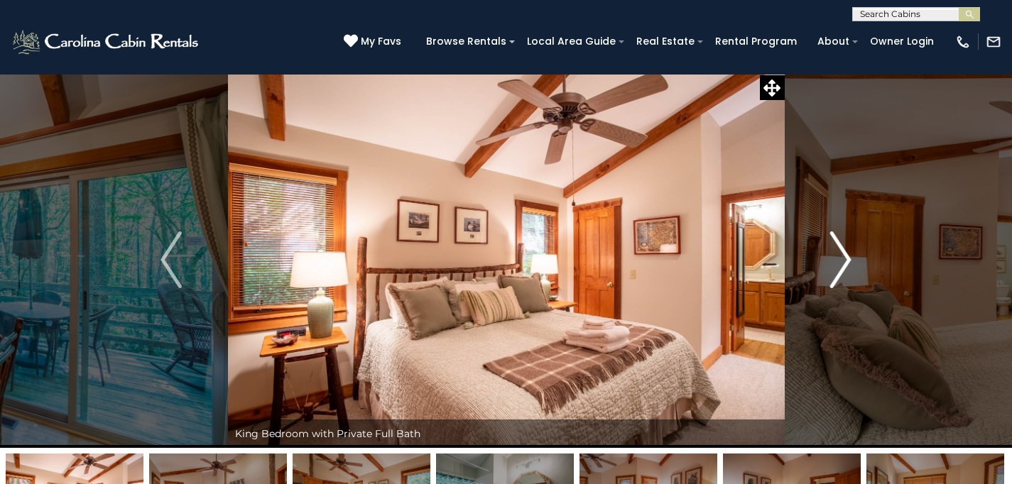
scroll to position [3, 0]
click at [867, 263] on button "Next" at bounding box center [840, 259] width 113 height 376
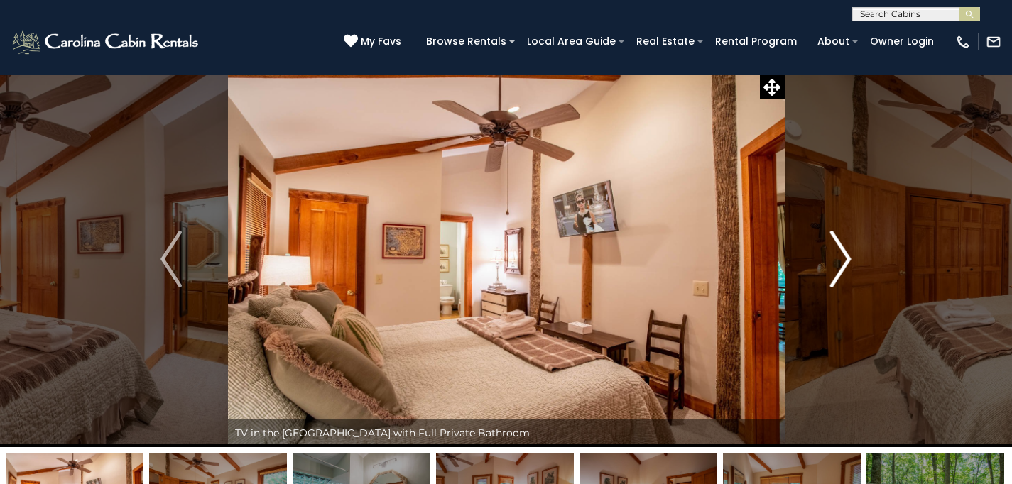
click at [831, 265] on img "Next" at bounding box center [840, 259] width 21 height 57
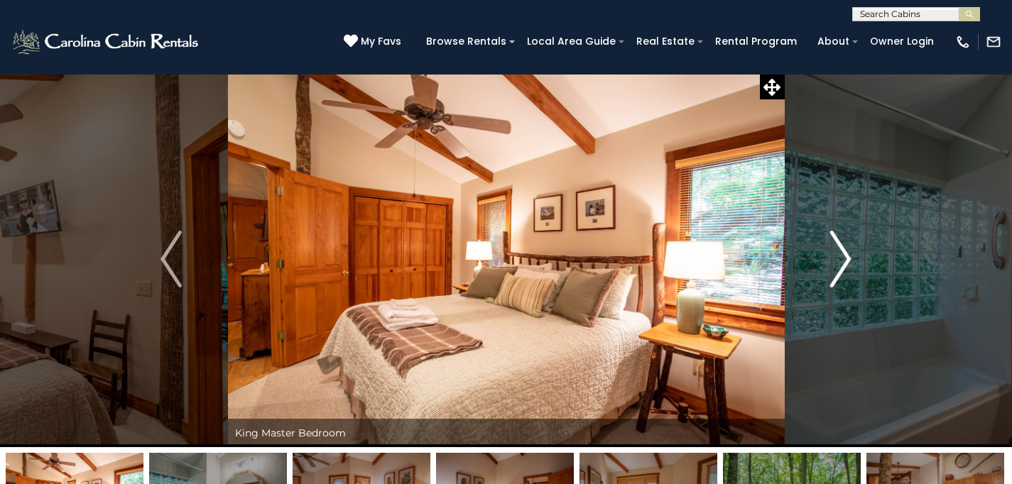
click at [831, 265] on img "Next" at bounding box center [840, 259] width 21 height 57
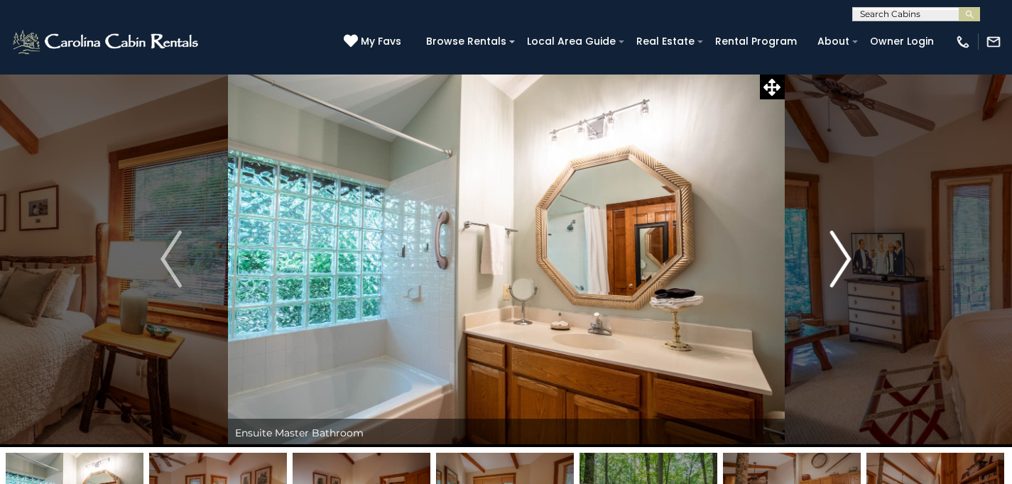
click at [831, 265] on img "Next" at bounding box center [840, 259] width 21 height 57
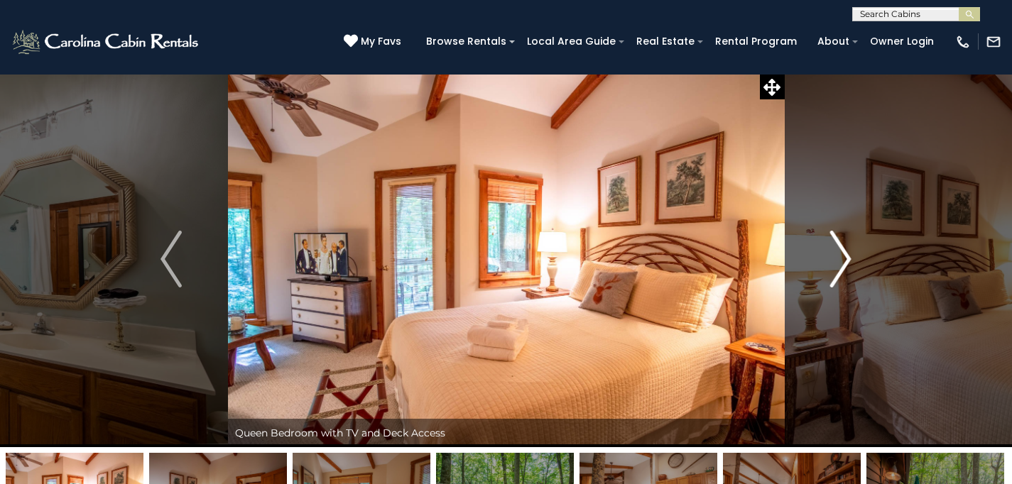
click at [831, 265] on img "Next" at bounding box center [840, 259] width 21 height 57
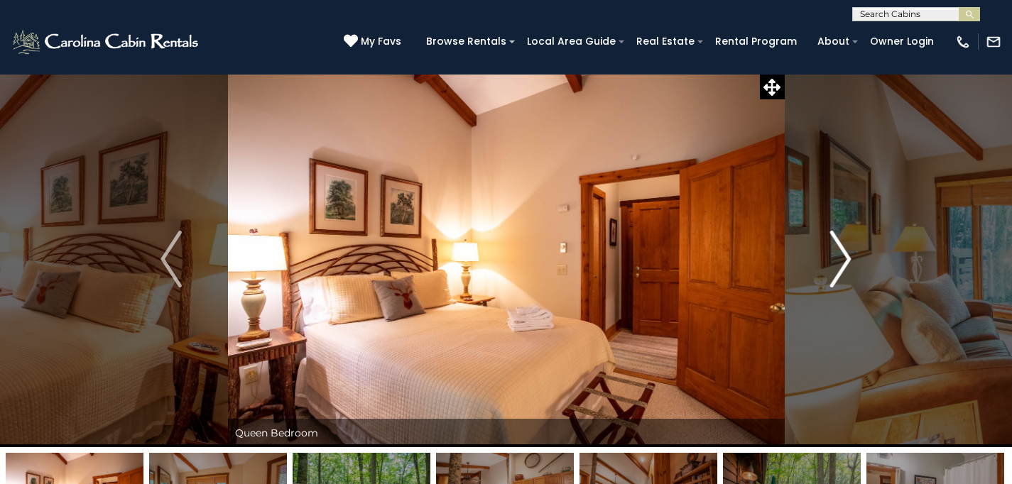
click at [831, 265] on img "Next" at bounding box center [840, 259] width 21 height 57
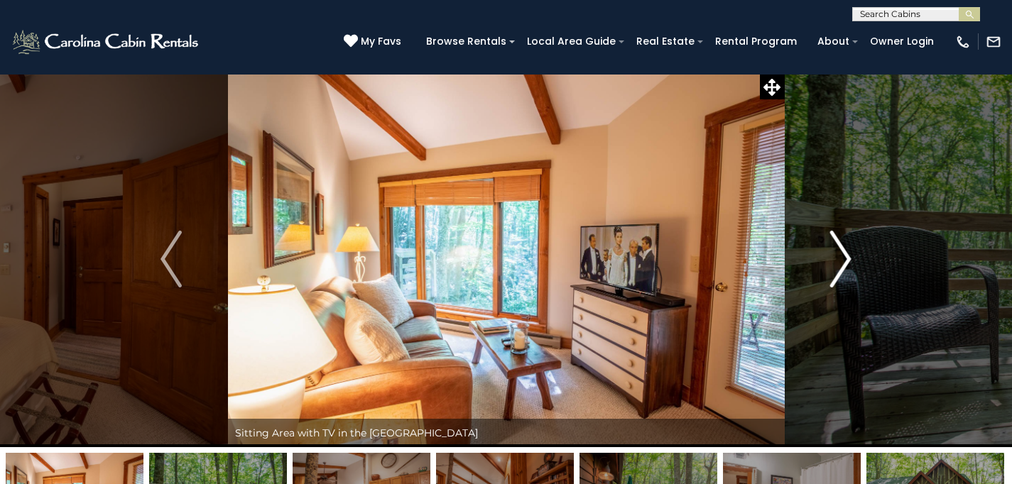
click at [831, 265] on img "Next" at bounding box center [840, 259] width 21 height 57
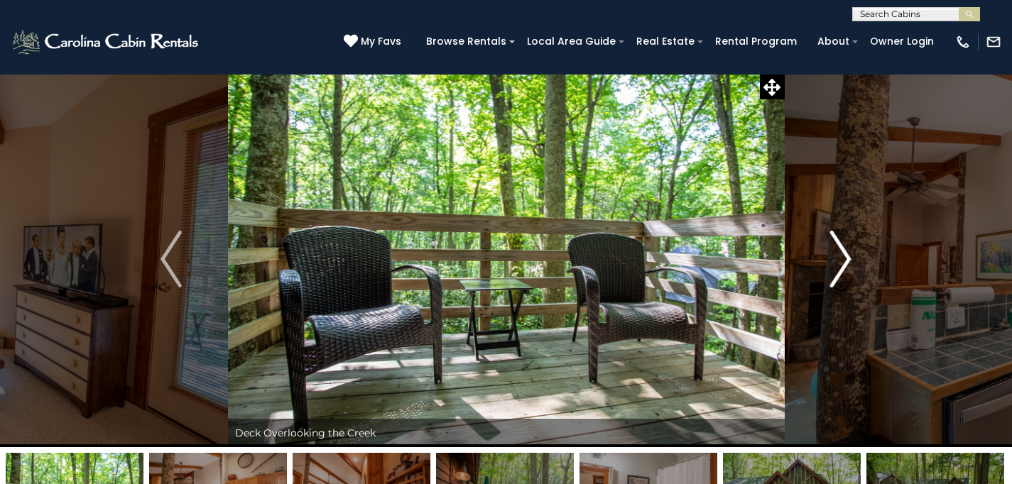
click at [831, 265] on img "Next" at bounding box center [840, 259] width 21 height 57
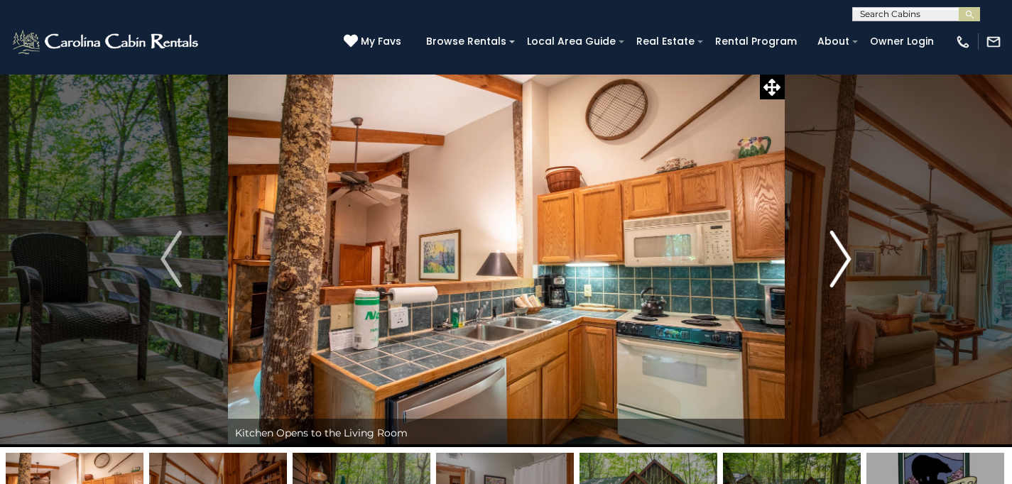
click at [831, 265] on img "Next" at bounding box center [840, 259] width 21 height 57
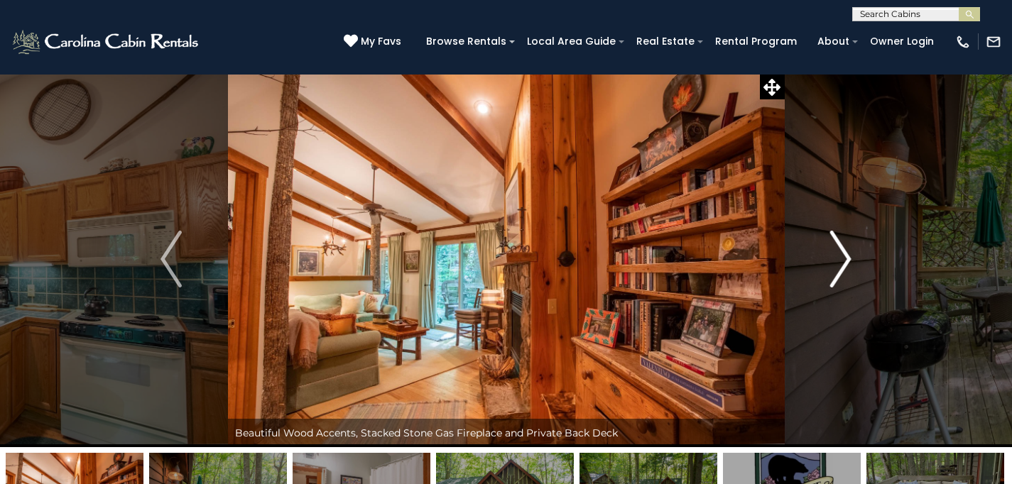
click at [831, 265] on img "Next" at bounding box center [840, 259] width 21 height 57
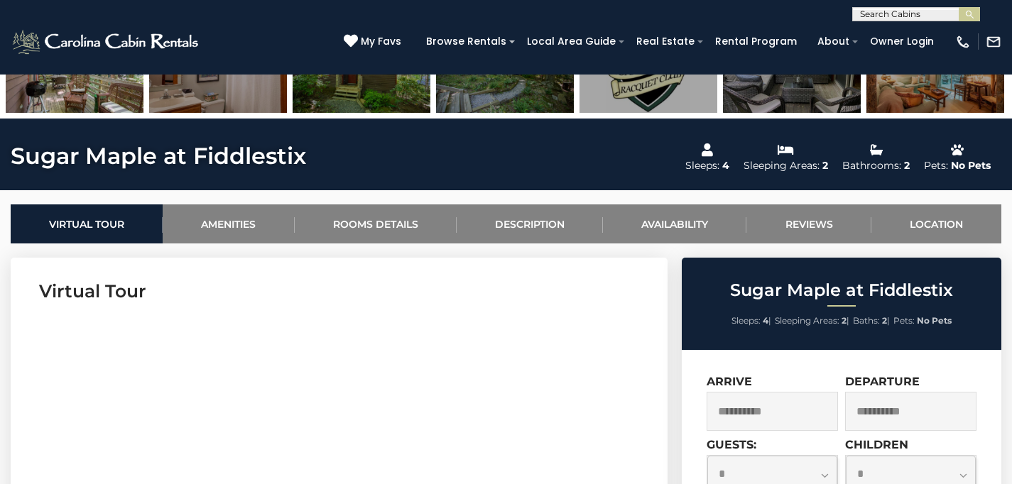
scroll to position [0, 0]
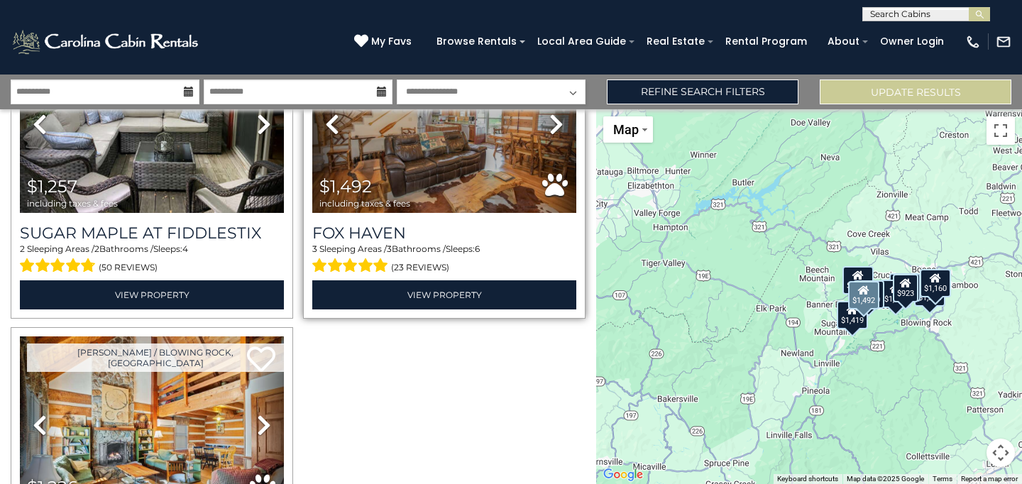
scroll to position [897, 0]
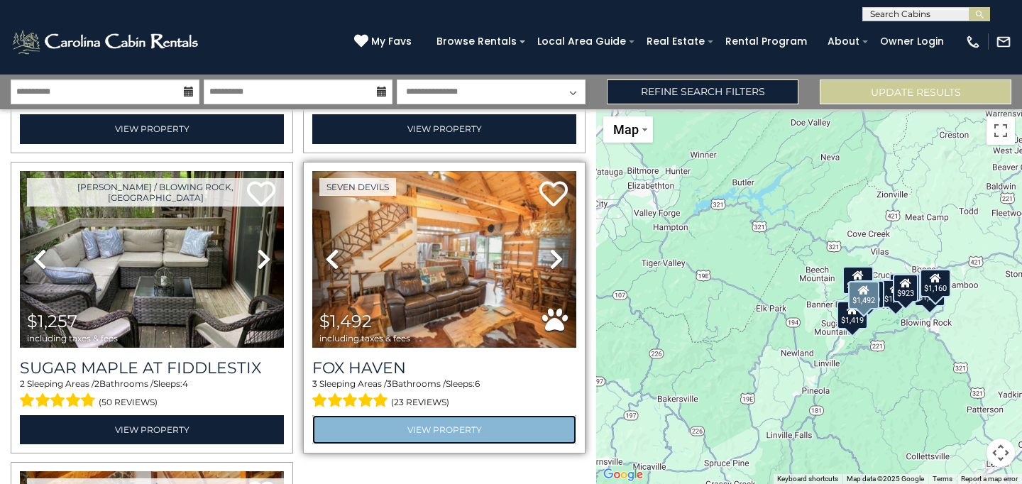
click at [415, 417] on link "View Property" at bounding box center [444, 429] width 264 height 29
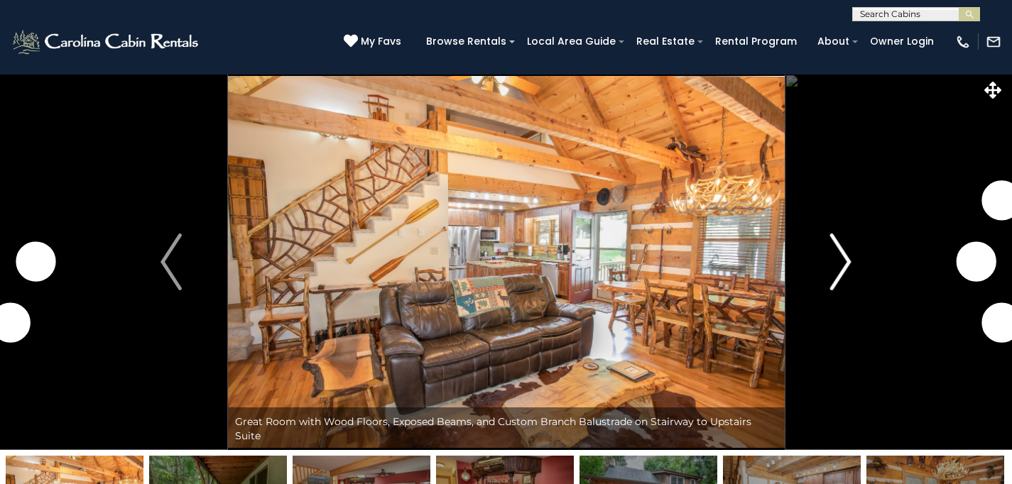
click at [855, 255] on button "Next" at bounding box center [840, 262] width 113 height 376
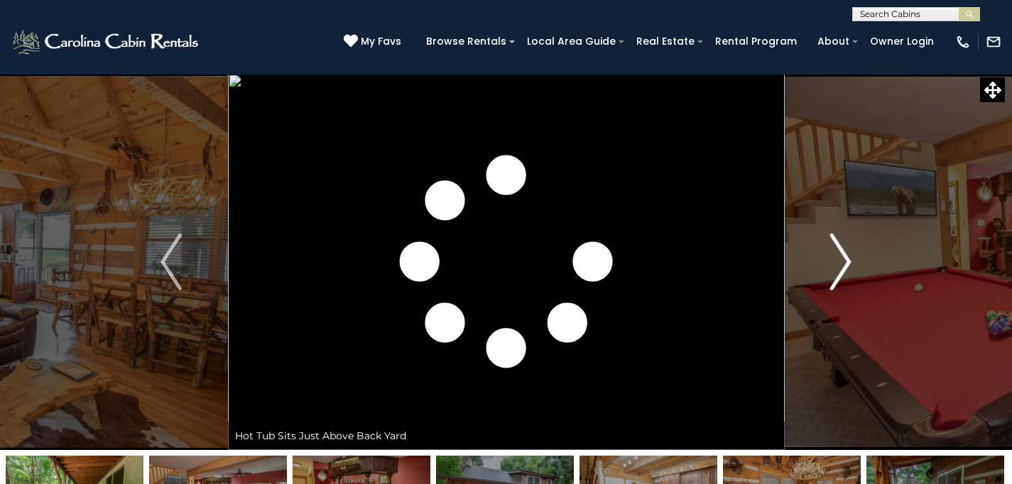
click at [846, 257] on img "Next" at bounding box center [840, 262] width 21 height 57
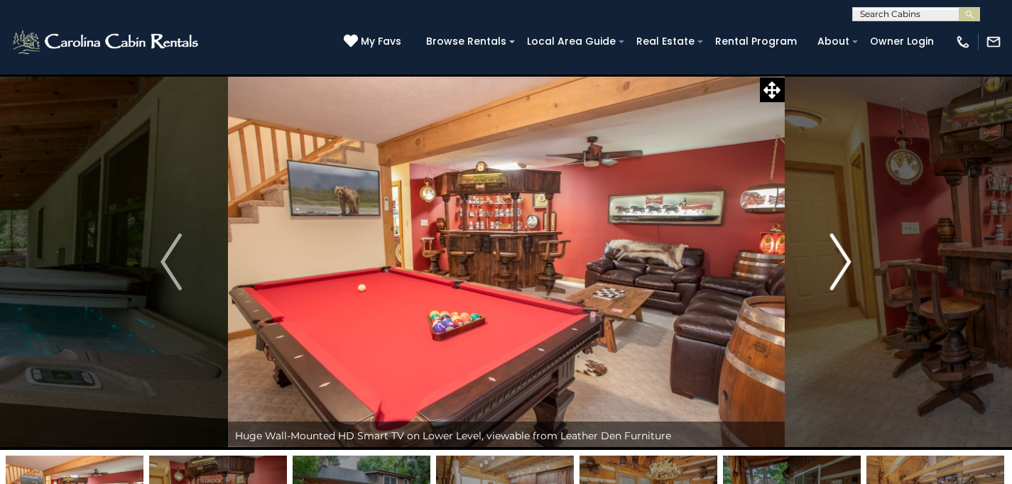
click at [846, 253] on img "Next" at bounding box center [840, 262] width 21 height 57
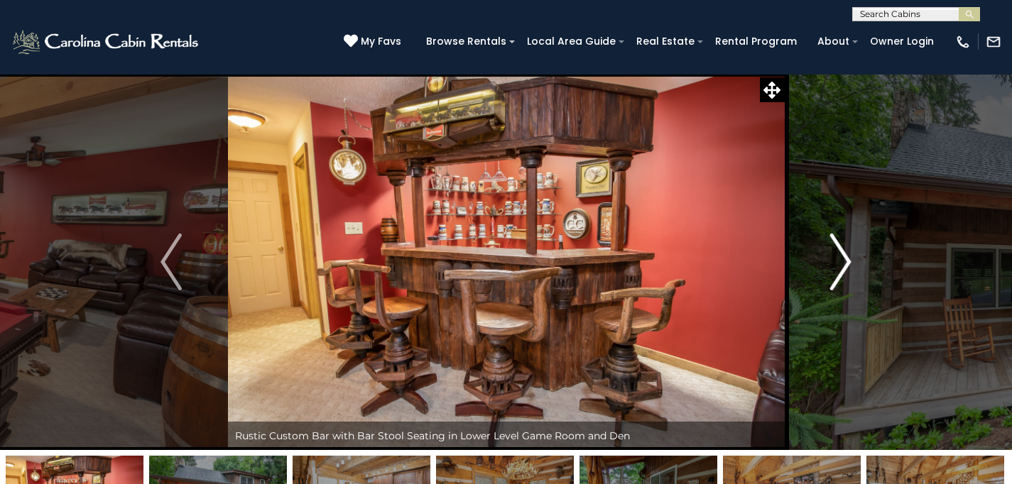
click at [838, 256] on img "Next" at bounding box center [840, 262] width 21 height 57
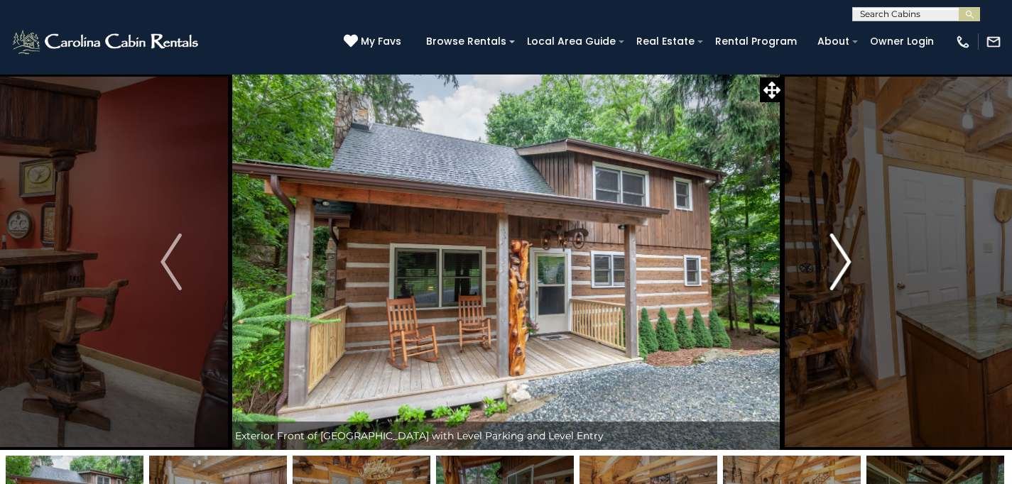
click at [838, 256] on img "Next" at bounding box center [840, 262] width 21 height 57
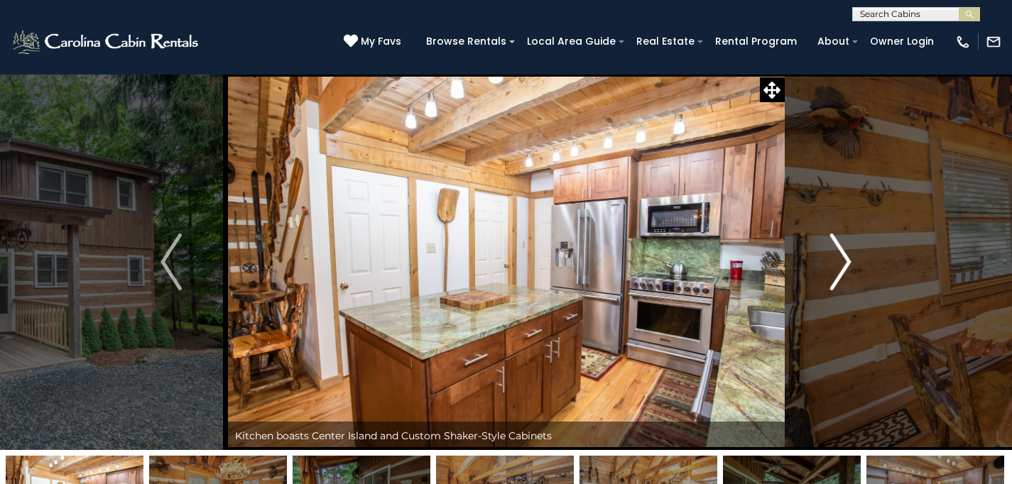
click at [838, 256] on img "Next" at bounding box center [840, 262] width 21 height 57
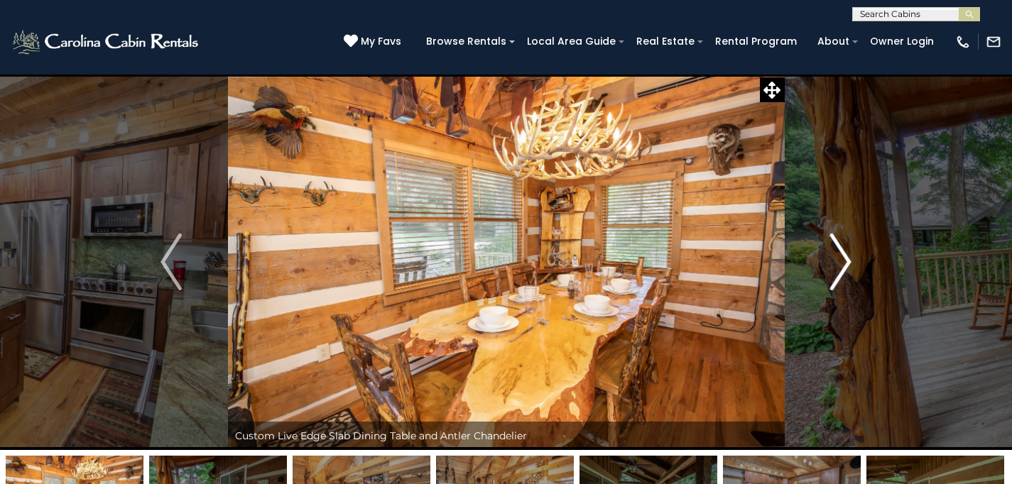
click at [838, 256] on img "Next" at bounding box center [840, 262] width 21 height 57
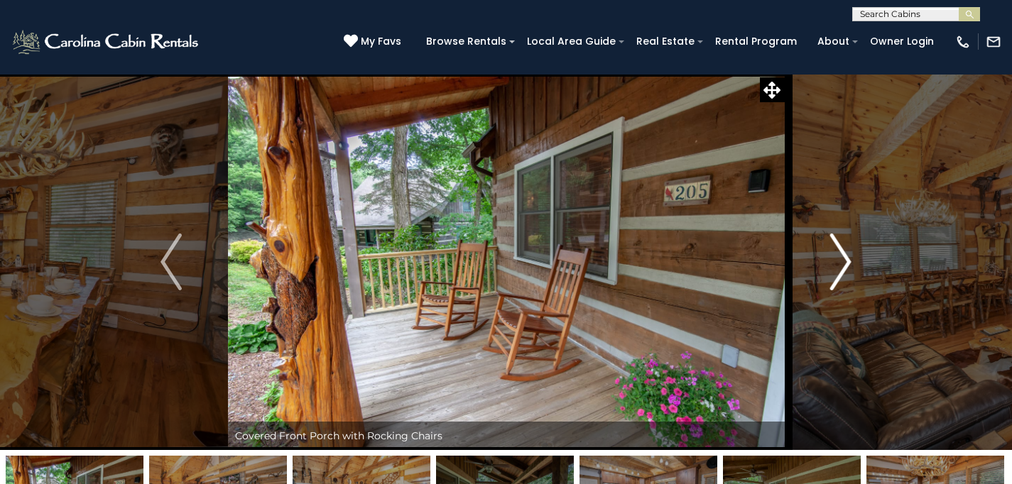
click at [838, 256] on img "Next" at bounding box center [840, 262] width 21 height 57
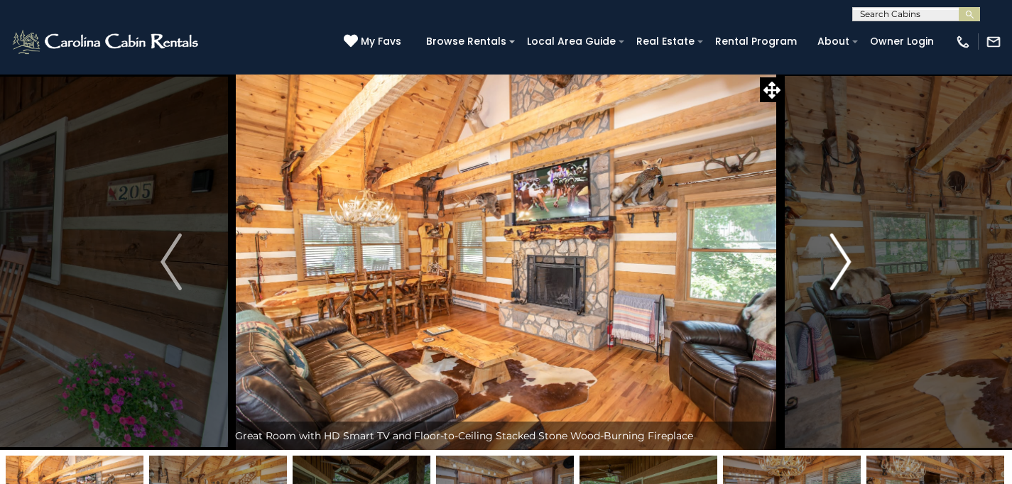
click at [838, 256] on img "Next" at bounding box center [840, 262] width 21 height 57
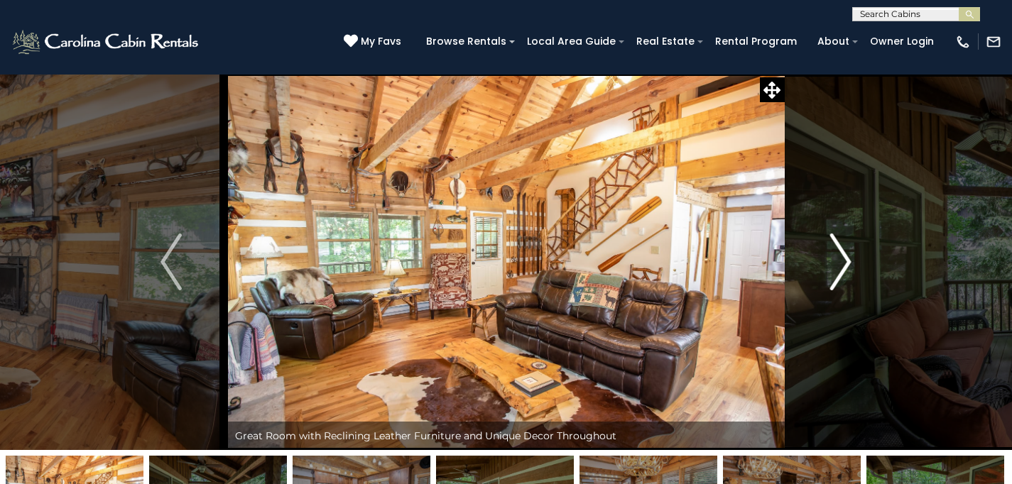
click at [838, 256] on img "Next" at bounding box center [840, 262] width 21 height 57
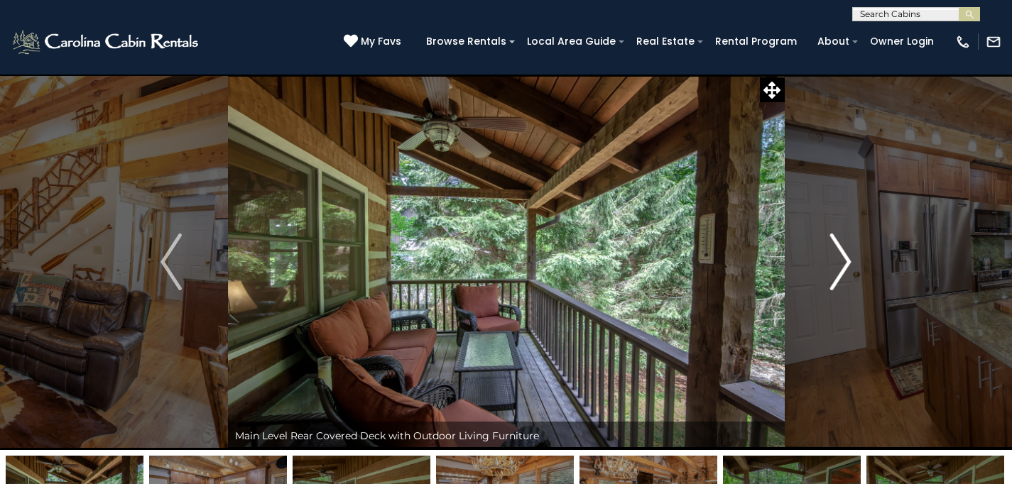
click at [838, 256] on img "Next" at bounding box center [840, 262] width 21 height 57
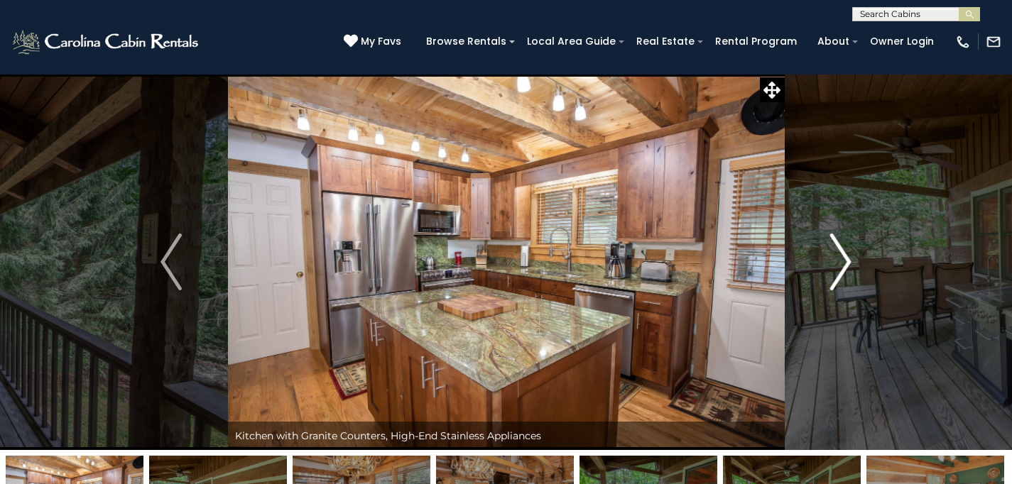
click at [838, 256] on img "Next" at bounding box center [840, 262] width 21 height 57
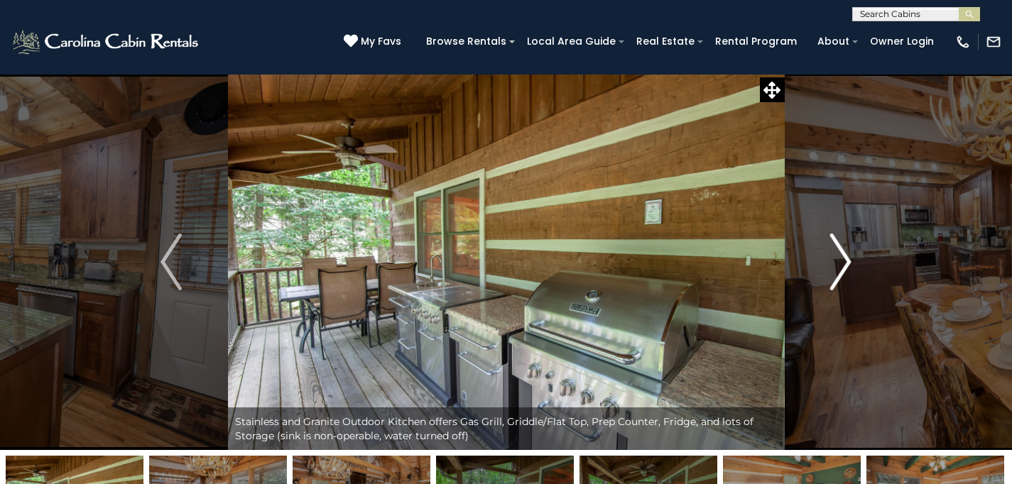
click at [838, 256] on img "Next" at bounding box center [840, 262] width 21 height 57
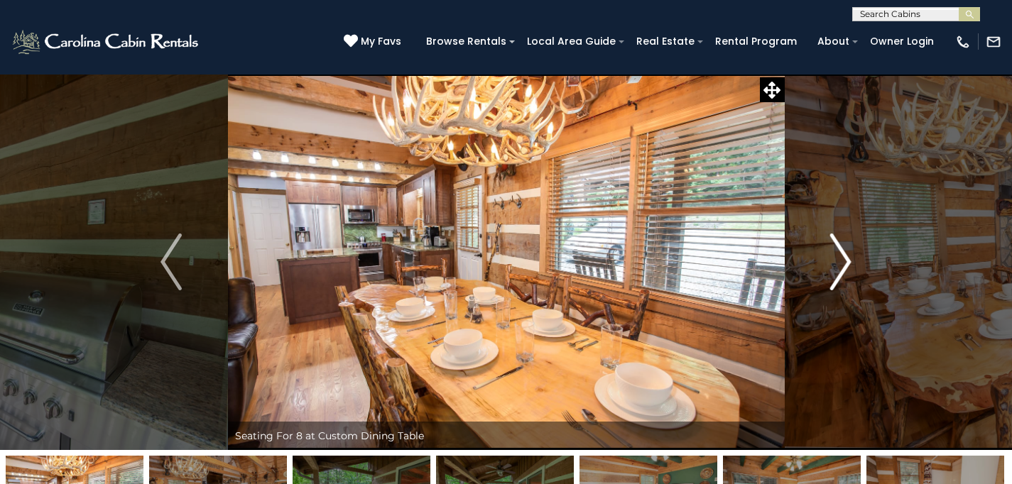
click at [838, 256] on img "Next" at bounding box center [840, 262] width 21 height 57
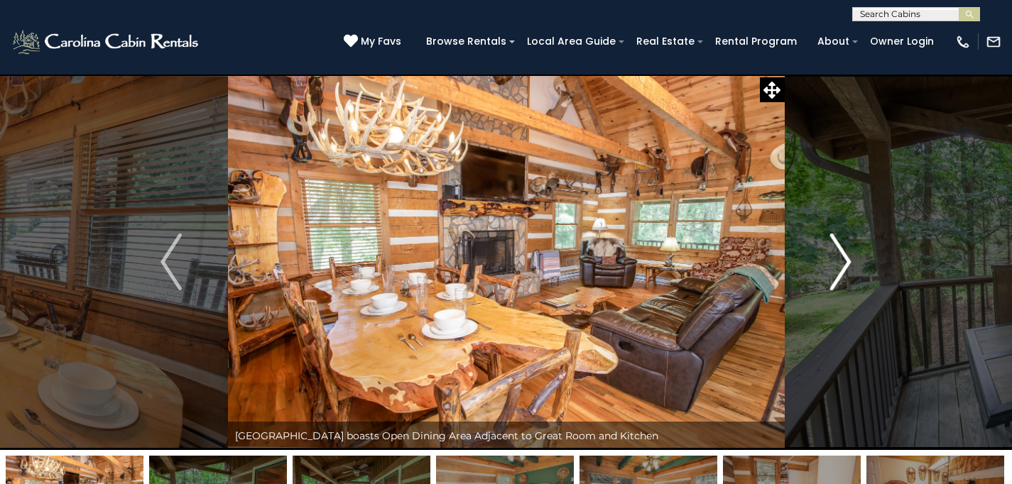
click at [838, 256] on img "Next" at bounding box center [840, 262] width 21 height 57
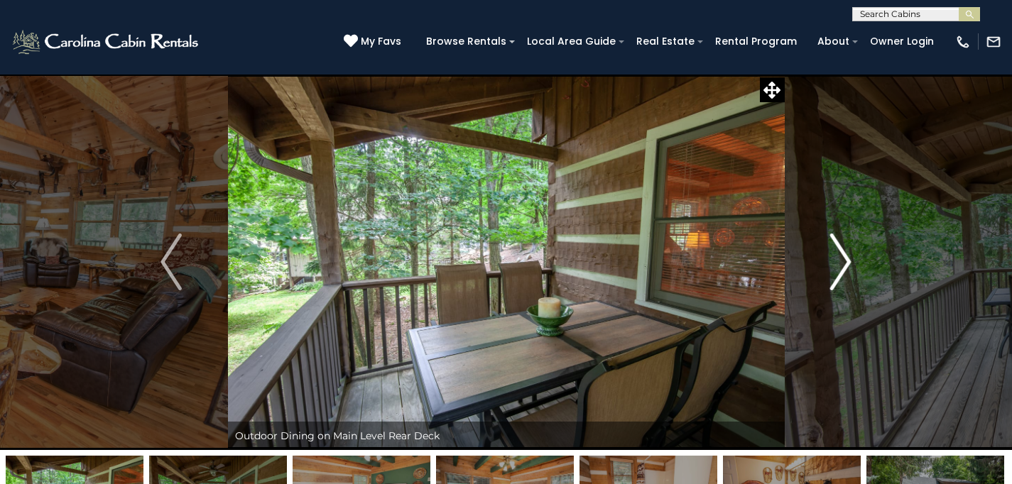
click at [838, 256] on img "Next" at bounding box center [840, 262] width 21 height 57
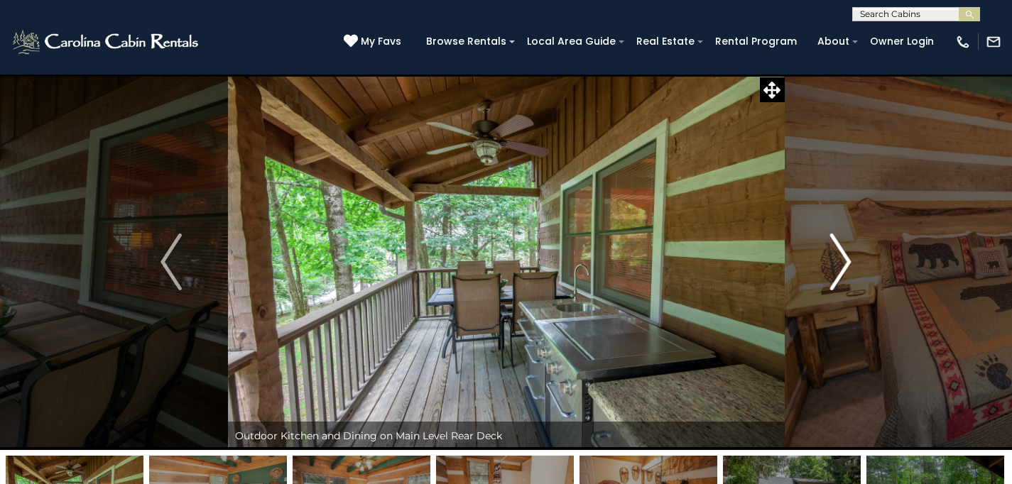
click at [838, 256] on img "Next" at bounding box center [840, 262] width 21 height 57
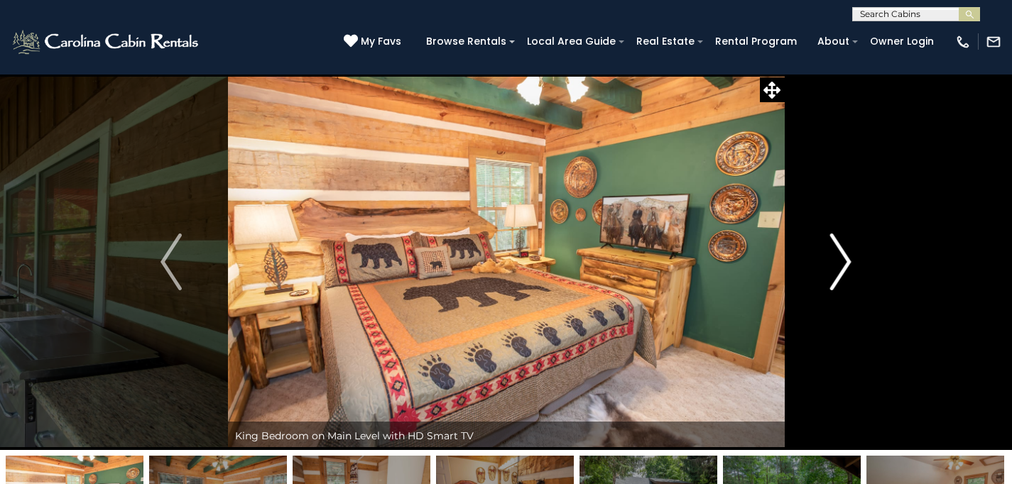
click at [838, 256] on img "Next" at bounding box center [840, 262] width 21 height 57
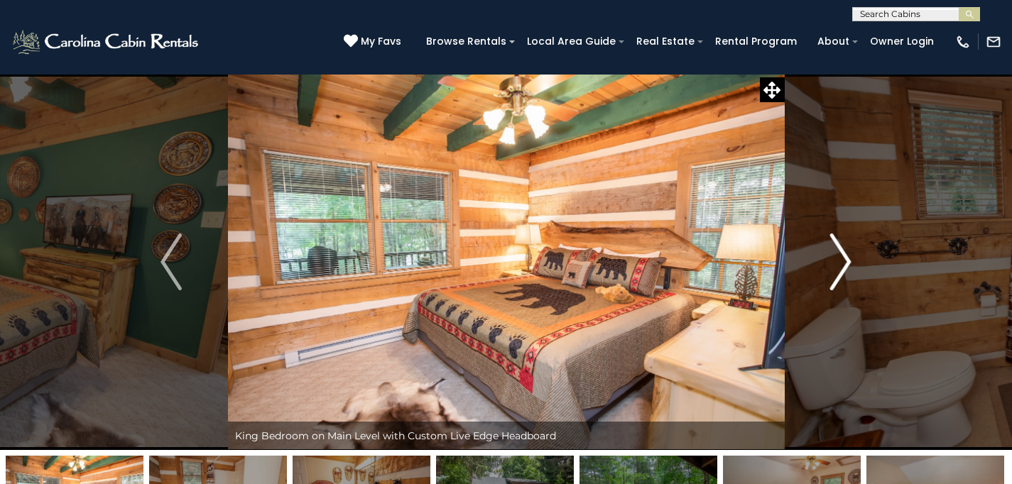
click at [838, 256] on img "Next" at bounding box center [840, 262] width 21 height 57
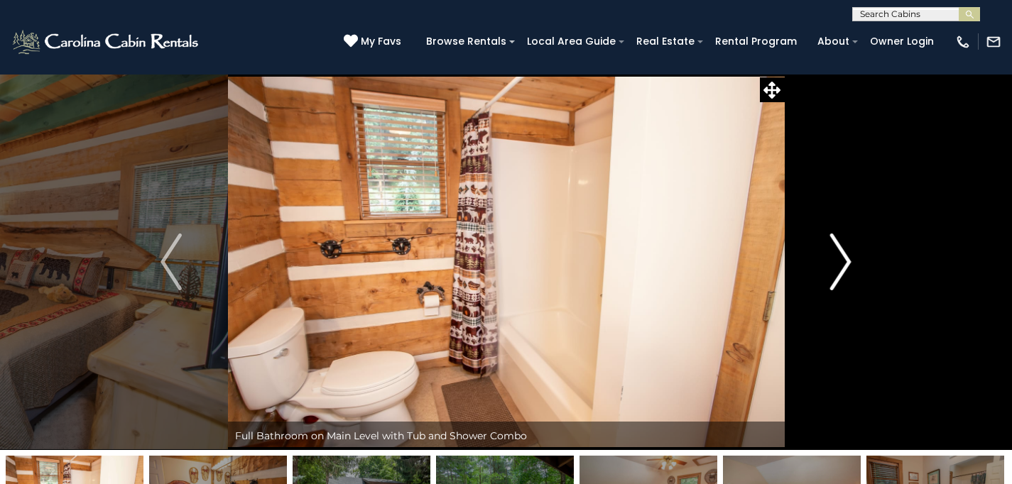
click at [838, 256] on img "Next" at bounding box center [840, 262] width 21 height 57
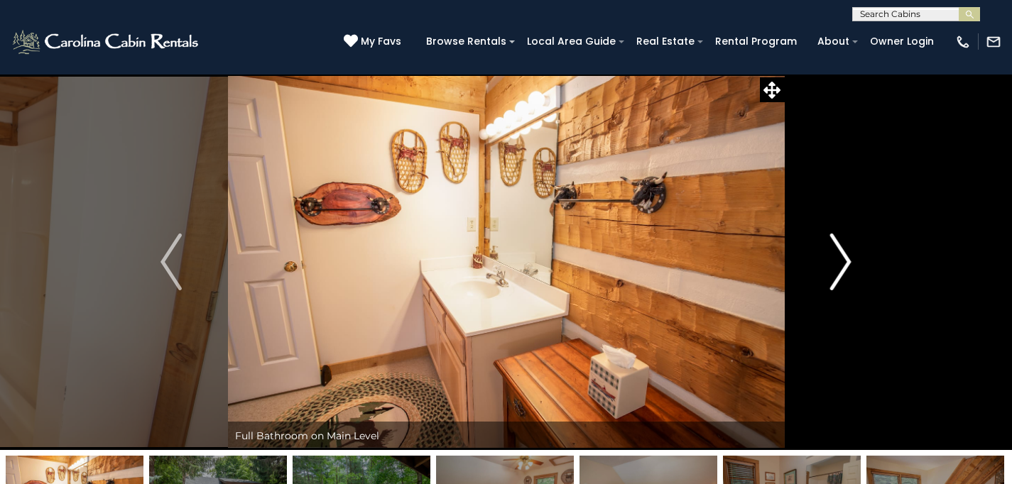
click at [838, 256] on img "Next" at bounding box center [840, 262] width 21 height 57
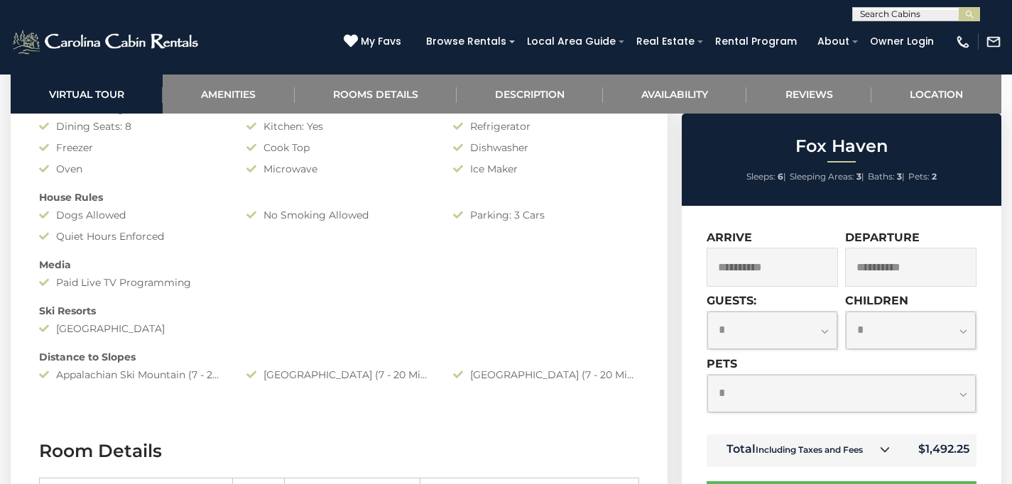
scroll to position [1601, 0]
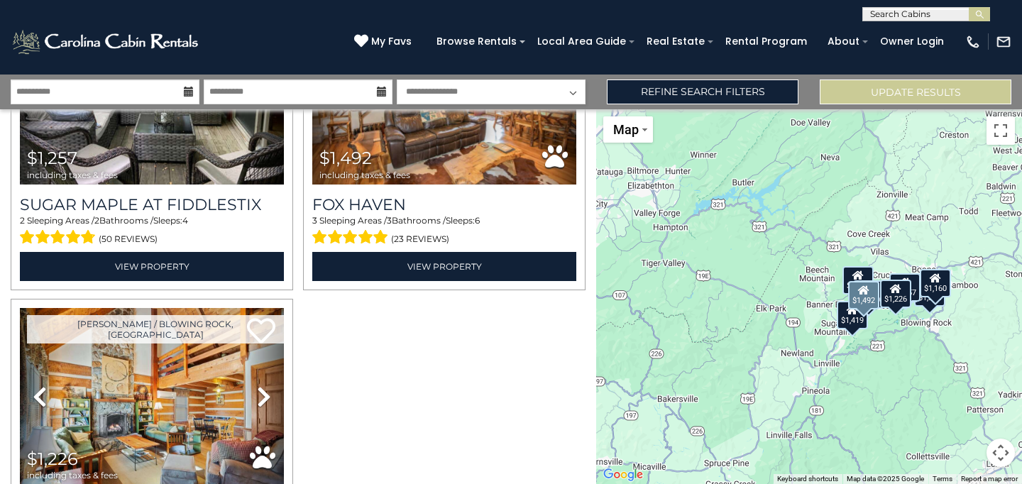
scroll to position [1212, 0]
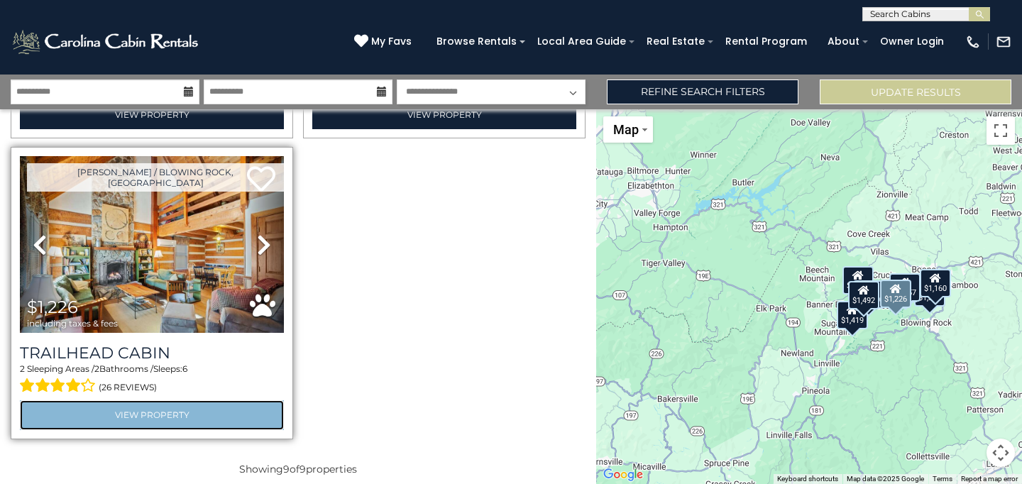
click at [148, 405] on link "View Property" at bounding box center [152, 414] width 264 height 29
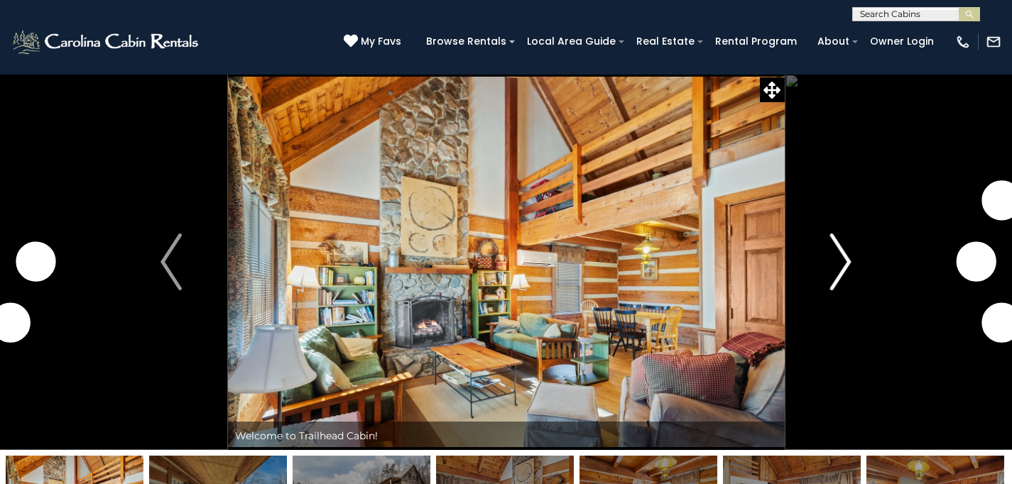
click at [848, 261] on img "Next" at bounding box center [840, 262] width 21 height 57
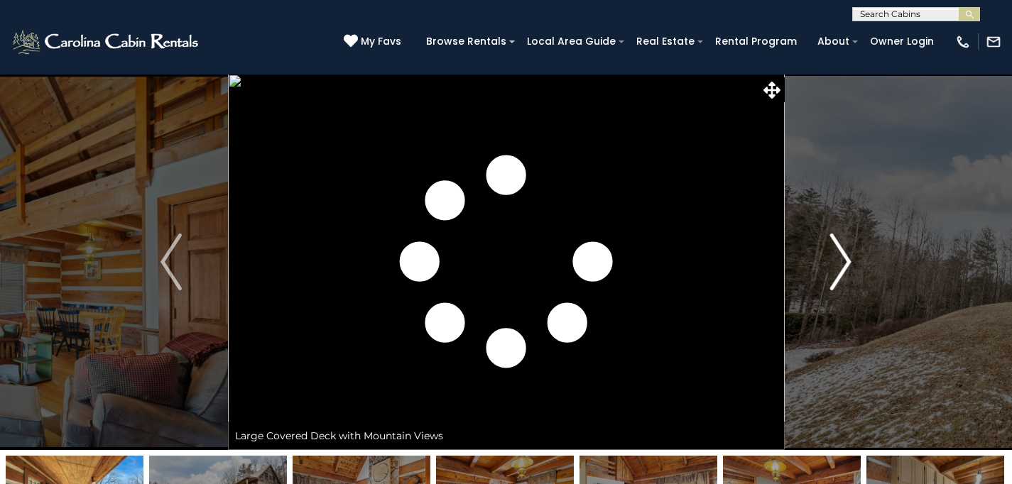
click at [848, 261] on img "Next" at bounding box center [840, 262] width 21 height 57
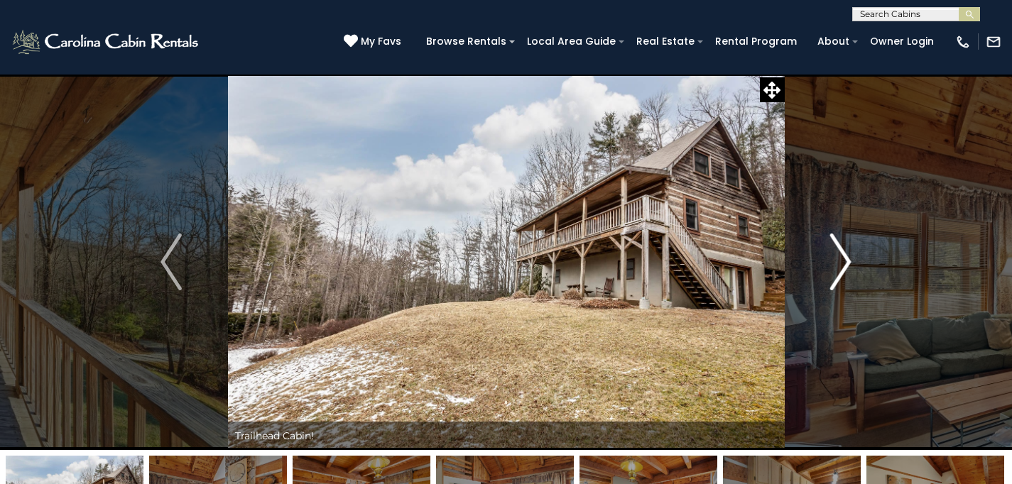
click at [848, 261] on img "Next" at bounding box center [840, 262] width 21 height 57
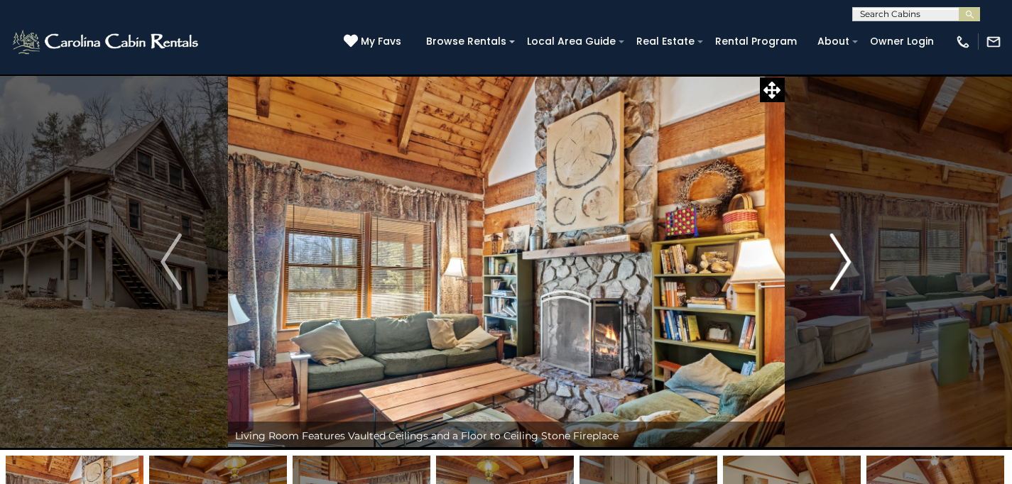
click at [848, 261] on img "Next" at bounding box center [840, 262] width 21 height 57
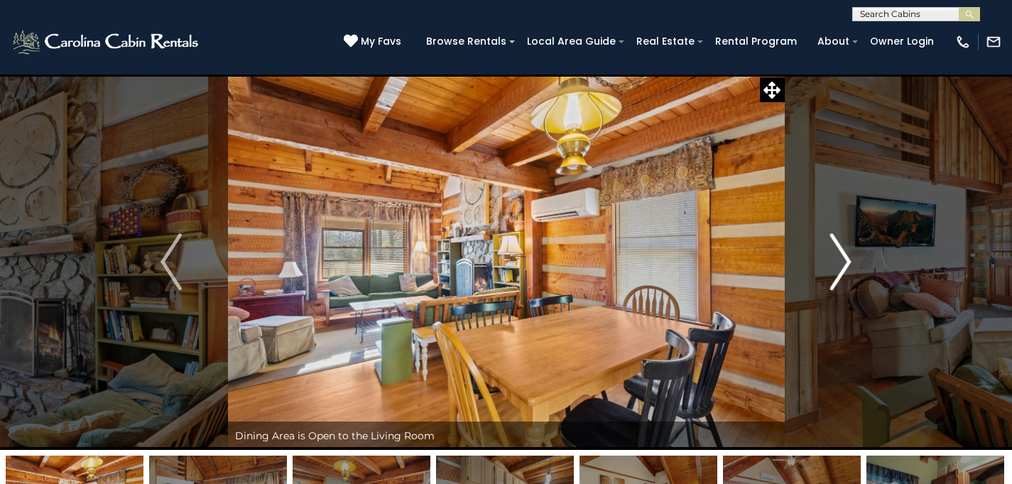
click at [848, 261] on img "Next" at bounding box center [840, 262] width 21 height 57
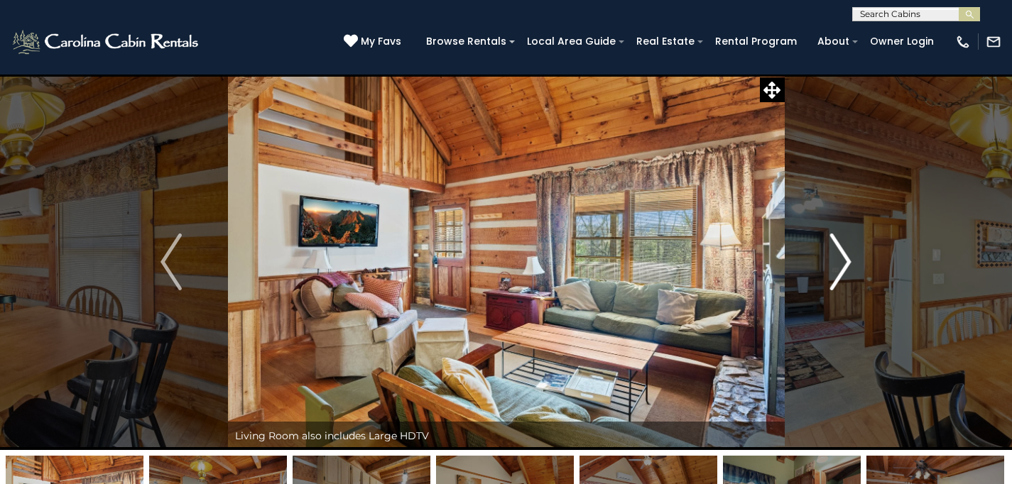
click at [848, 261] on img "Next" at bounding box center [840, 262] width 21 height 57
